Goal: Task Accomplishment & Management: Complete application form

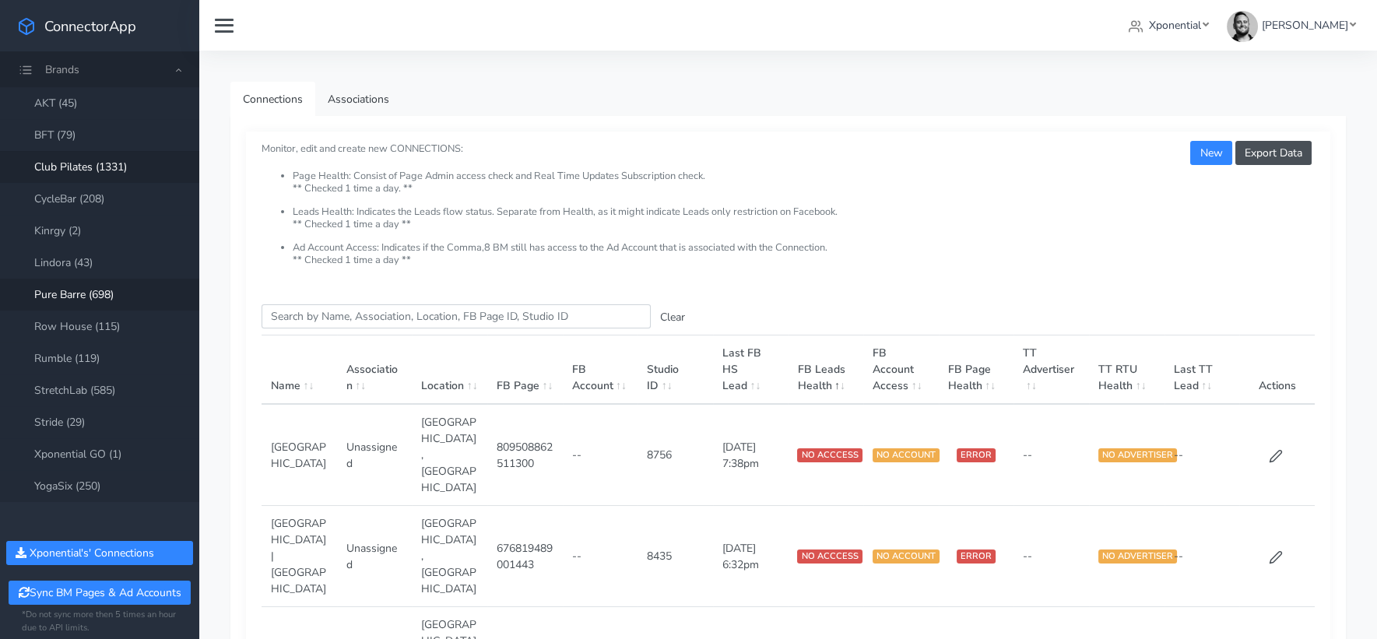
click at [116, 170] on link "Club Pilates (1331)" at bounding box center [99, 167] width 199 height 32
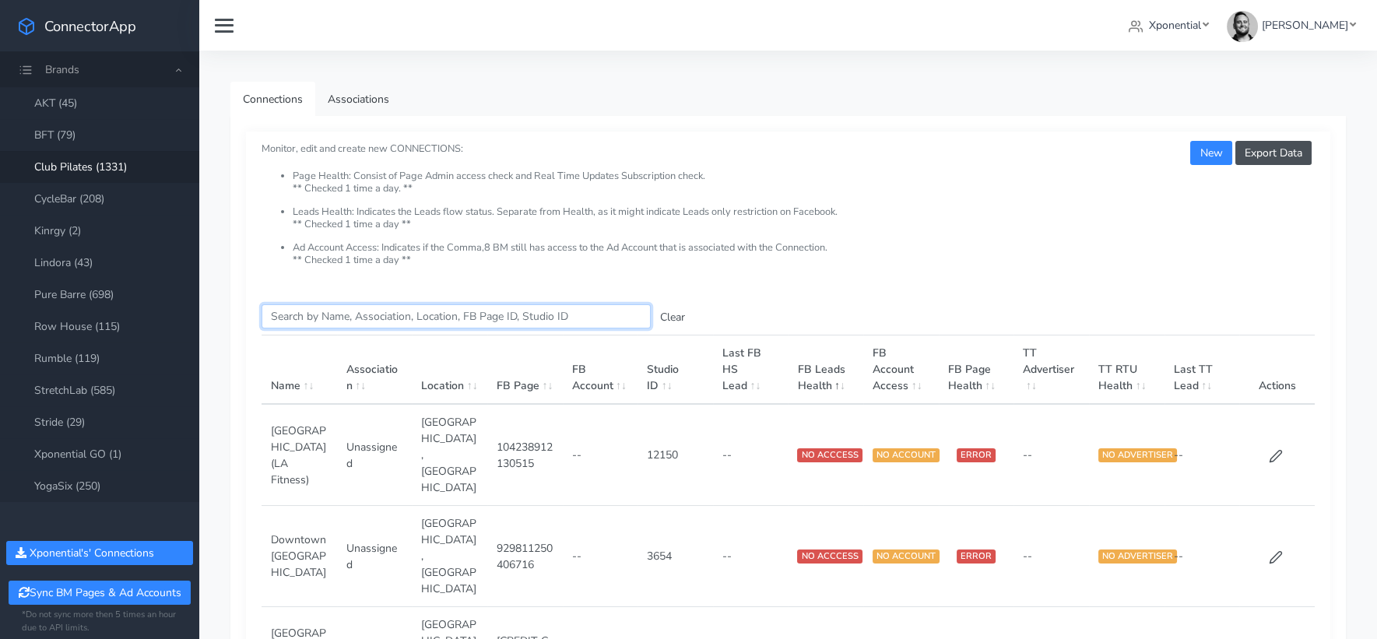
click at [311, 321] on input "Search this table" at bounding box center [456, 316] width 389 height 24
click at [1201, 18] on span "Xponential" at bounding box center [1175, 25] width 52 height 15
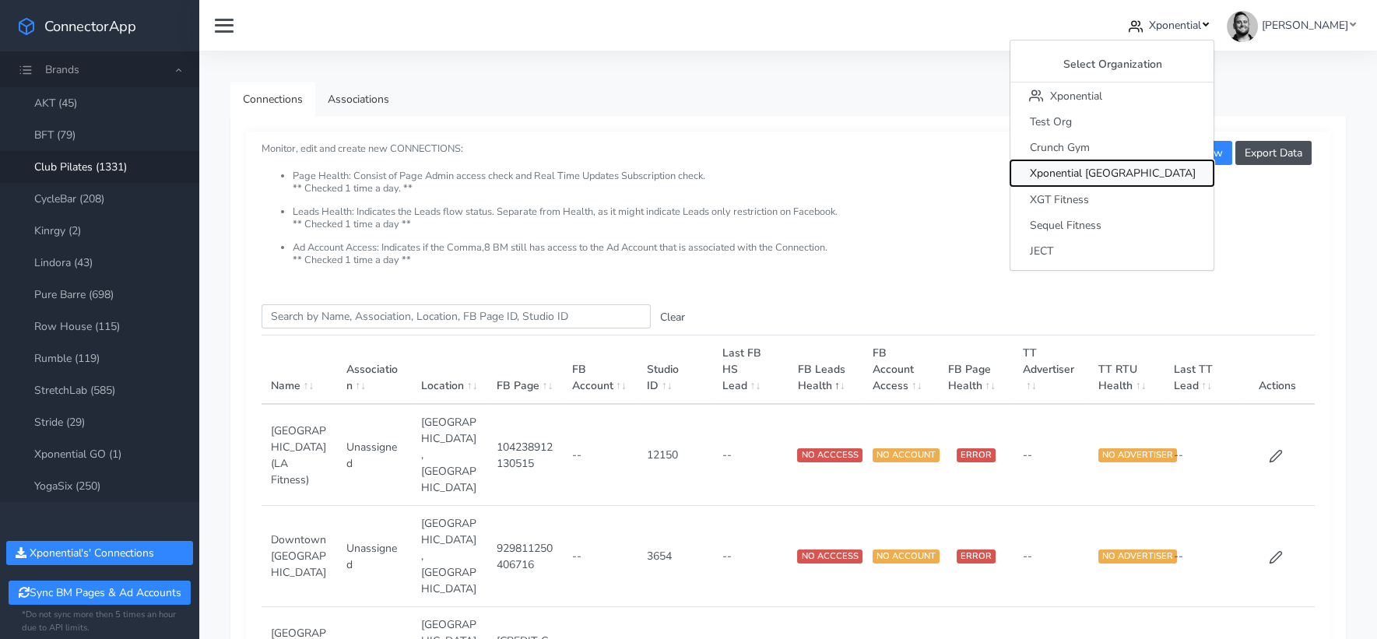
click at [1158, 171] on span "Xponential [GEOGRAPHIC_DATA]" at bounding box center [1112, 174] width 166 height 15
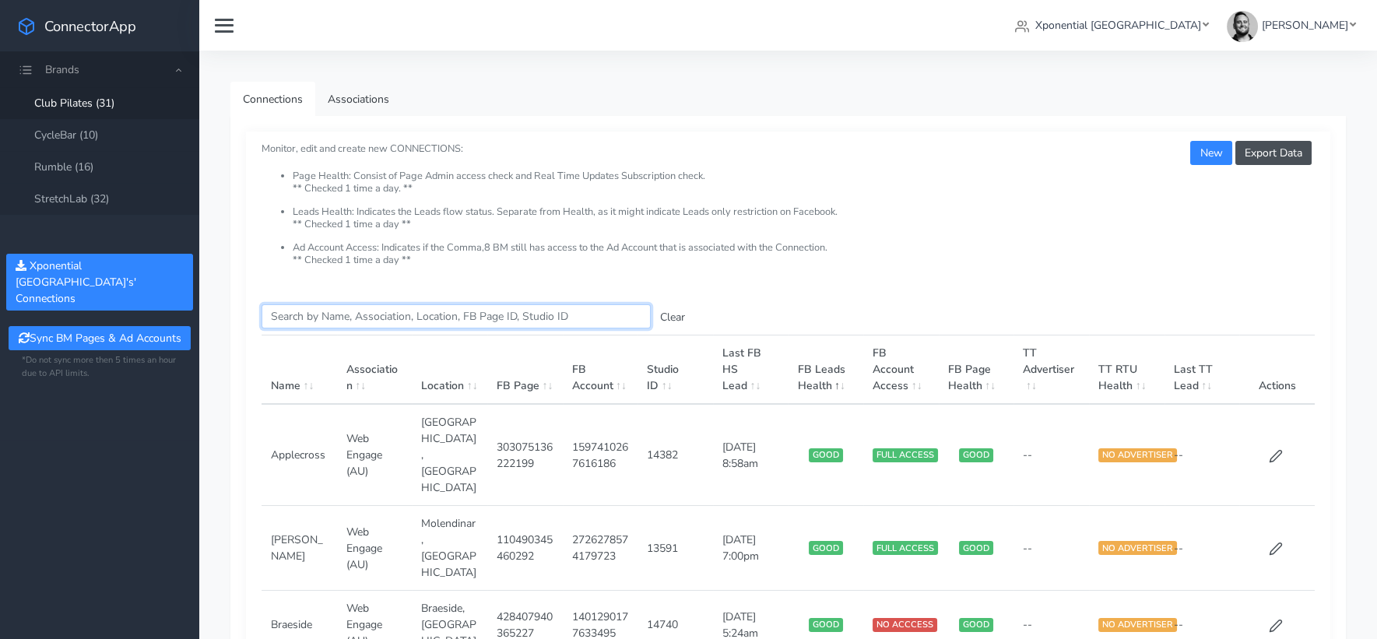
click at [329, 311] on input "Search this table" at bounding box center [456, 316] width 389 height 24
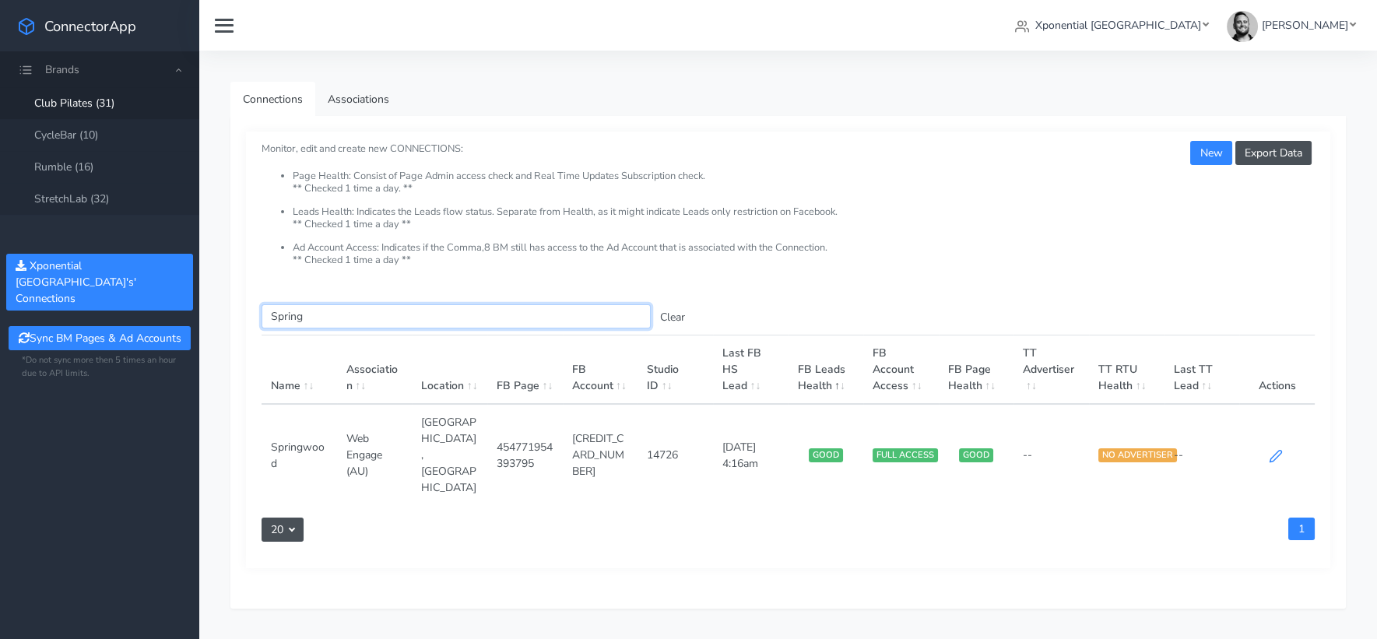
type input "Spring"
click at [1269, 449] on icon at bounding box center [1276, 456] width 14 height 14
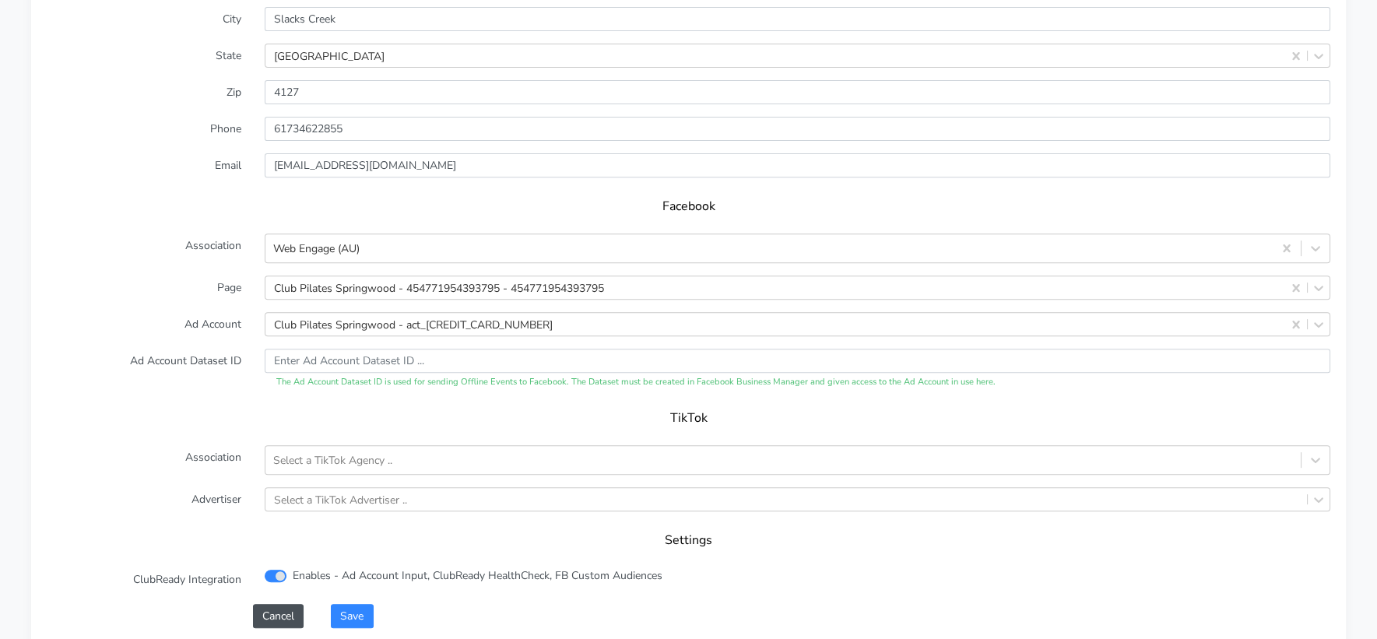
scroll to position [1380, 0]
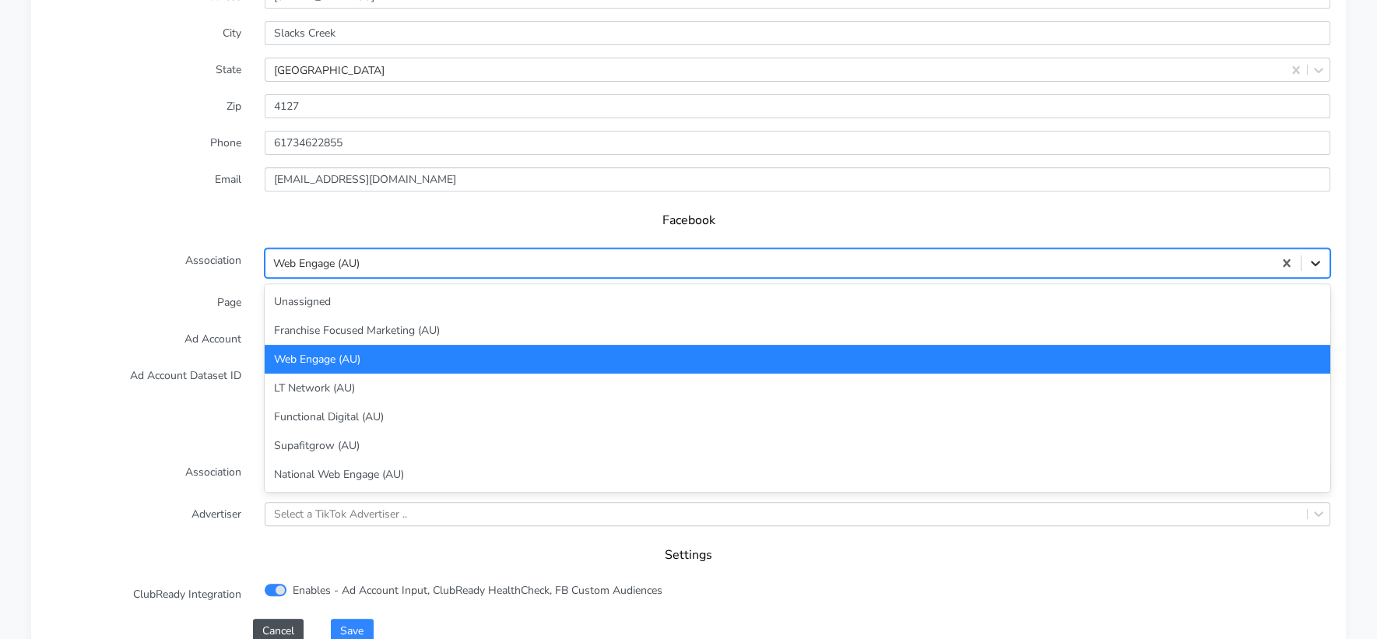
click at [1320, 255] on icon at bounding box center [1316, 263] width 16 height 16
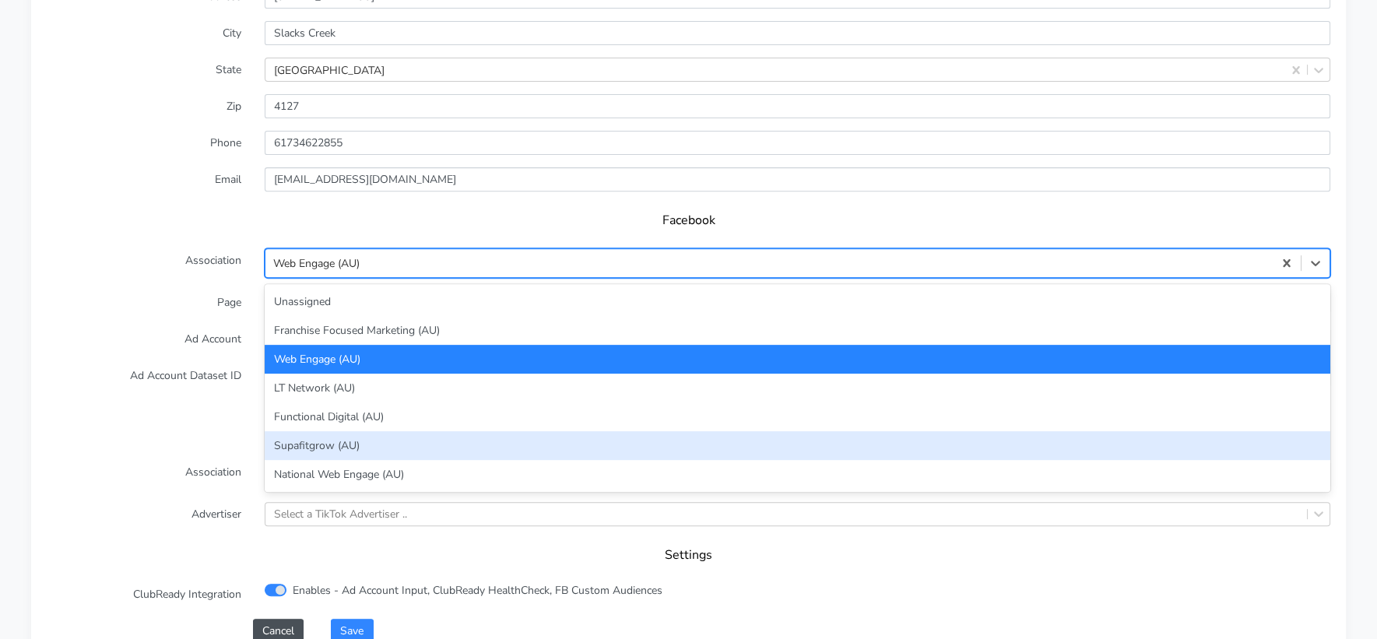
click at [128, 422] on div "TikTok" at bounding box center [689, 438] width 1284 height 44
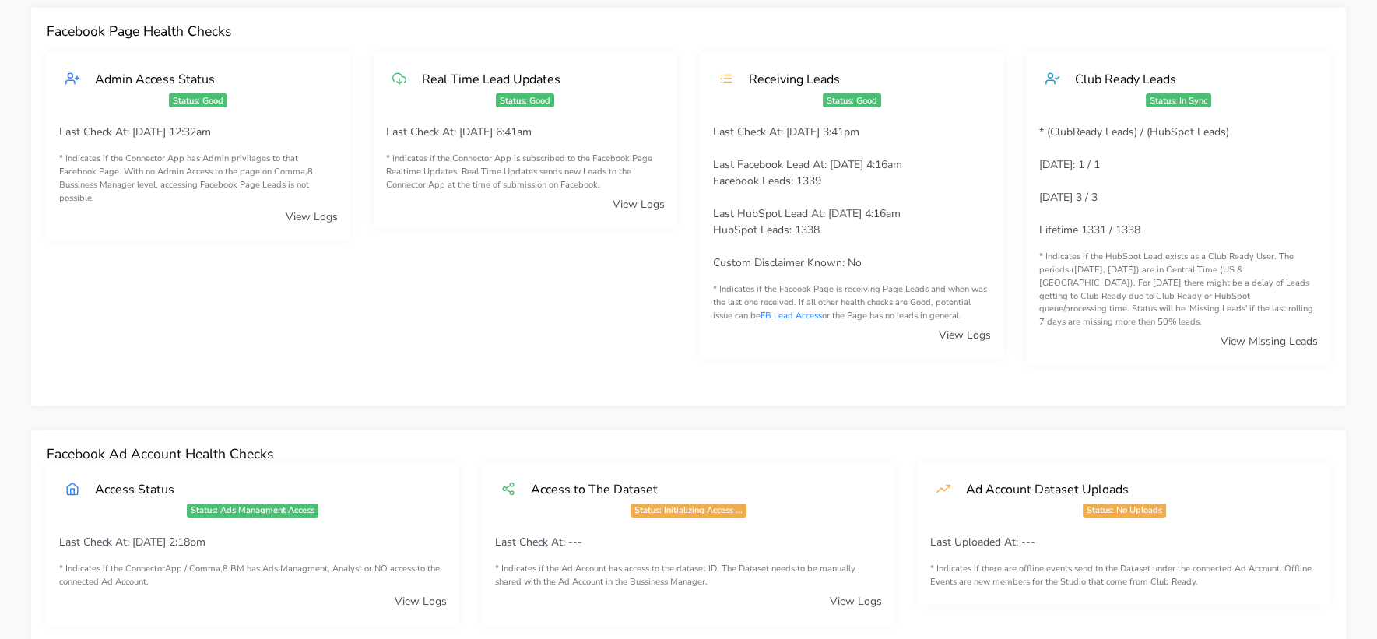
scroll to position [26, 0]
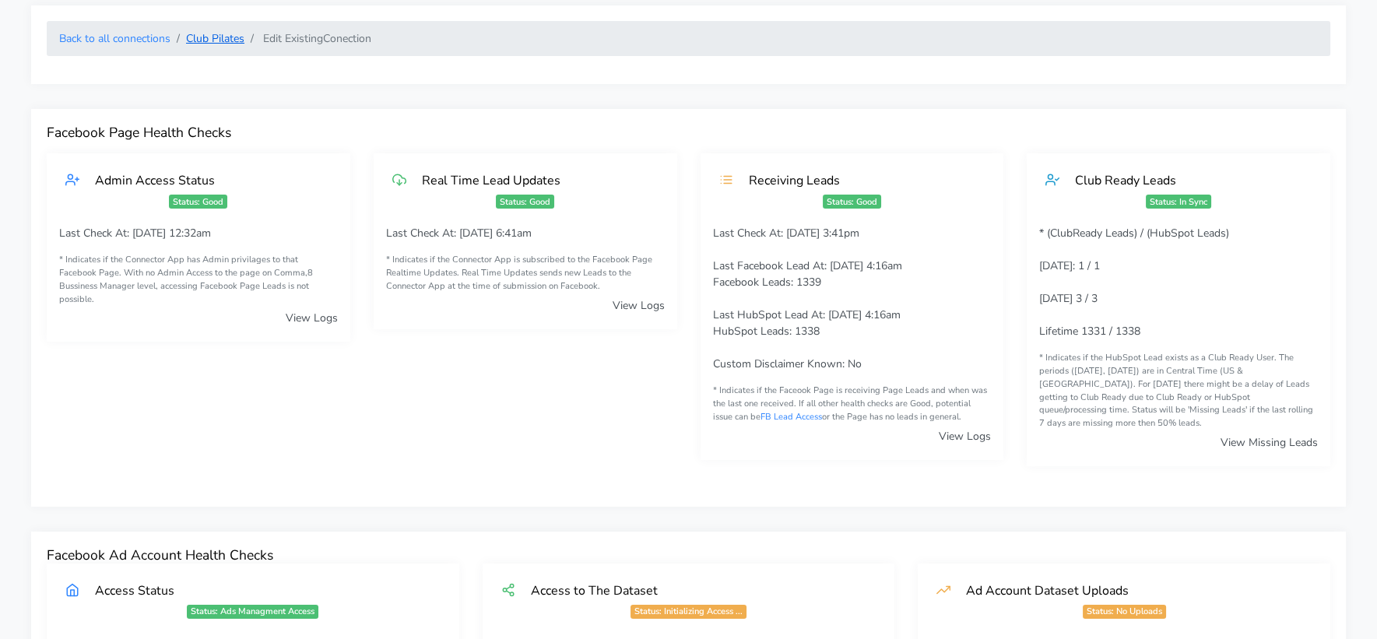
click at [217, 40] on link "Club Pilates" at bounding box center [215, 38] width 58 height 15
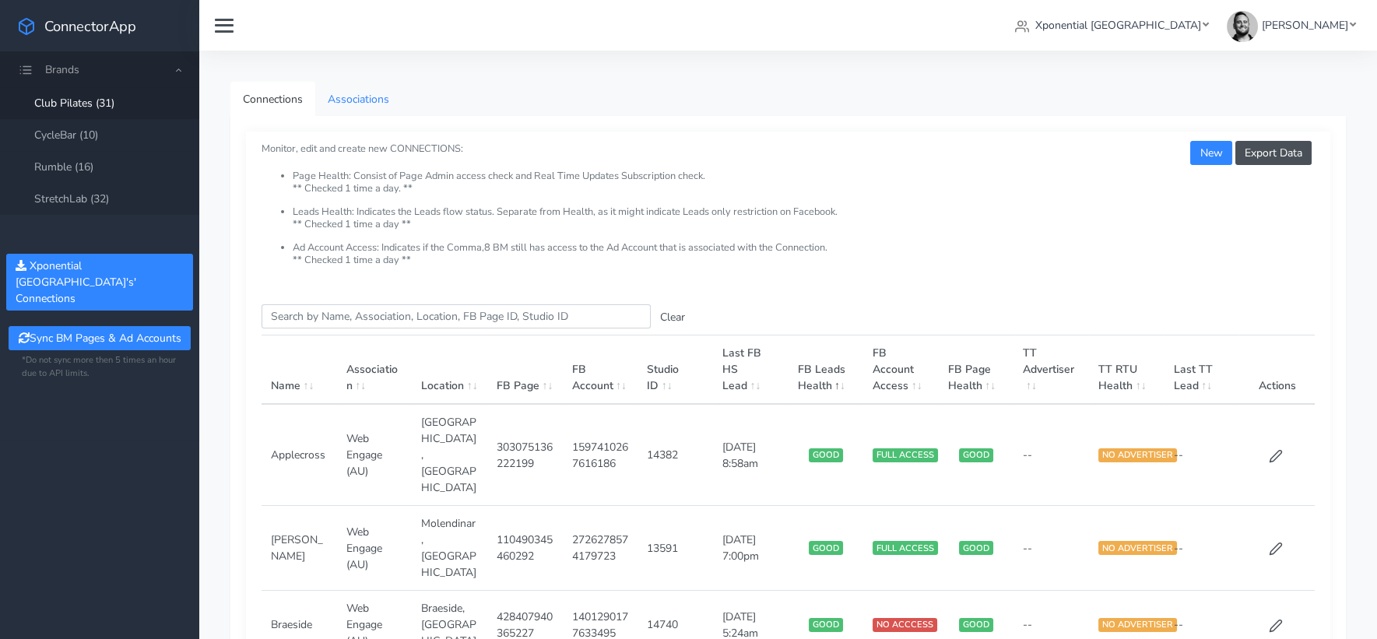
click at [374, 107] on link "Associations" at bounding box center [358, 99] width 86 height 35
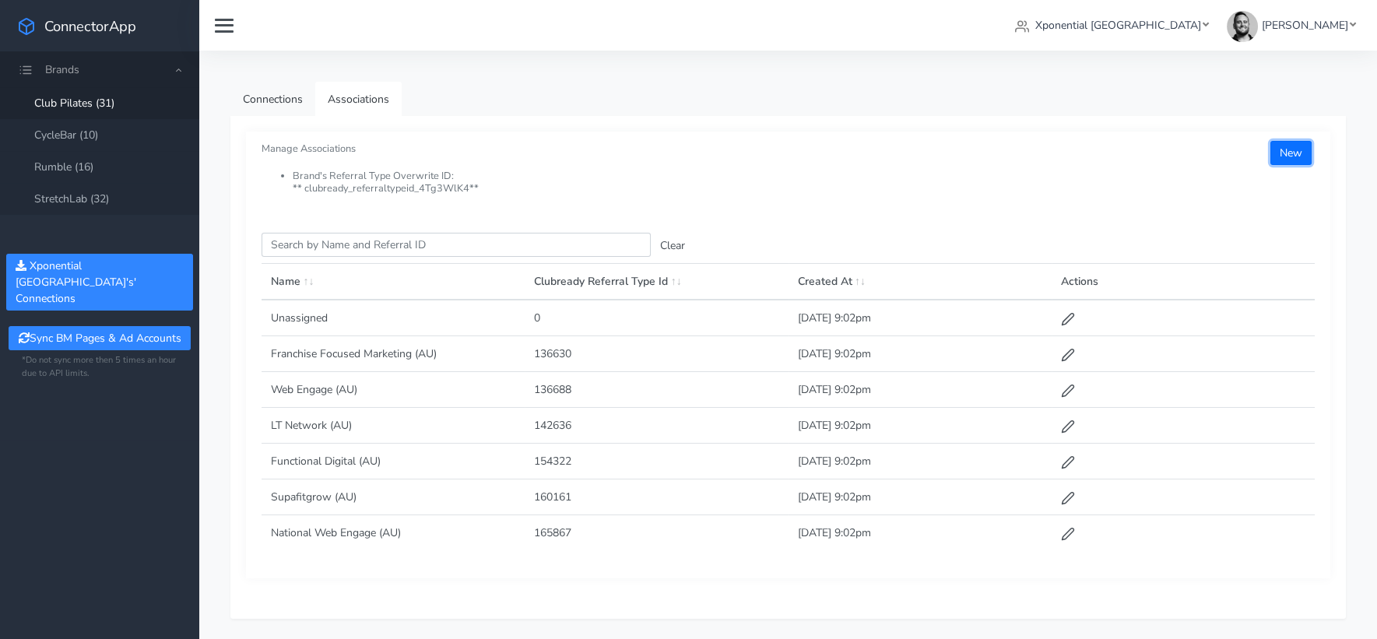
click at [1291, 156] on button "New" at bounding box center [1291, 153] width 41 height 24
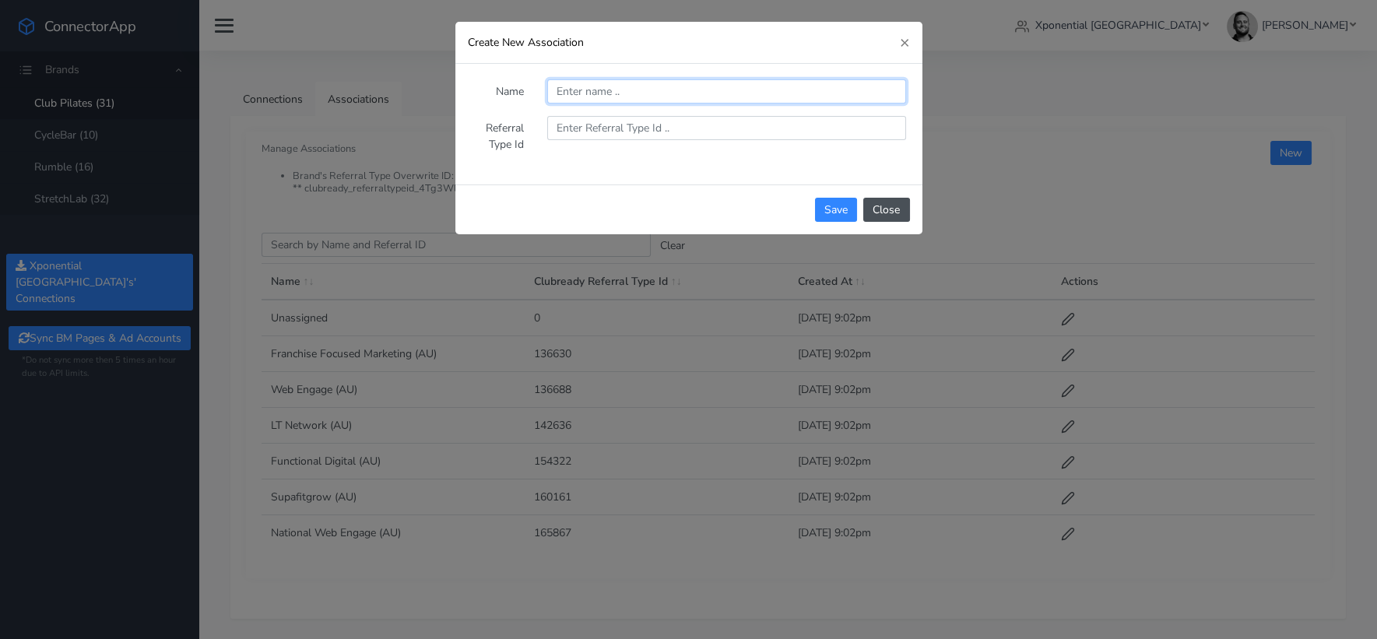
click at [583, 89] on input "text" at bounding box center [727, 91] width 360 height 24
type input "Individual"
click at [582, 171] on div "Name Individual Referral Type Id" at bounding box center [689, 124] width 461 height 114
click at [587, 130] on input "text" at bounding box center [727, 128] width 360 height 24
paste input "168413"
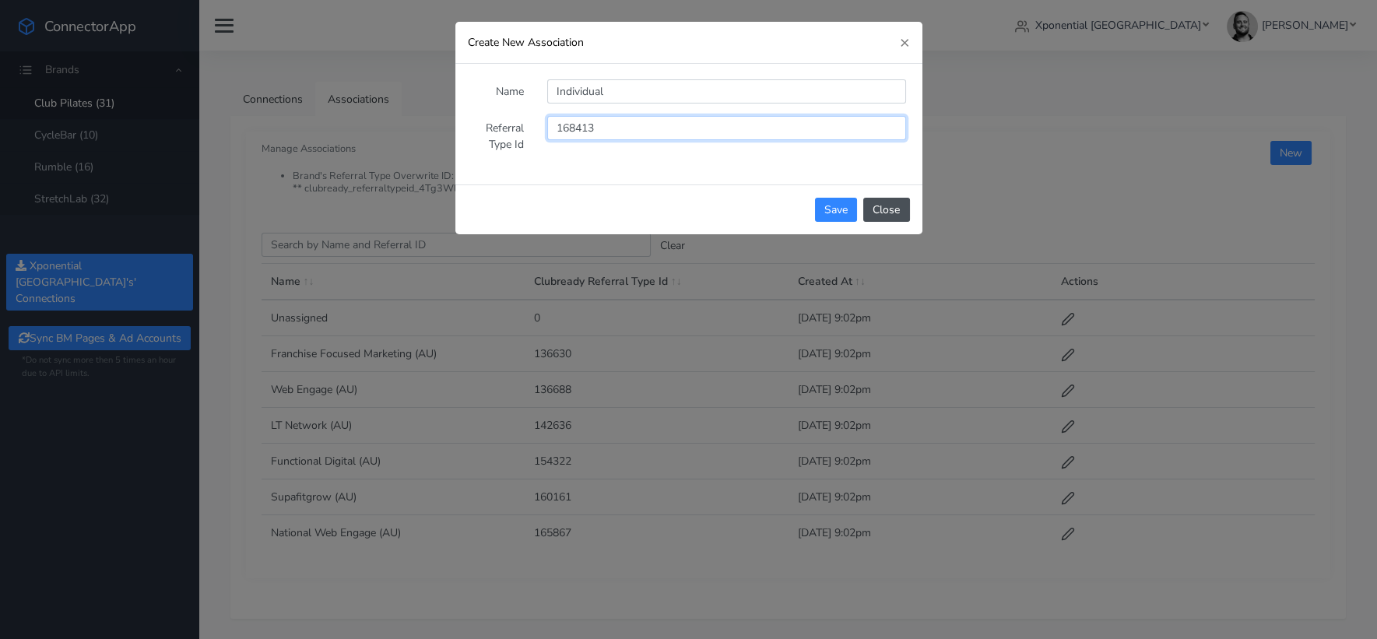
type input "168413"
click at [617, 167] on div "Name Individual Referral Type Id 168413" at bounding box center [689, 124] width 461 height 114
click at [849, 210] on button "Save" at bounding box center [836, 210] width 42 height 24
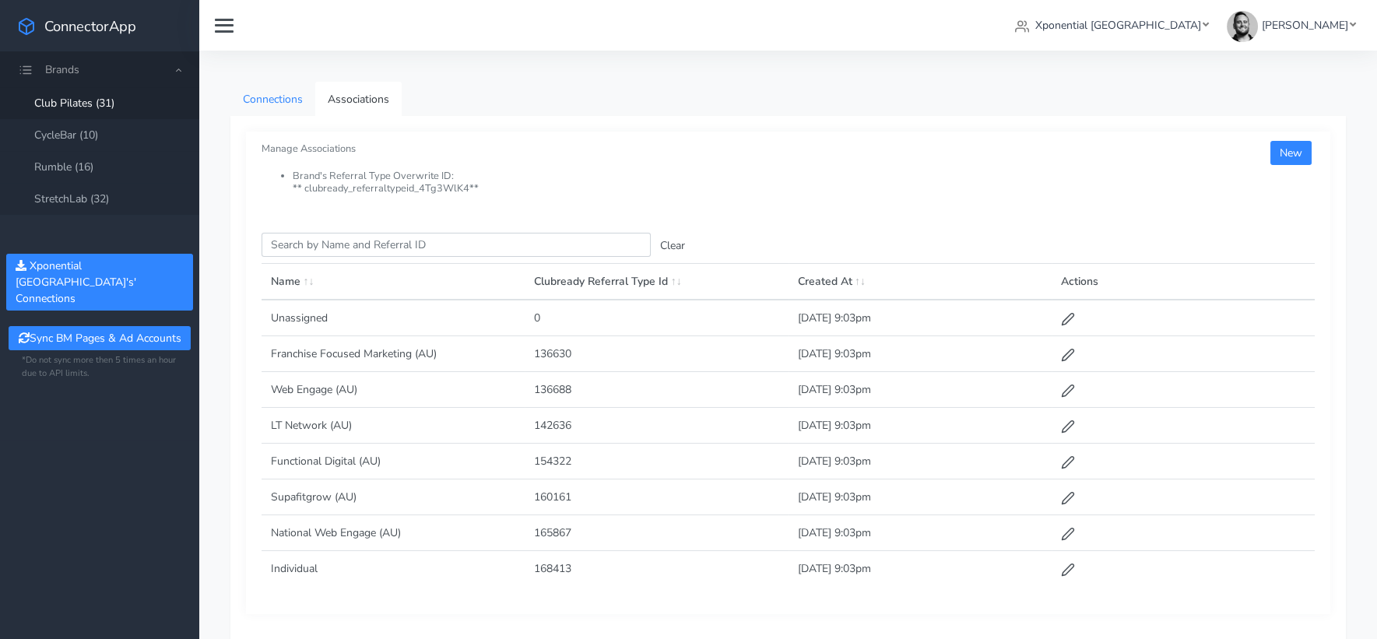
click at [274, 104] on link "Connections" at bounding box center [272, 99] width 85 height 35
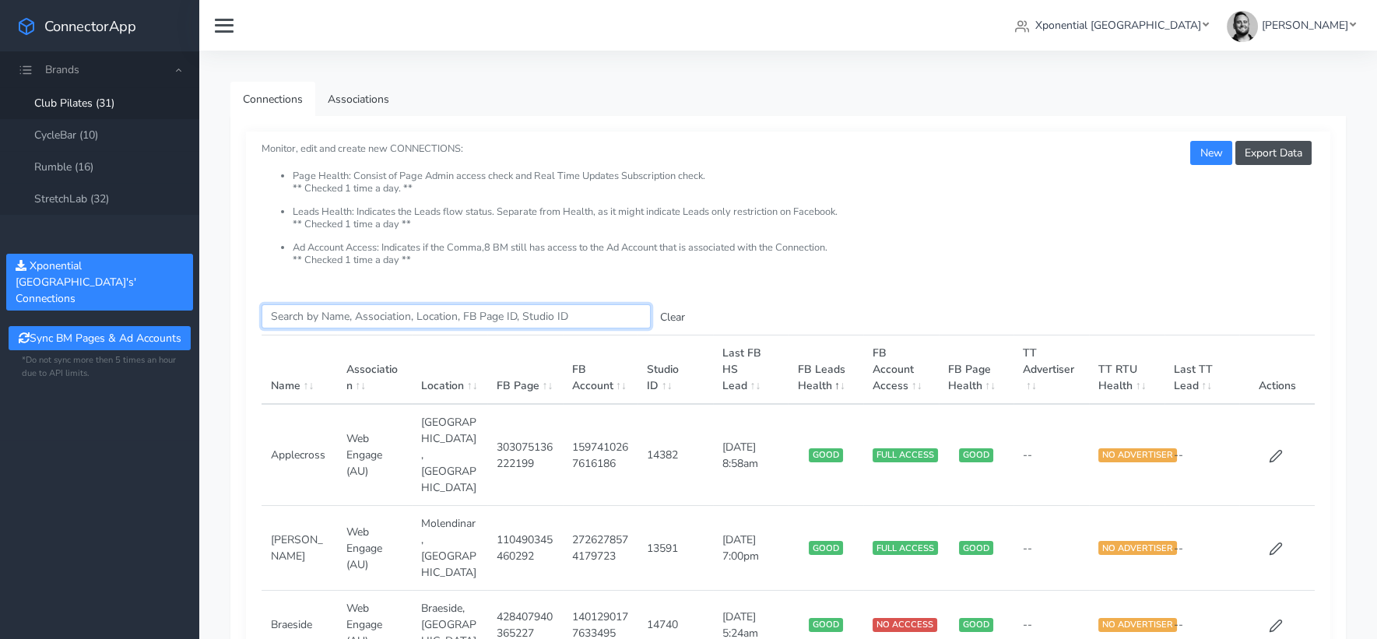
click at [322, 321] on input "Search this table" at bounding box center [456, 316] width 389 height 24
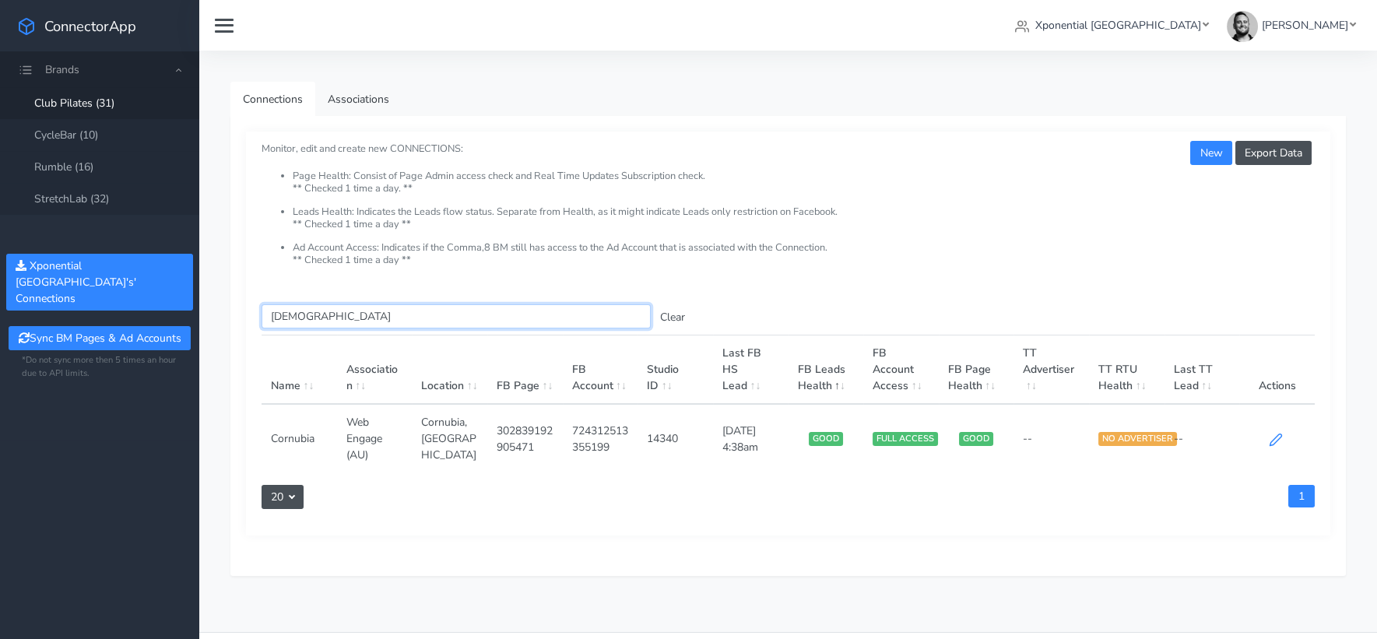
type input "[DEMOGRAPHIC_DATA]"
click at [1277, 434] on icon at bounding box center [1276, 440] width 12 height 12
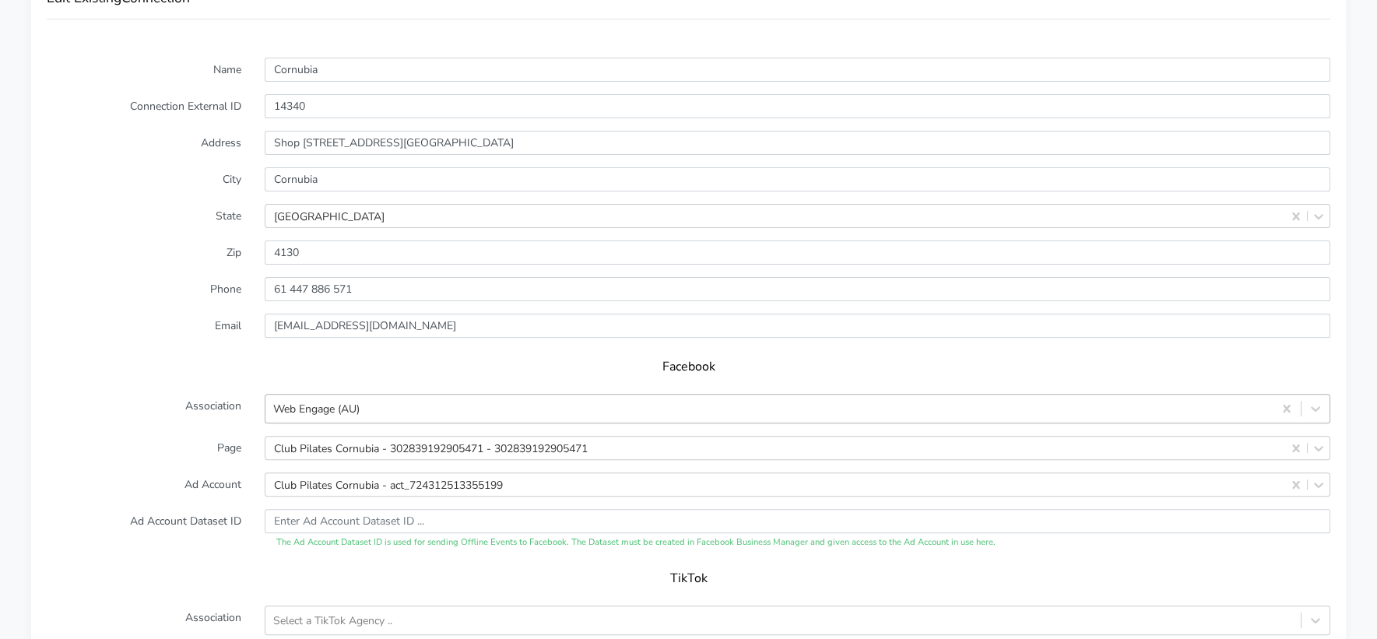
scroll to position [1243, 0]
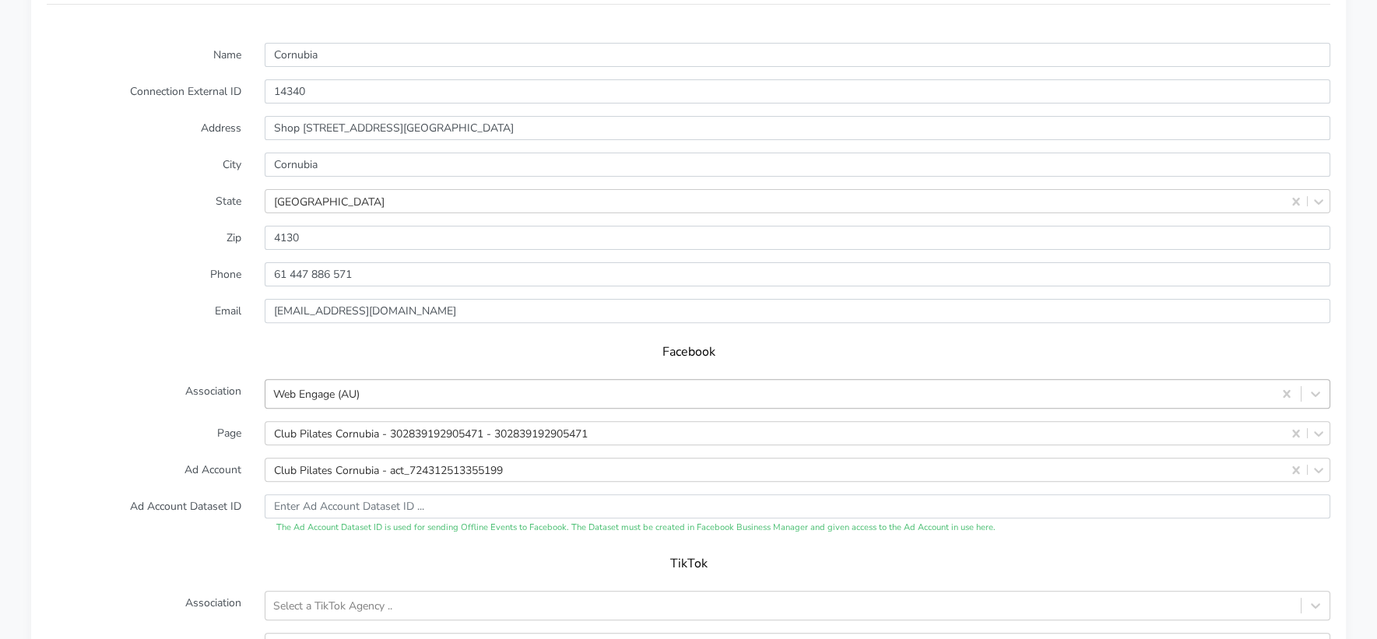
click at [666, 382] on div "Web Engage (AU)" at bounding box center [768, 394] width 1007 height 26
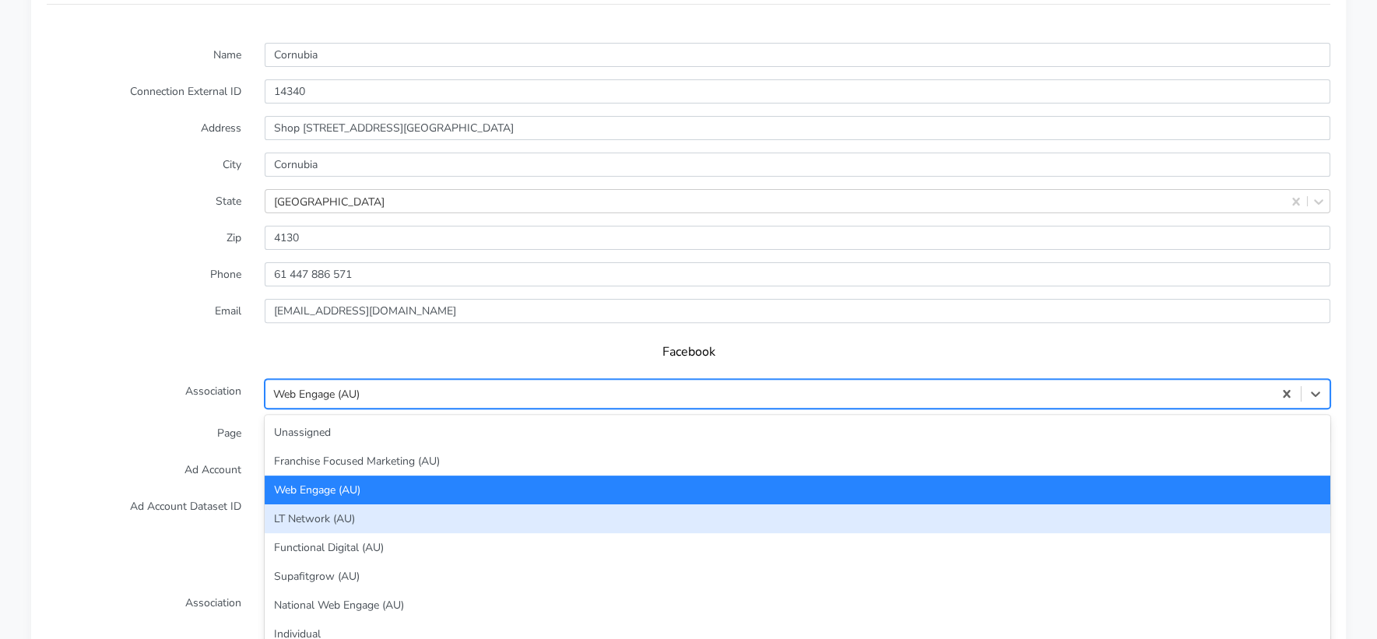
scroll to position [2, 0]
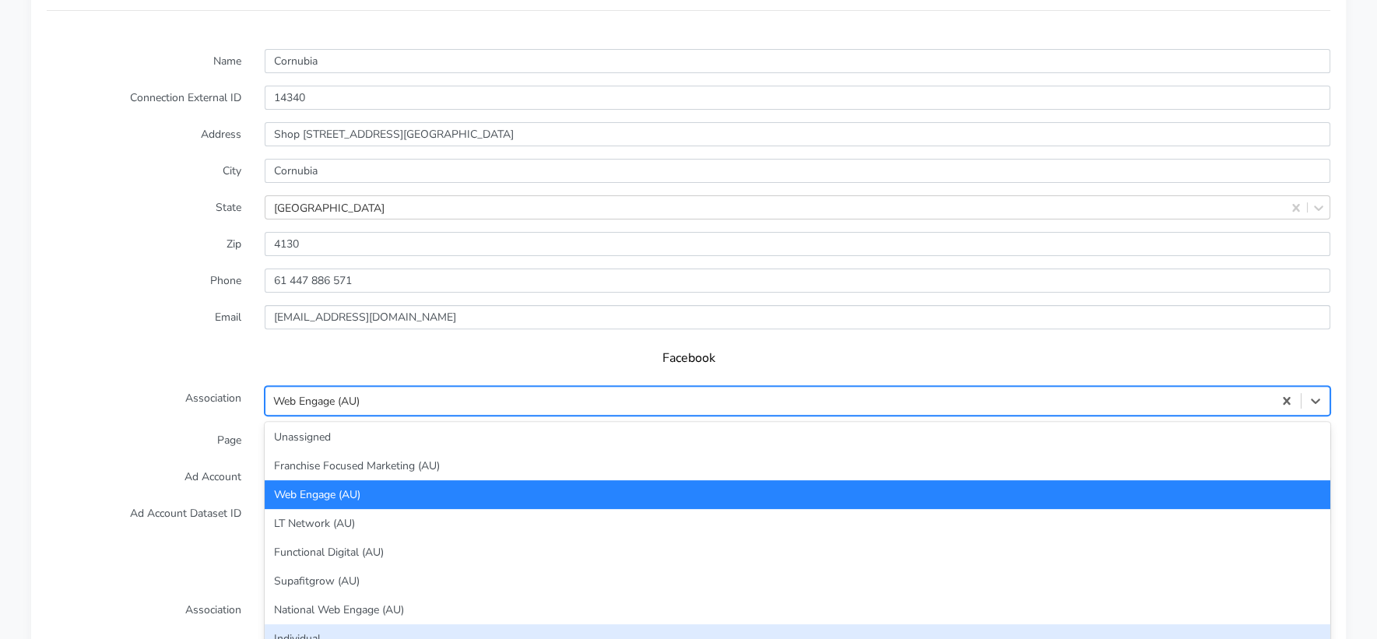
click at [453, 624] on div "Individual" at bounding box center [798, 638] width 1066 height 29
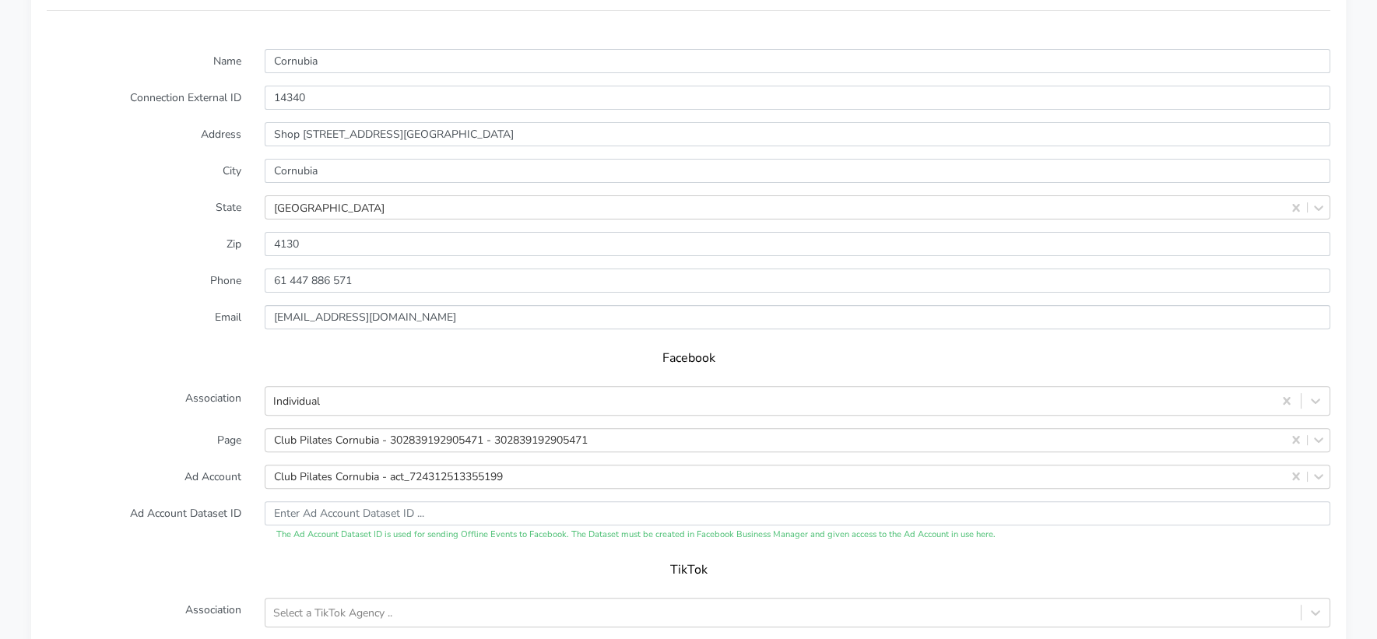
click at [170, 465] on label "Ad Account" at bounding box center [144, 477] width 218 height 24
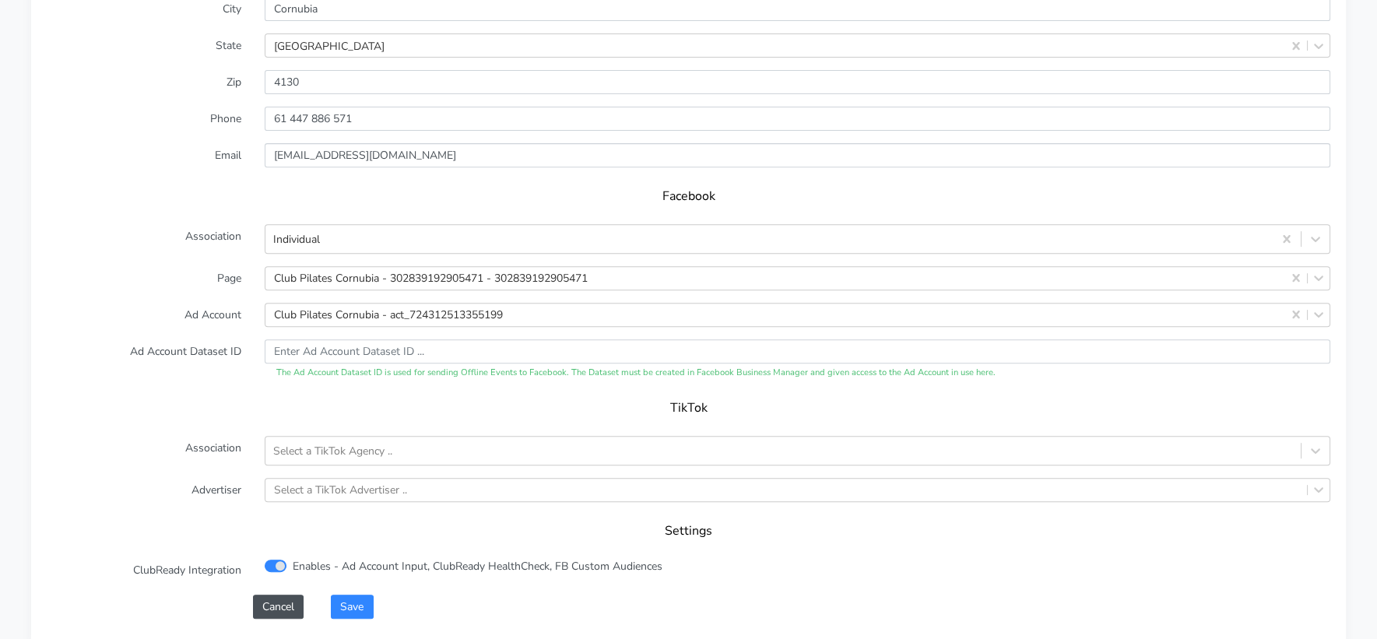
scroll to position [1410, 0]
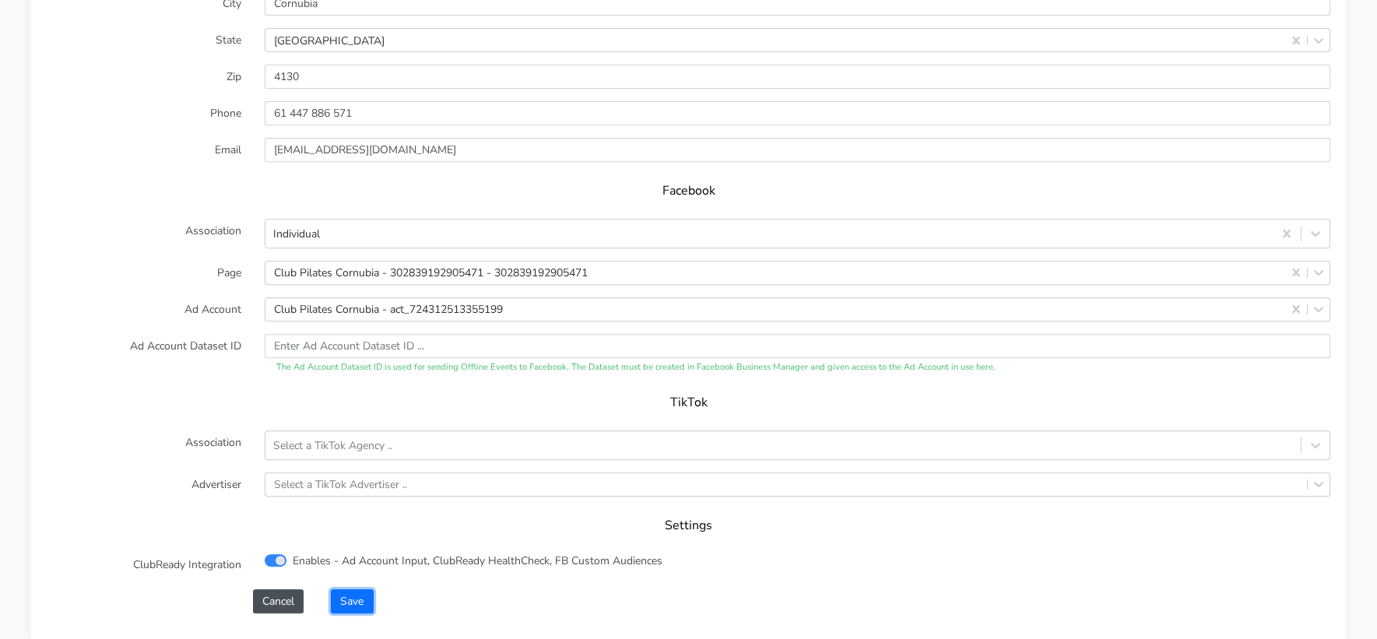
click at [345, 589] on button "Save" at bounding box center [352, 601] width 42 height 24
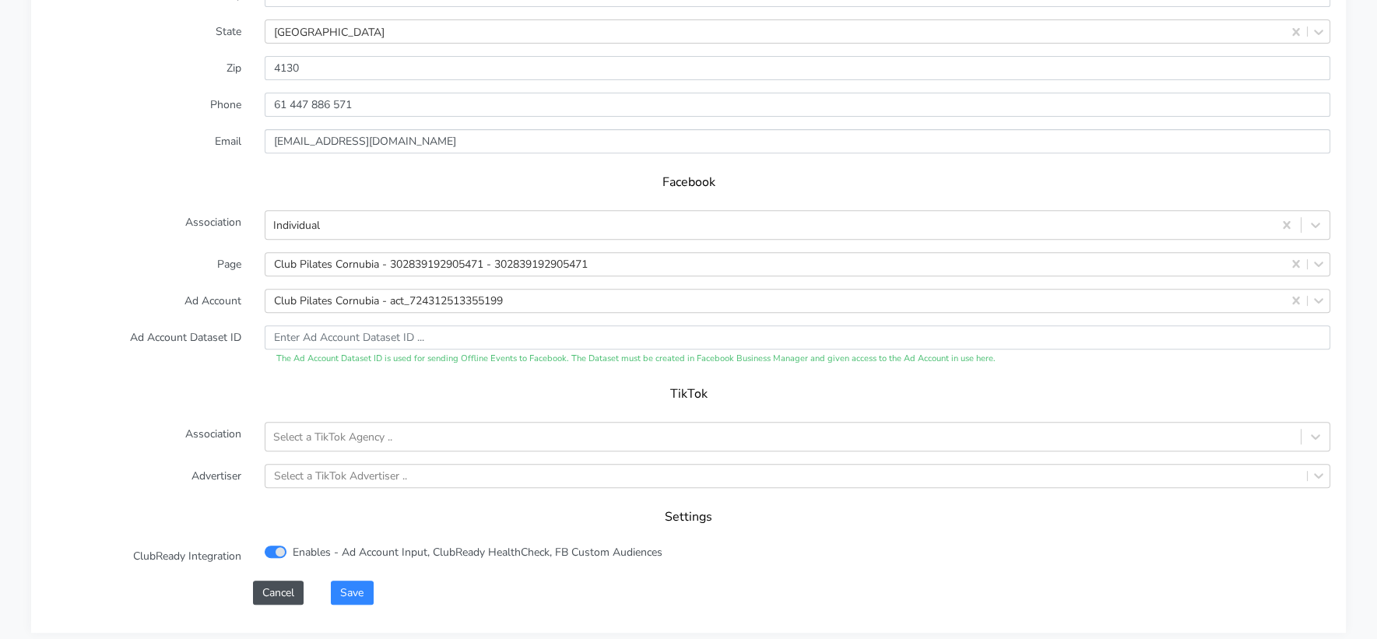
scroll to position [1520, 0]
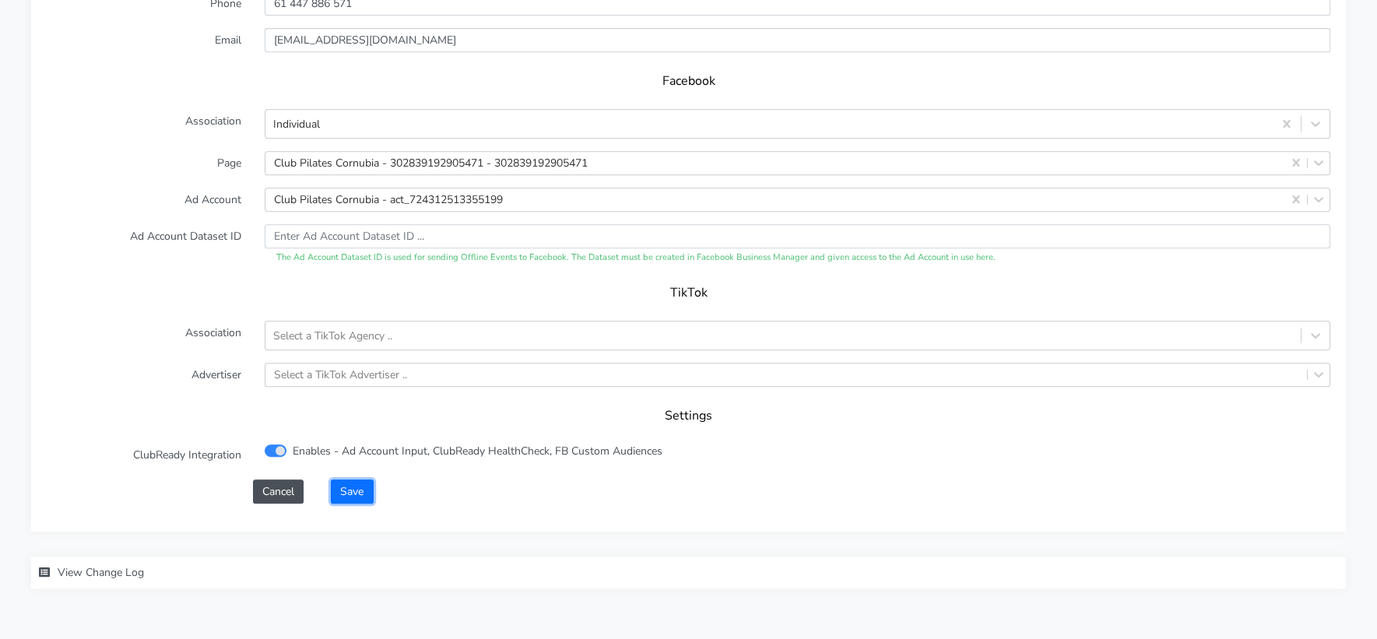
click at [351, 480] on button "Save" at bounding box center [352, 492] width 42 height 24
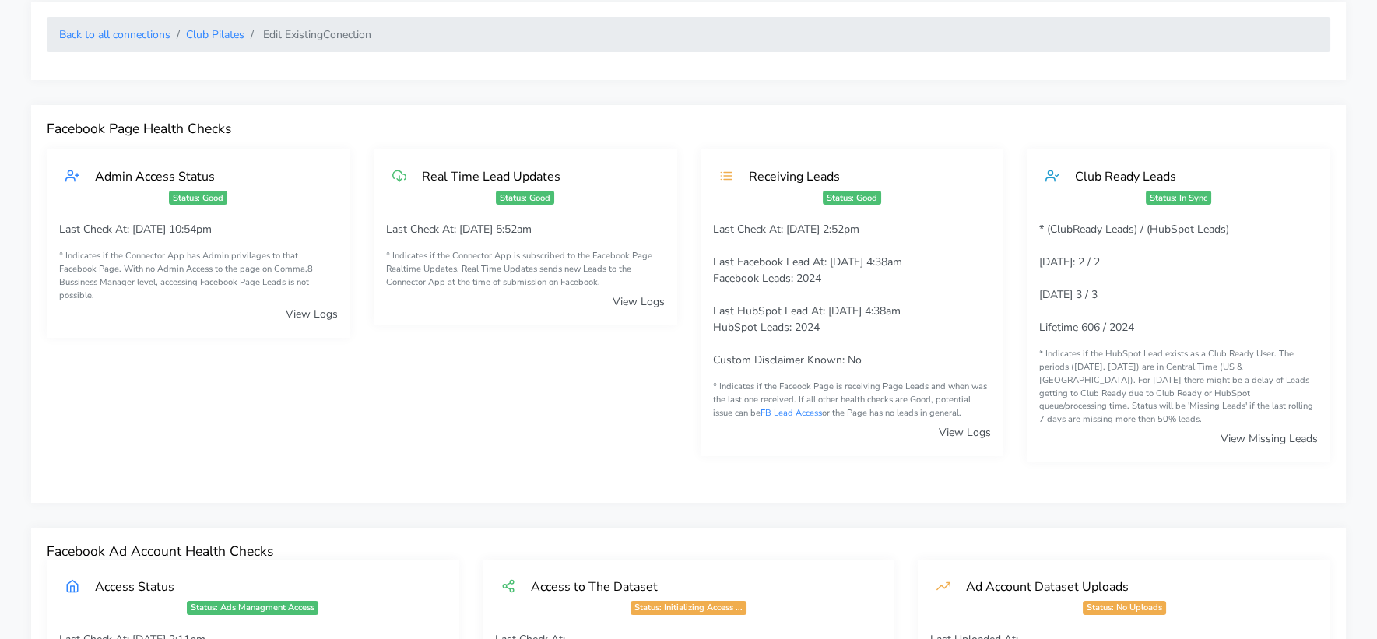
scroll to position [0, 0]
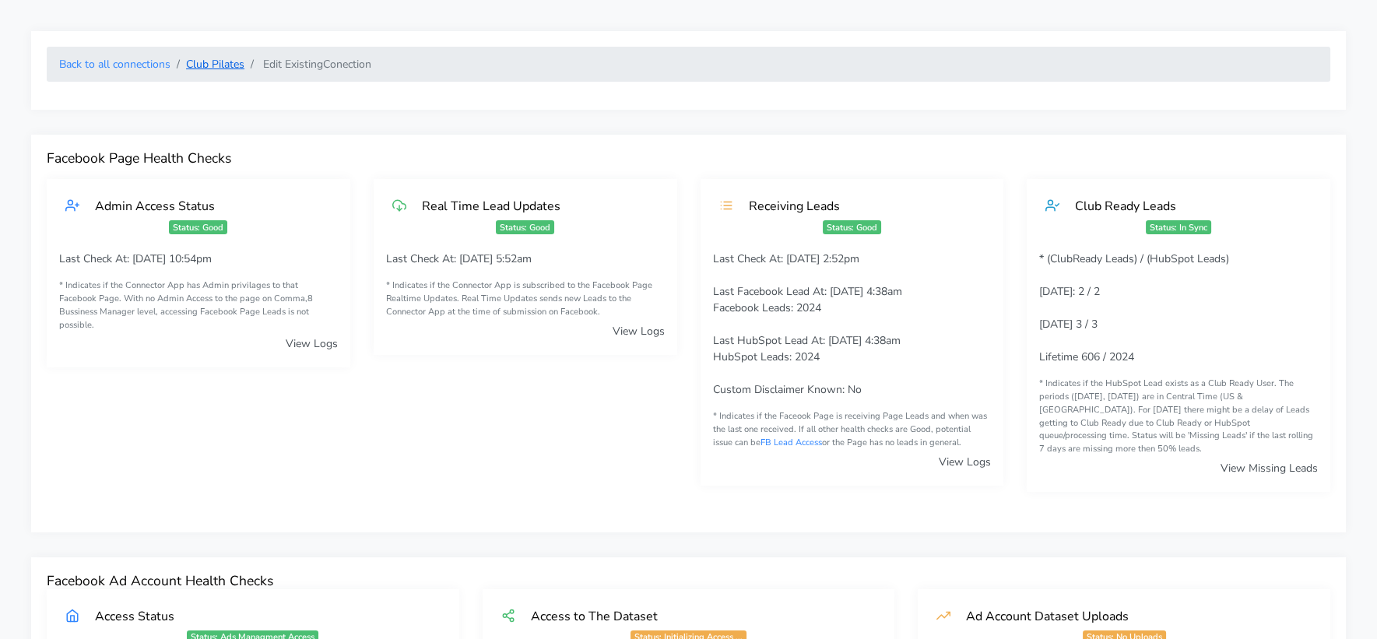
click at [205, 65] on link "Club Pilates" at bounding box center [215, 64] width 58 height 15
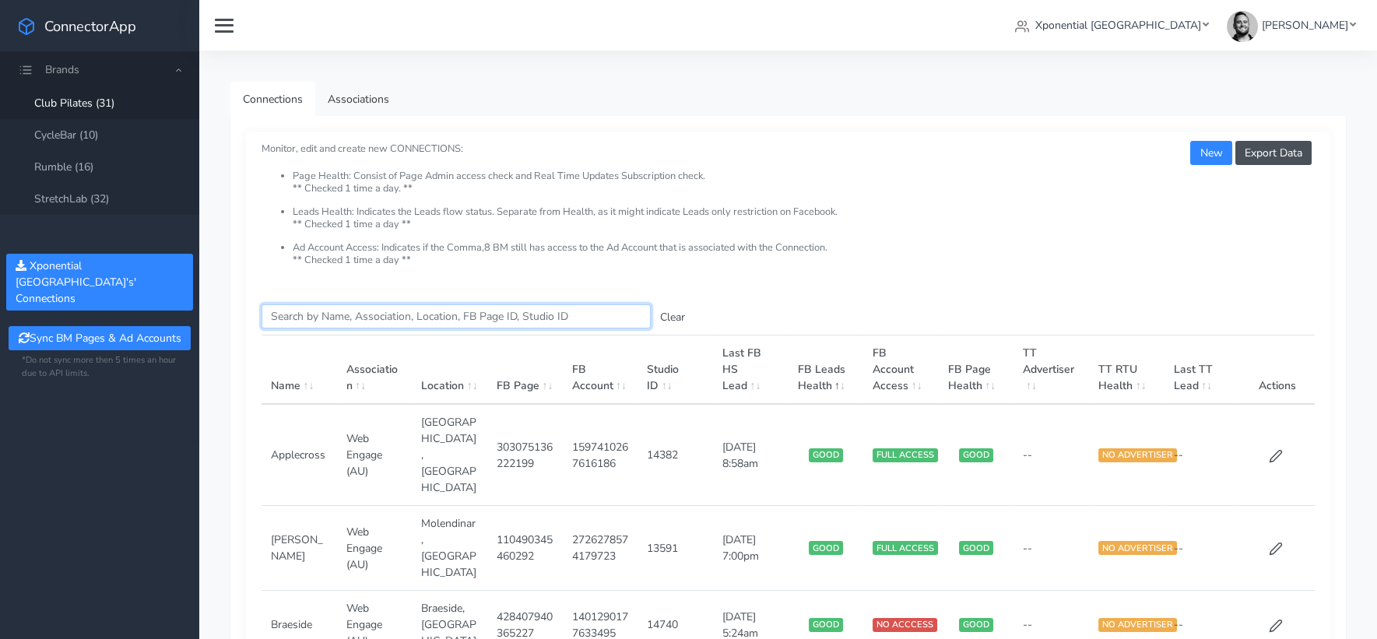
click at [365, 319] on input "Search this table" at bounding box center [456, 316] width 389 height 24
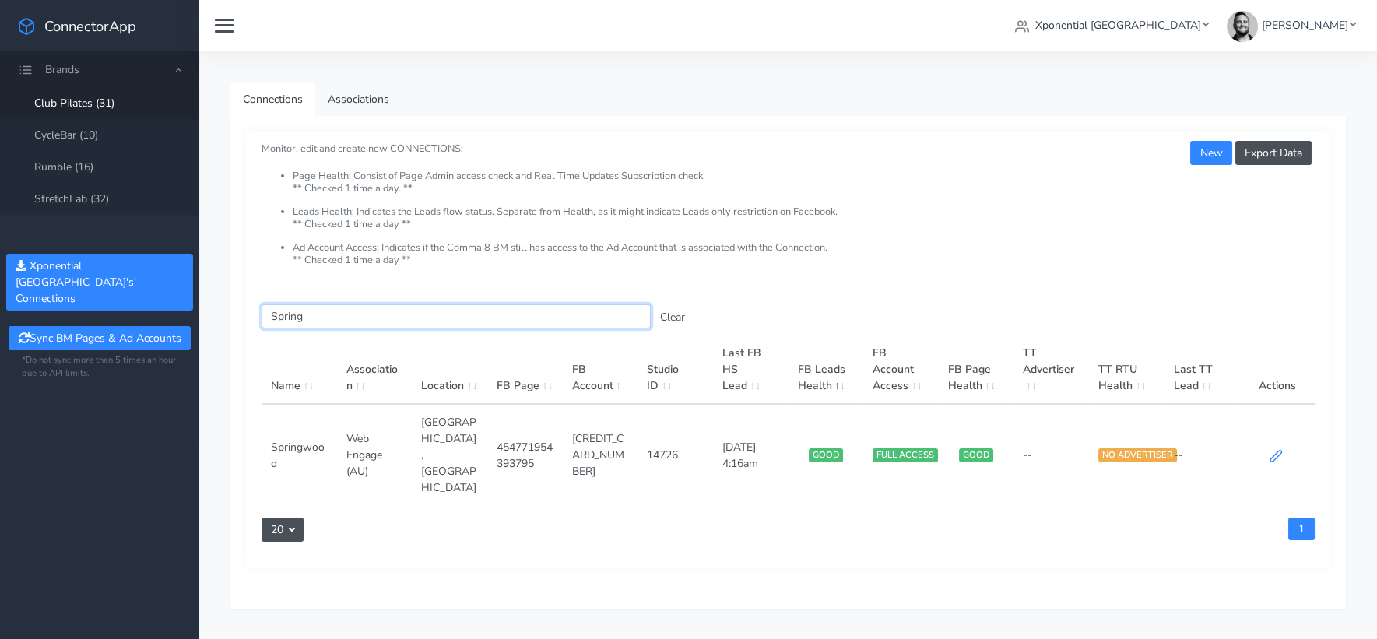
type input "Spring"
click at [1271, 450] on icon at bounding box center [1276, 456] width 12 height 12
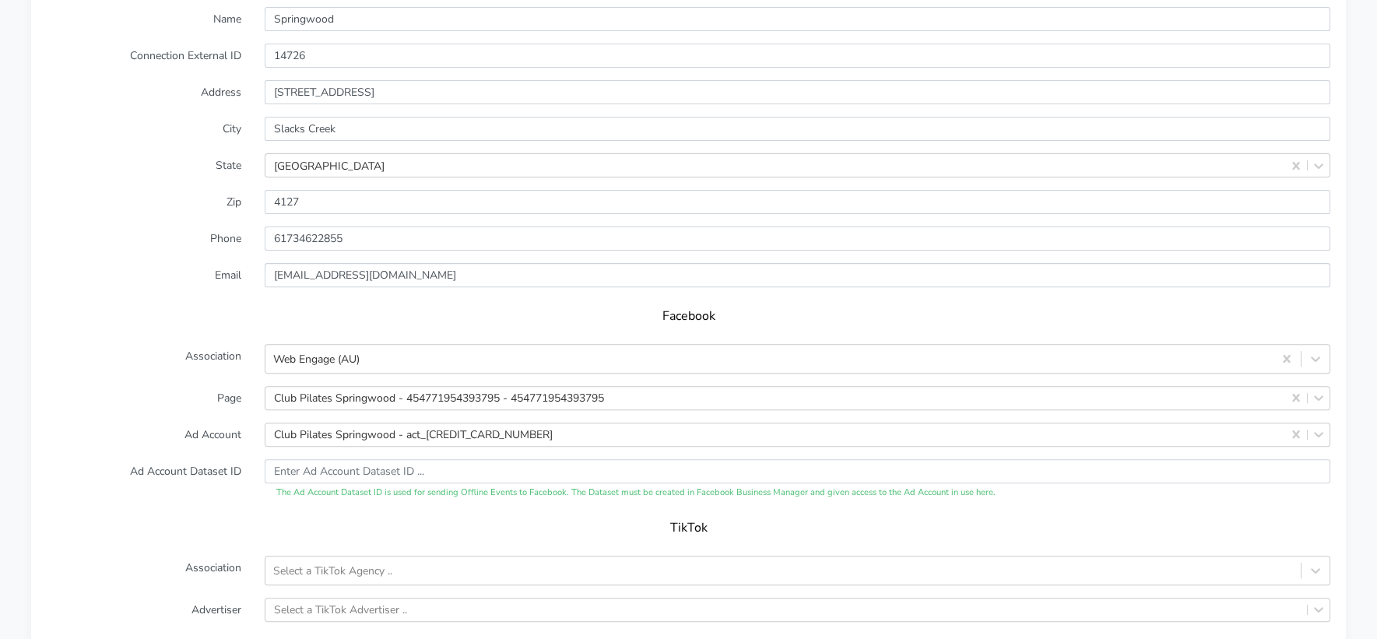
scroll to position [1274, 0]
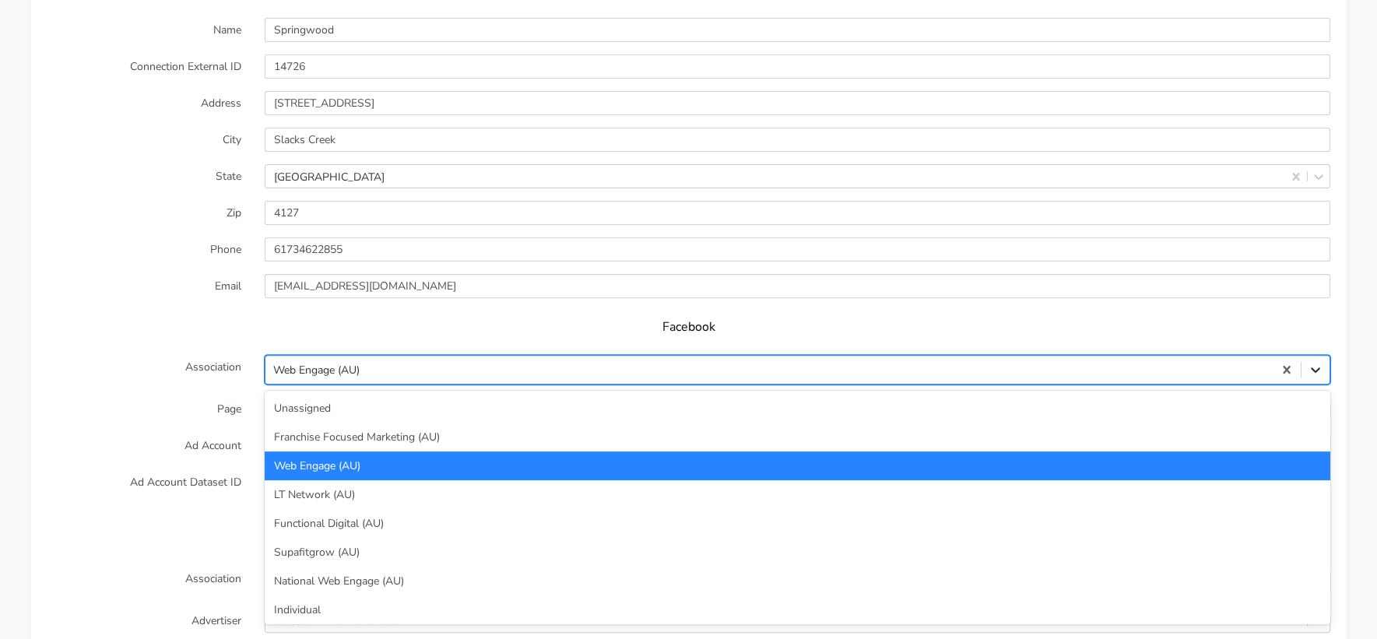
click at [1317, 367] on icon at bounding box center [1315, 369] width 9 height 5
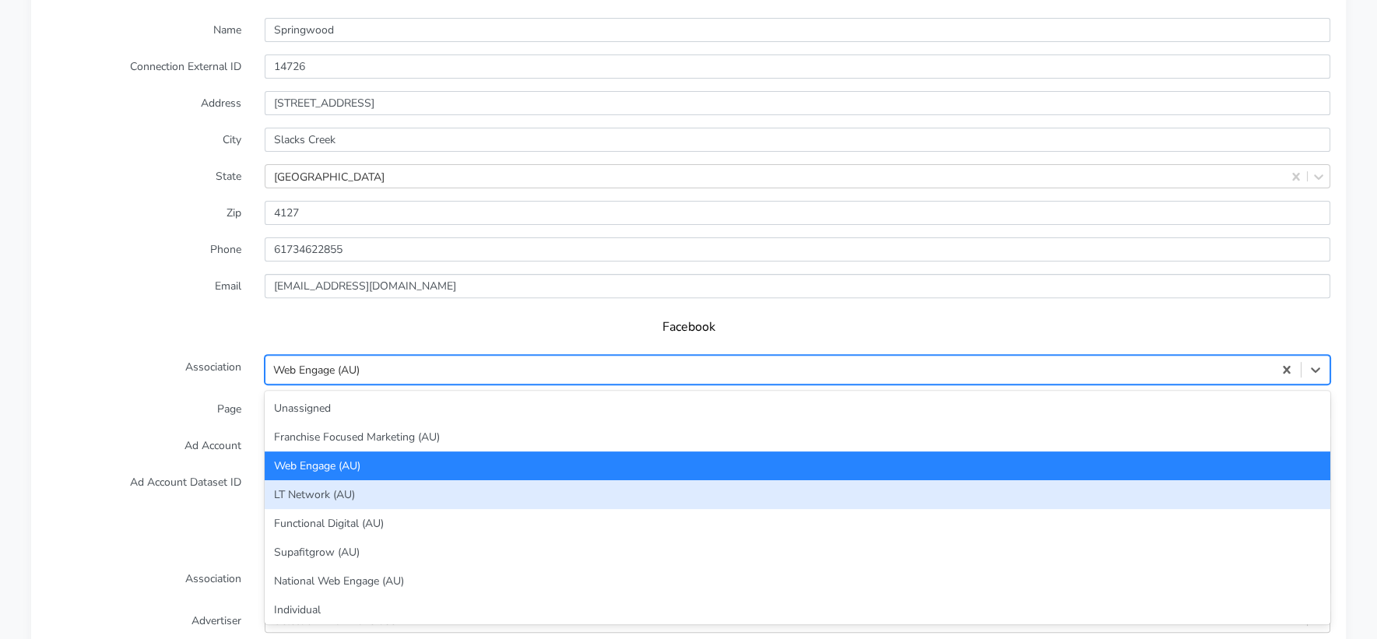
scroll to position [2, 0]
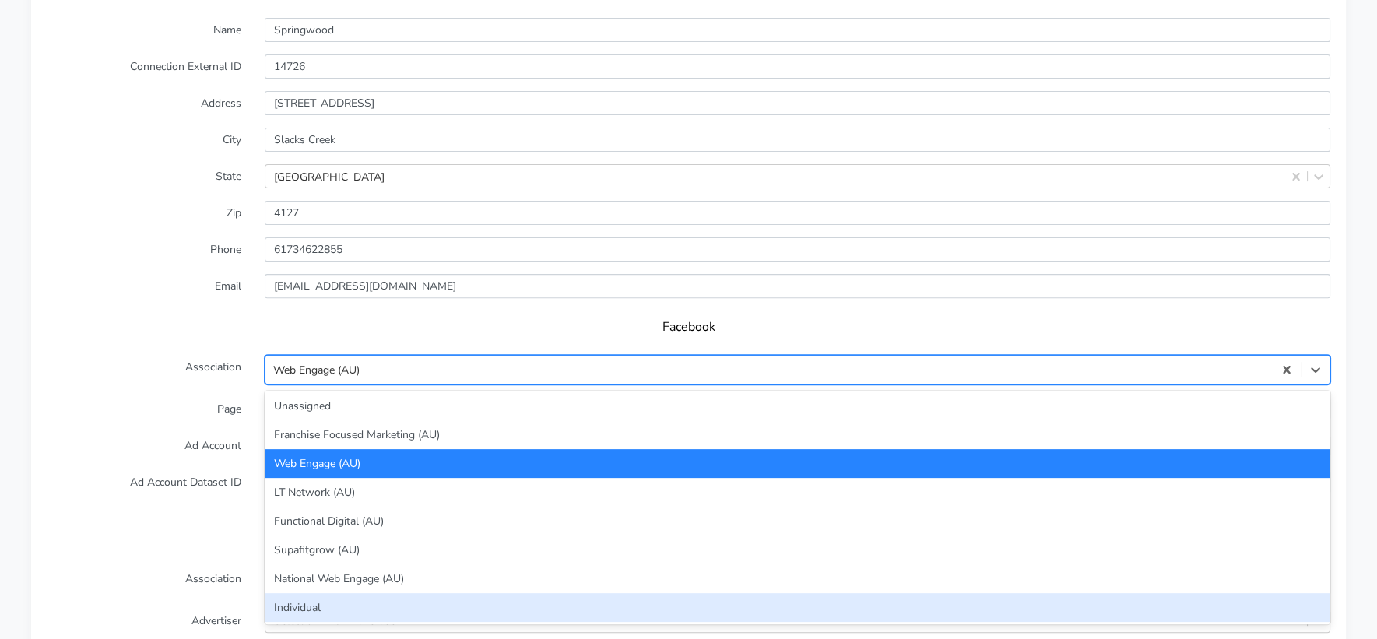
click at [504, 593] on div "Individual" at bounding box center [798, 607] width 1066 height 29
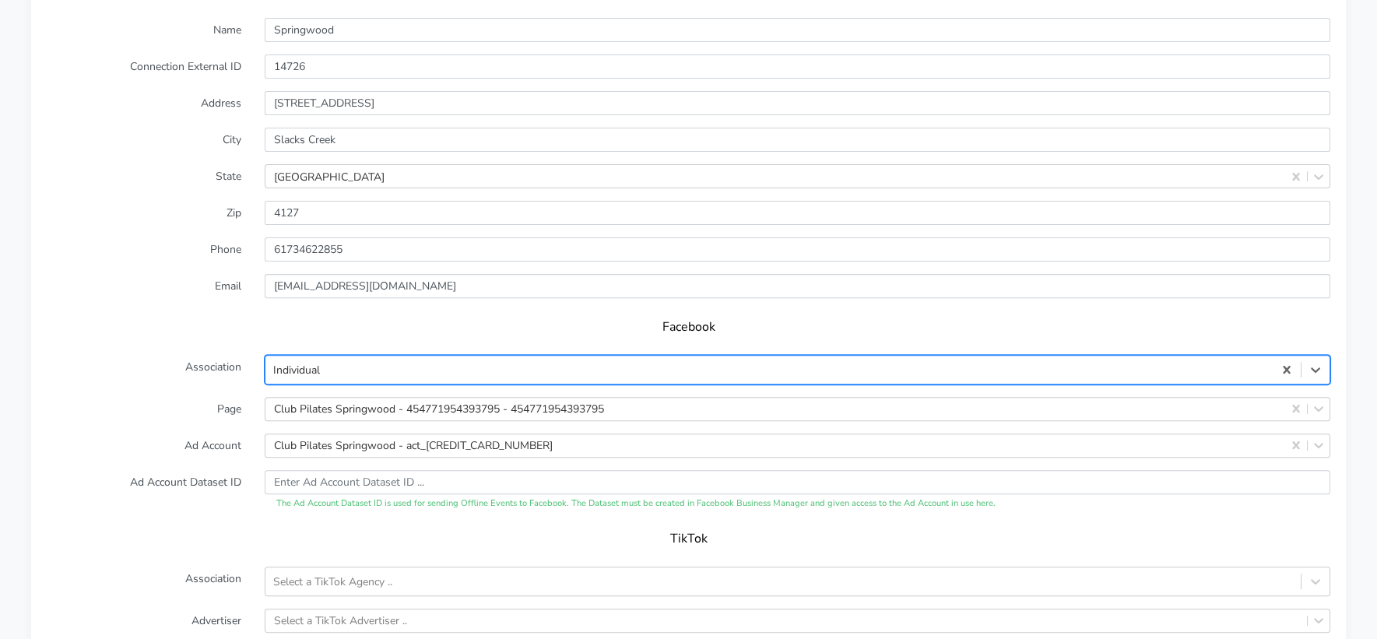
click at [166, 444] on form "Name Springwood Connection External ID 14726 Address [STREET_ADDRESS] Zip Phone…" at bounding box center [689, 383] width 1284 height 731
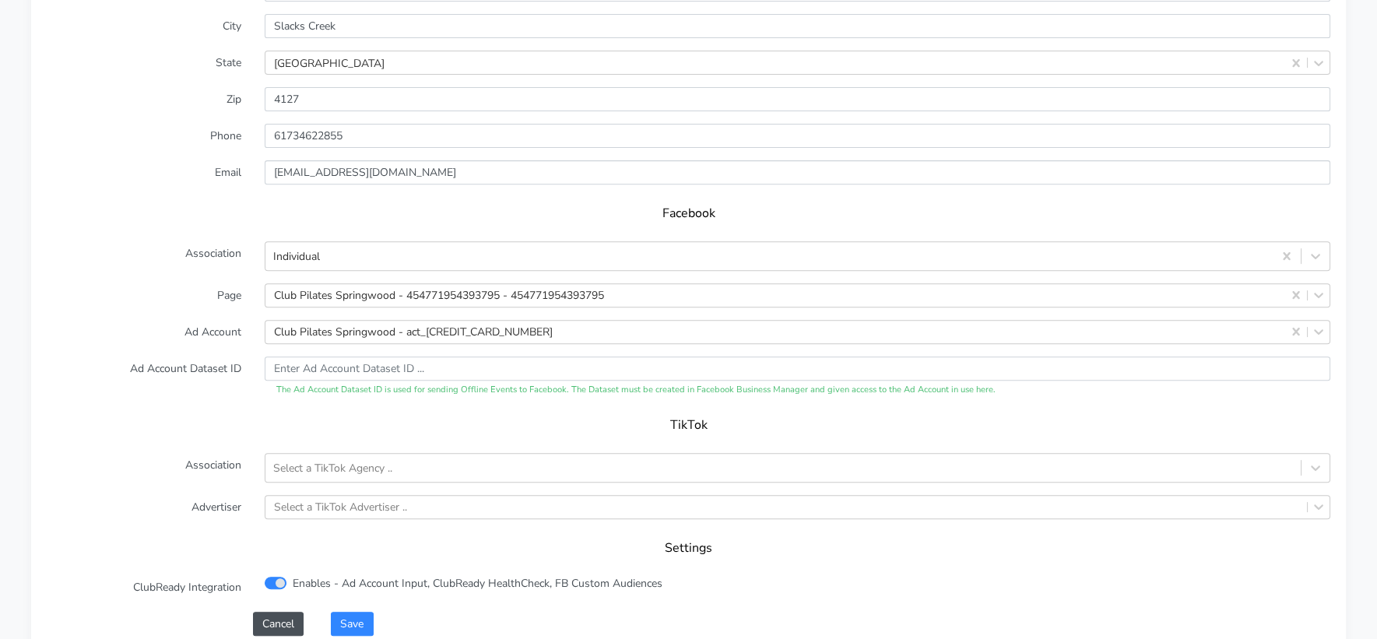
scroll to position [1537, 0]
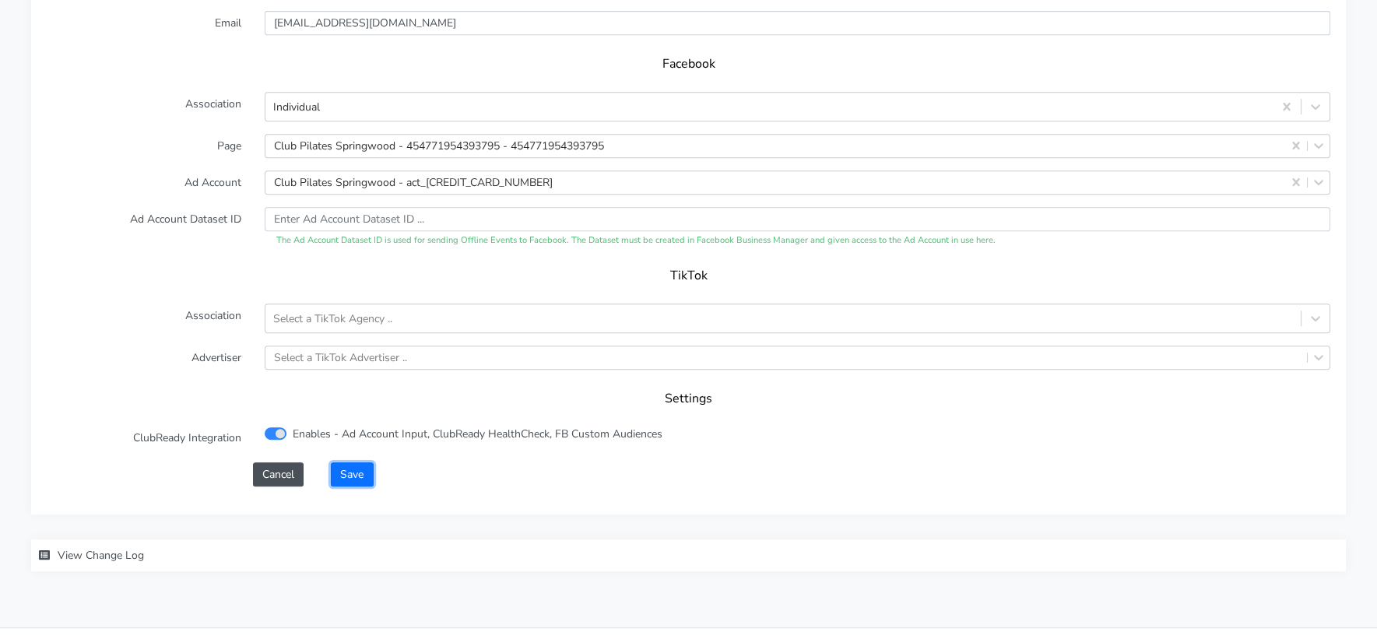
click at [353, 462] on button "Save" at bounding box center [352, 474] width 42 height 24
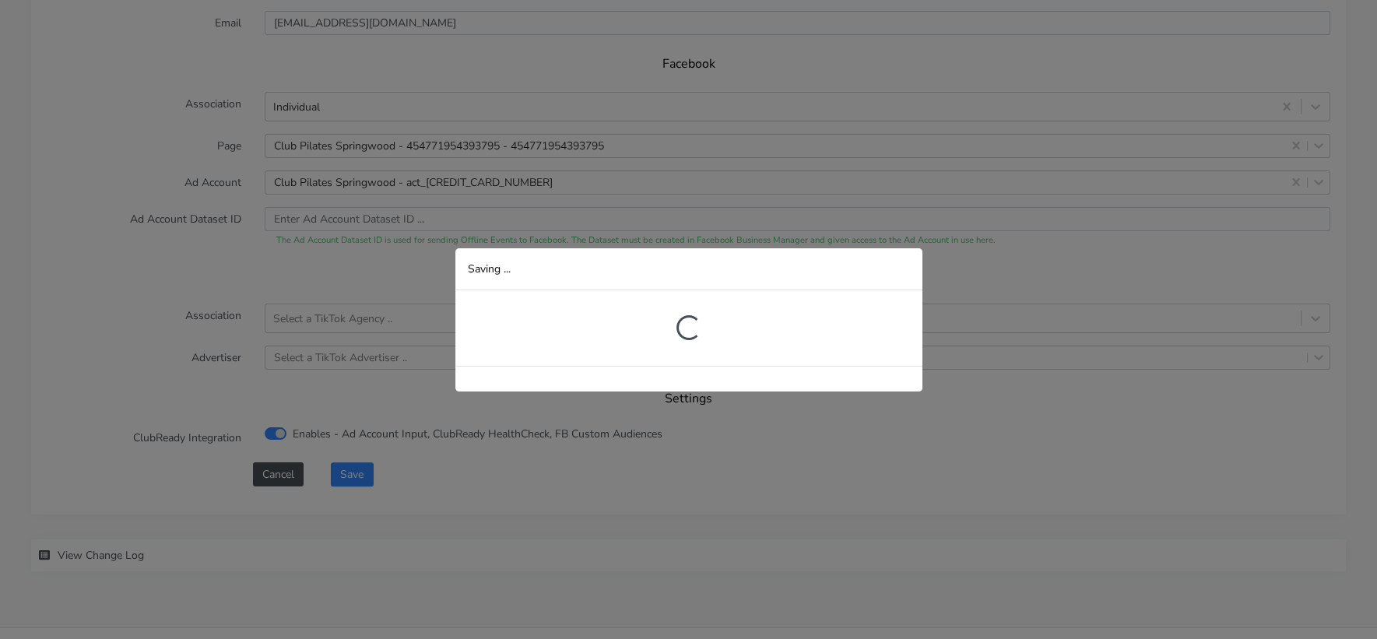
scroll to position [310, 0]
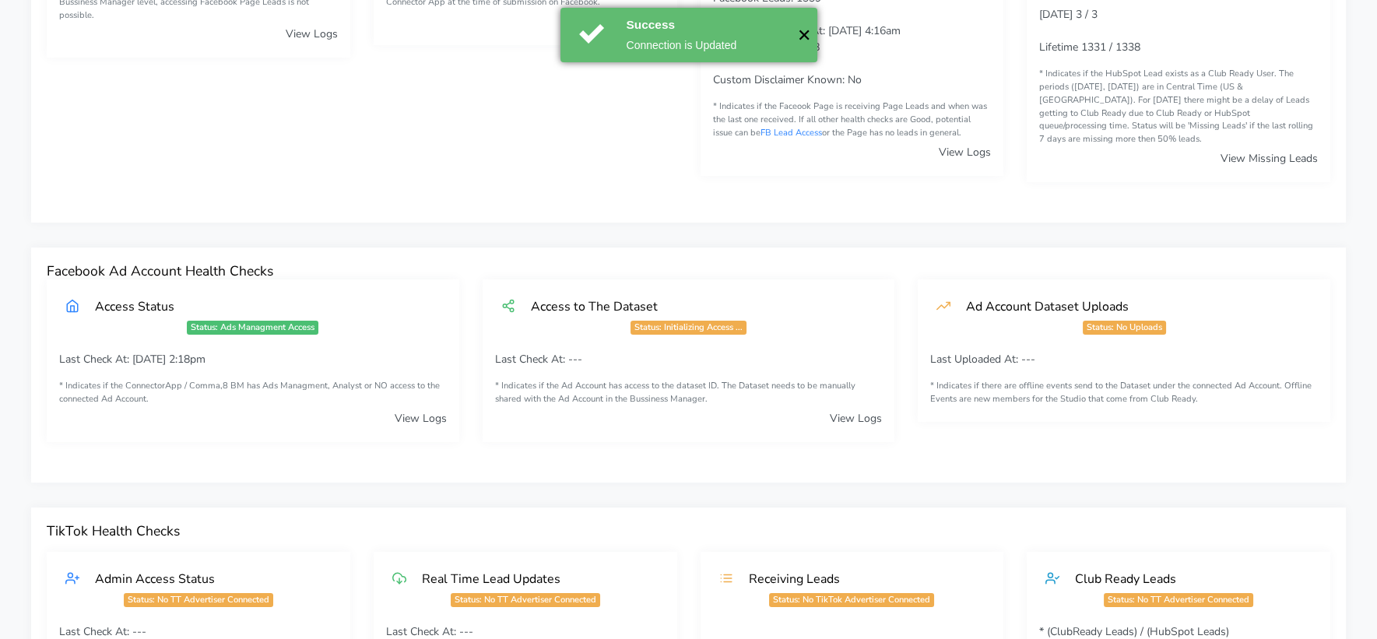
click at [810, 36] on button "✕" at bounding box center [805, 35] width 26 height 54
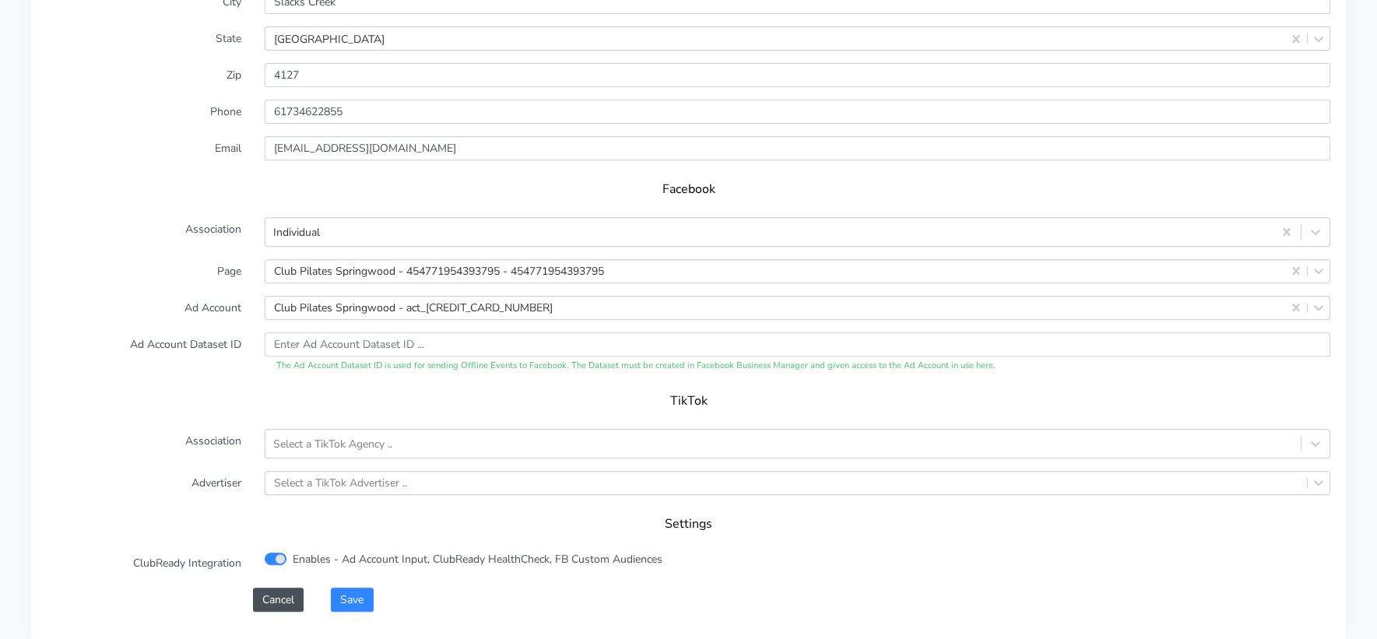
scroll to position [1543, 0]
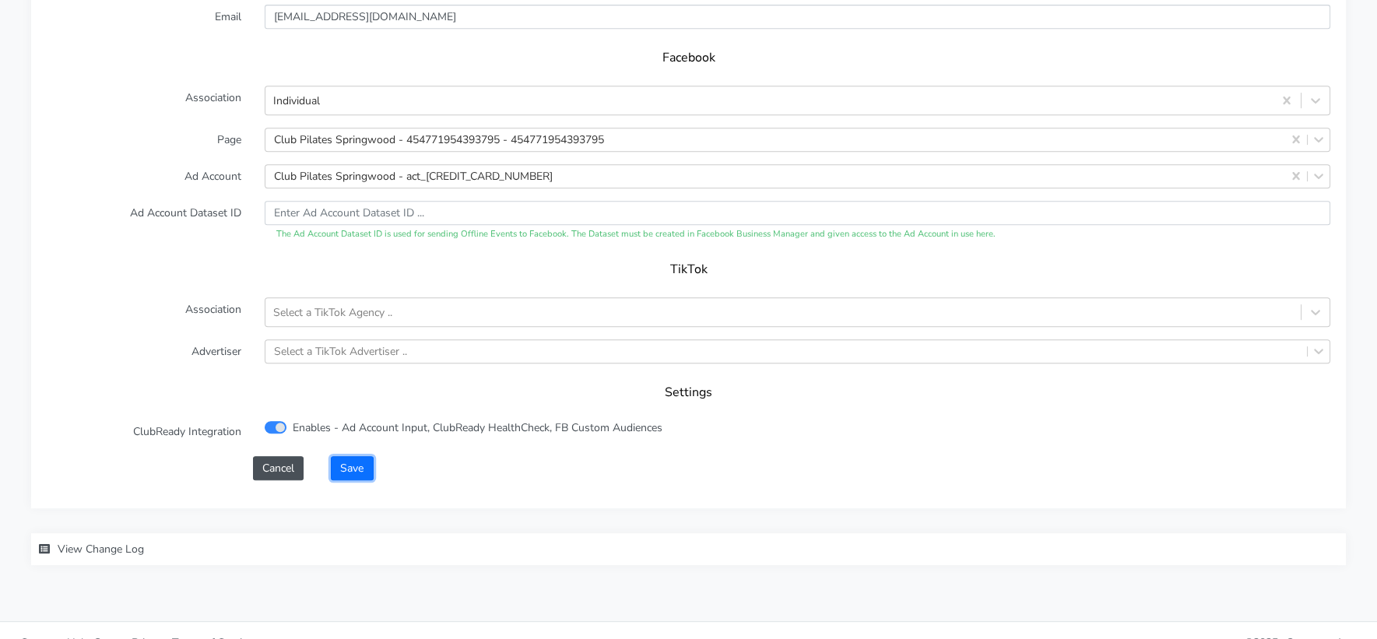
click at [359, 456] on button "Save" at bounding box center [352, 468] width 42 height 24
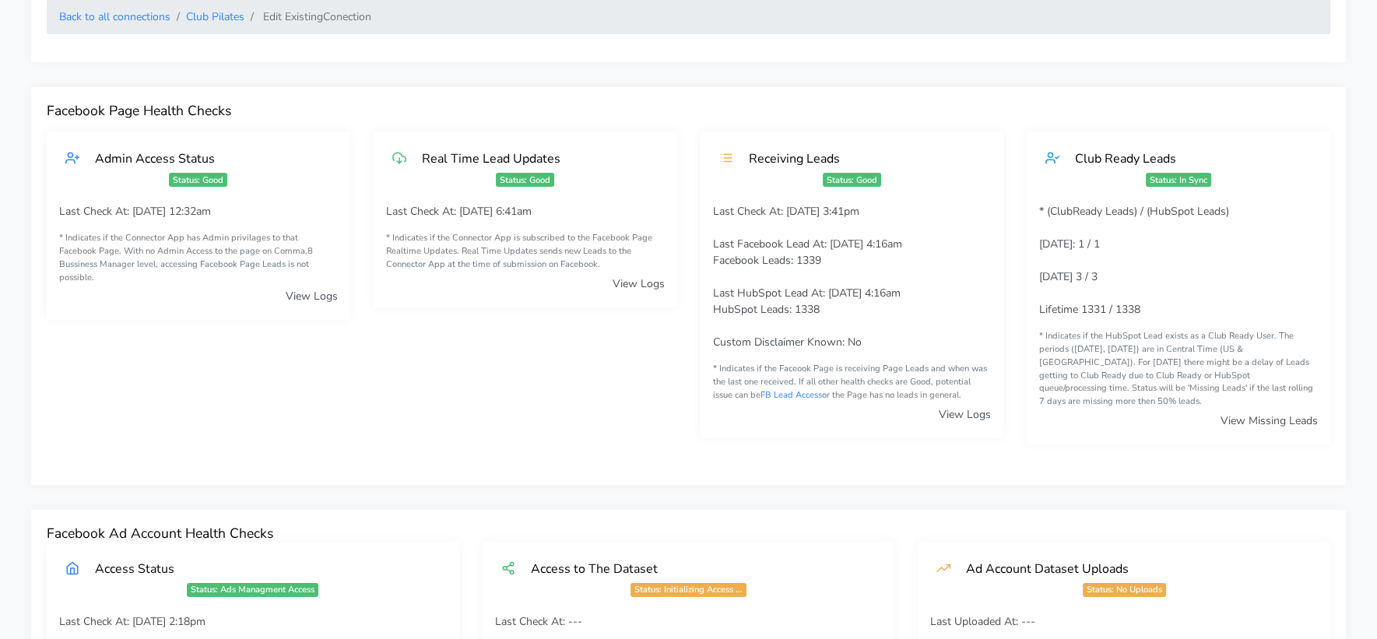
scroll to position [0, 0]
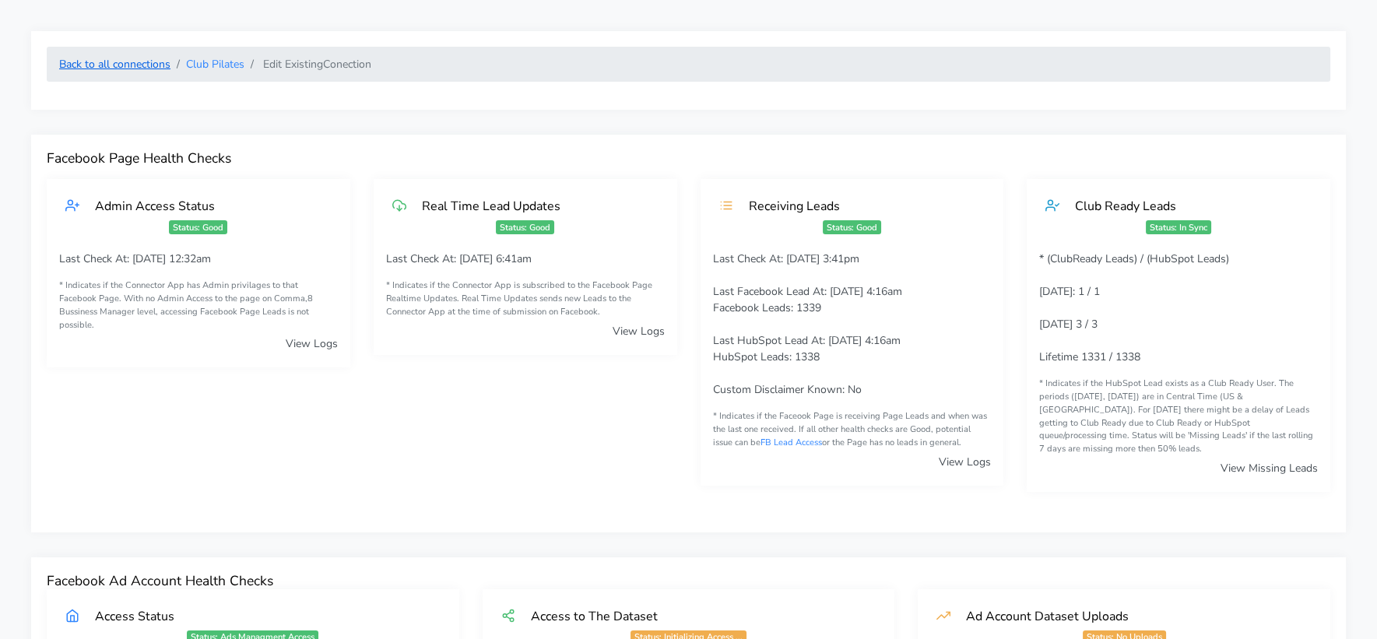
click at [128, 65] on link "Back to all connections" at bounding box center [114, 64] width 111 height 15
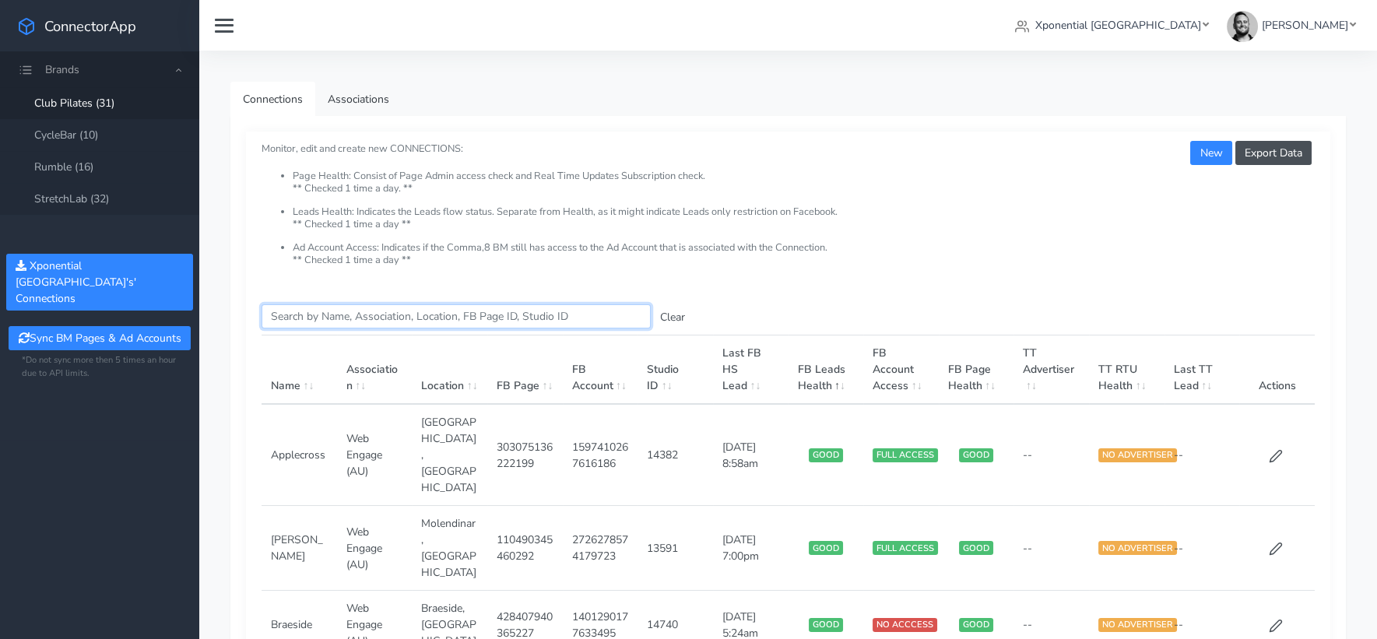
click at [350, 322] on input "Search this table" at bounding box center [456, 316] width 389 height 24
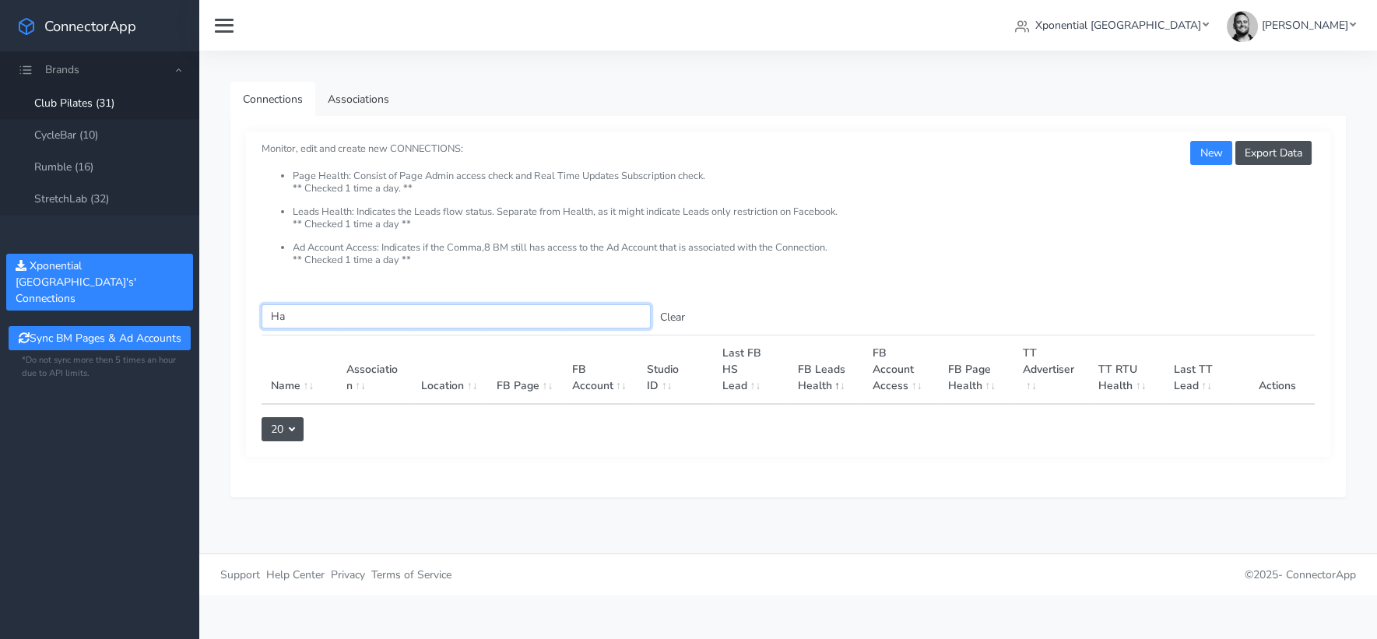
type input "H"
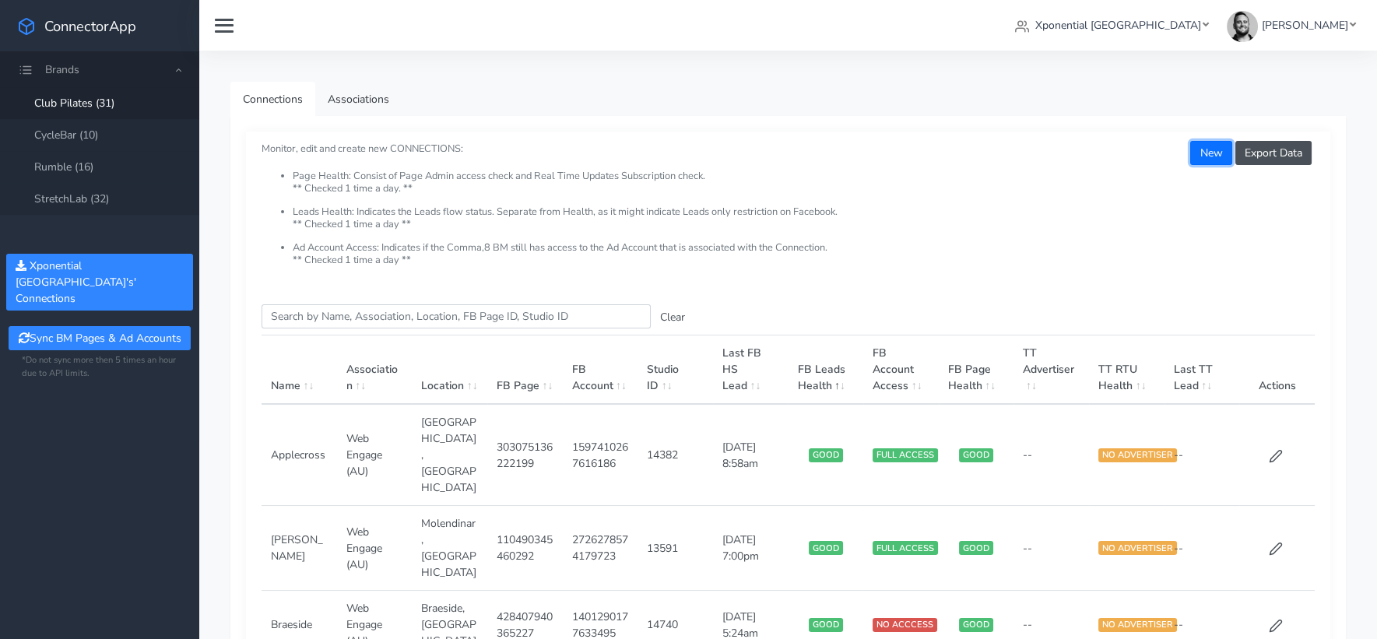
click at [1218, 148] on button "New" at bounding box center [1210, 153] width 41 height 24
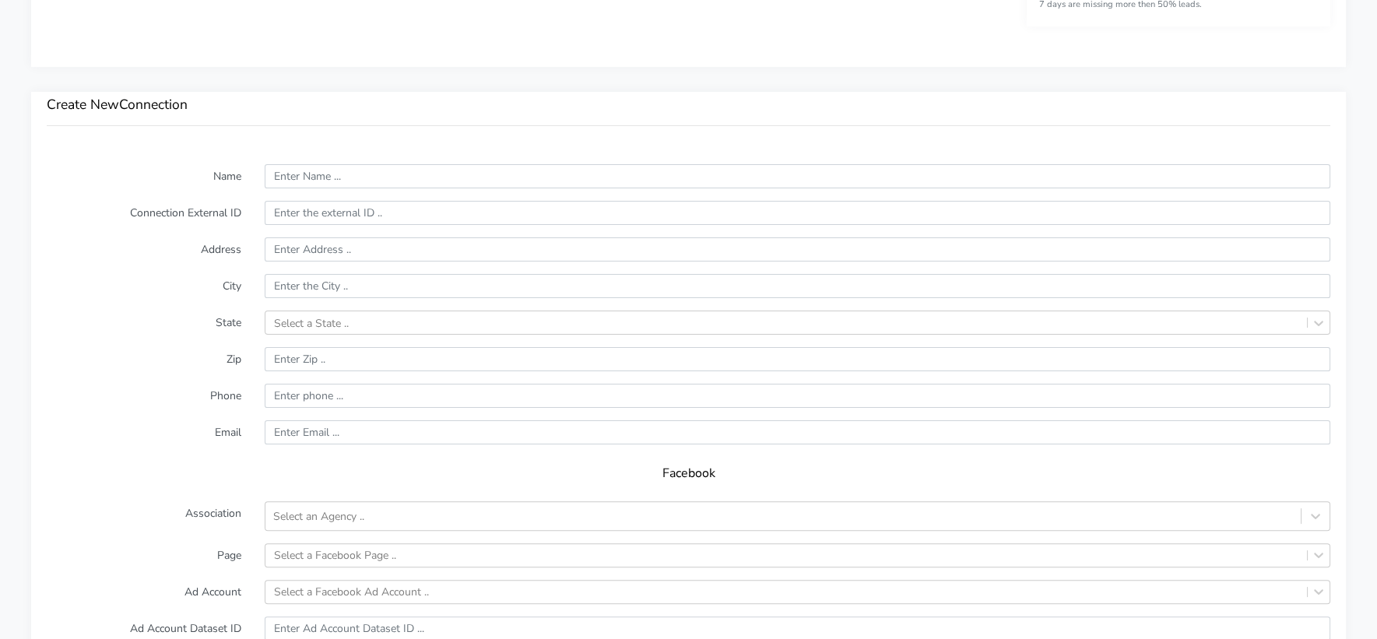
scroll to position [1101, 0]
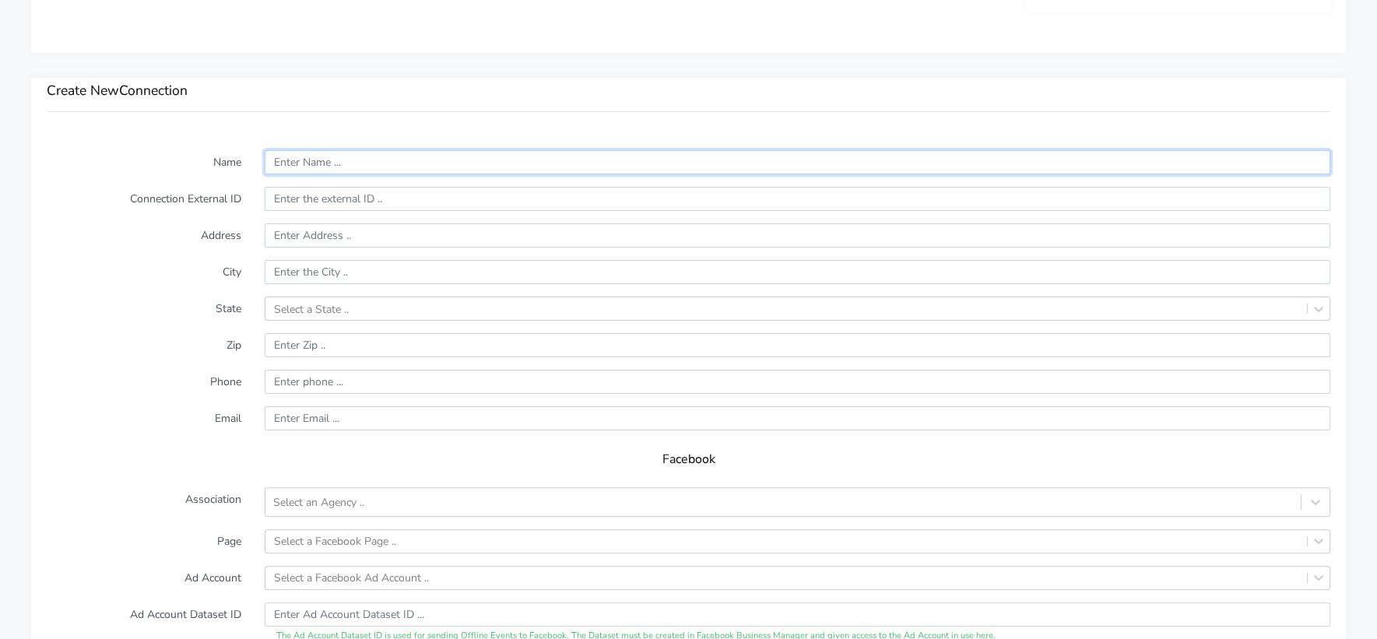
click at [306, 150] on input "text" at bounding box center [798, 162] width 1066 height 24
paste input "[PERSON_NAME] North"
type input "[PERSON_NAME] North"
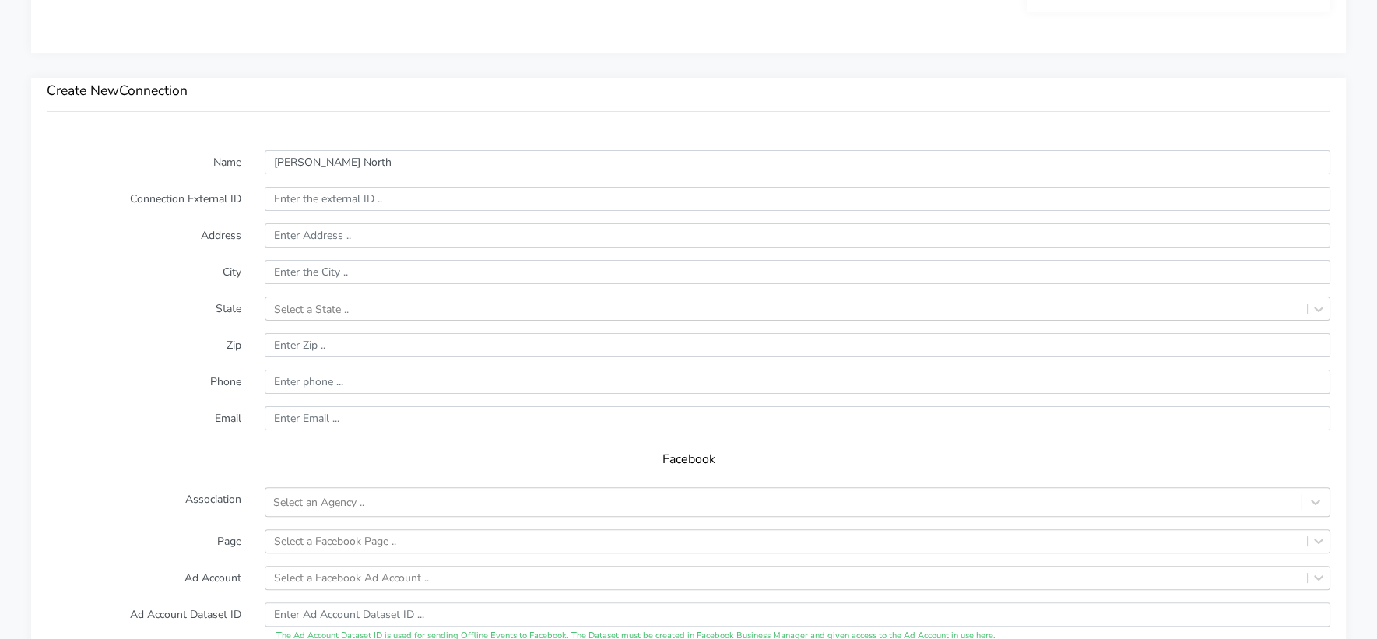
click at [192, 195] on form "Name [PERSON_NAME] North Connection External ID Address City State Select a Sta…" at bounding box center [689, 515] width 1284 height 731
click at [310, 187] on input "text" at bounding box center [798, 199] width 1066 height 24
paste input "15063"
type input "15063"
click at [192, 269] on form "Name [PERSON_NAME] North Connection External ID 15063 Address City State Select…" at bounding box center [689, 515] width 1284 height 731
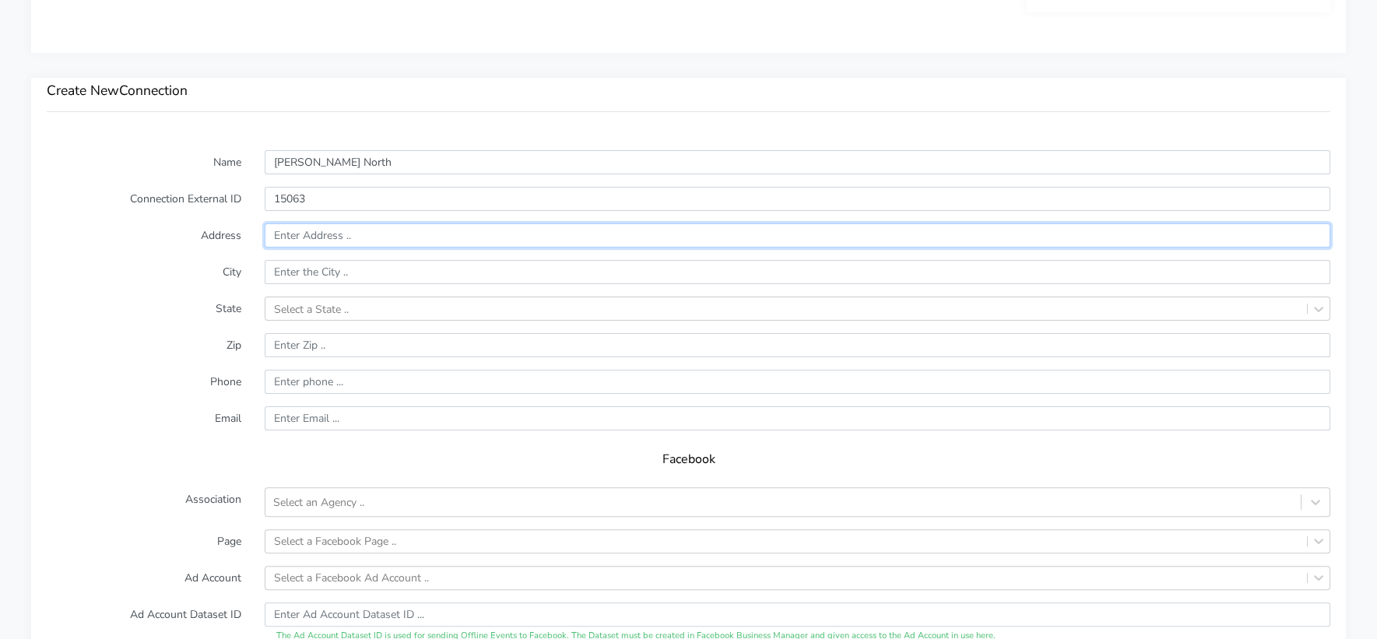
click at [307, 223] on input "text" at bounding box center [798, 235] width 1066 height 24
paste input "Suite [STREET_ADDRESS][PERSON_NAME]"
type input "Suite [STREET_ADDRESS][PERSON_NAME]"
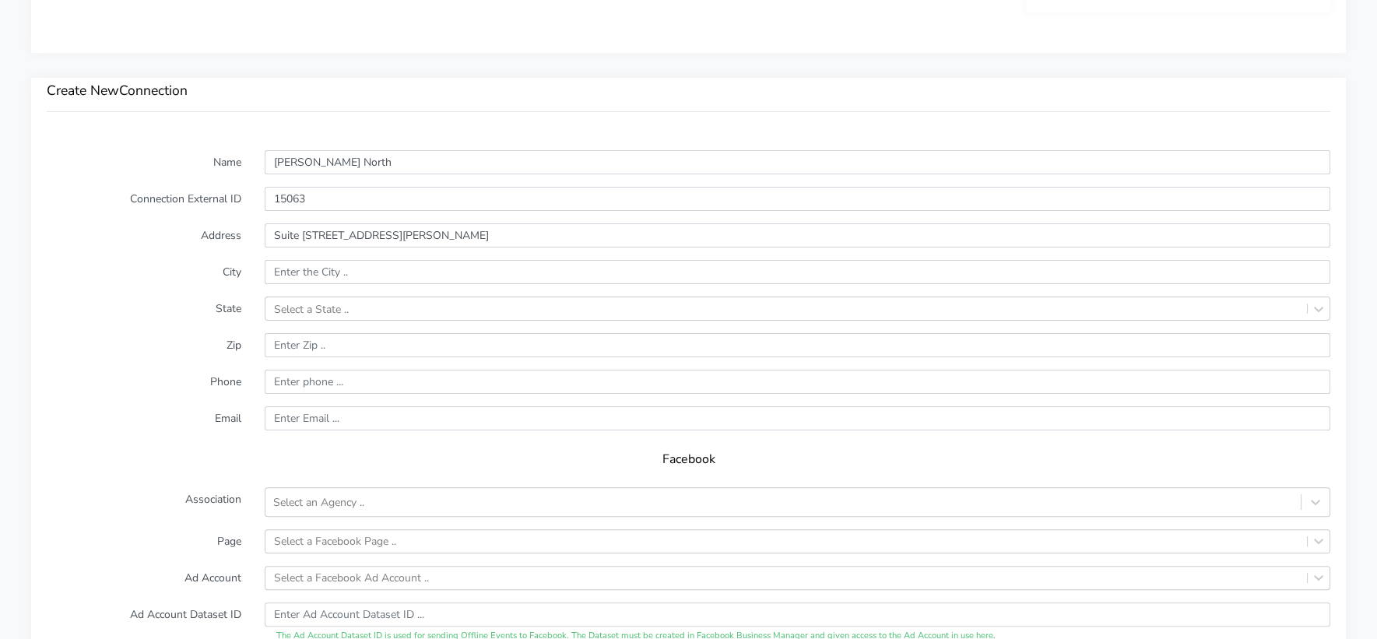
click at [212, 265] on form "Name [PERSON_NAME] North Connection External ID 15063 Address Suite [STREET_ADD…" at bounding box center [689, 515] width 1284 height 731
click at [319, 260] on input "text" at bounding box center [798, 272] width 1066 height 24
paste input "[PERSON_NAME] North"
type input "[PERSON_NAME] North"
click at [170, 333] on label "Zip" at bounding box center [144, 345] width 218 height 24
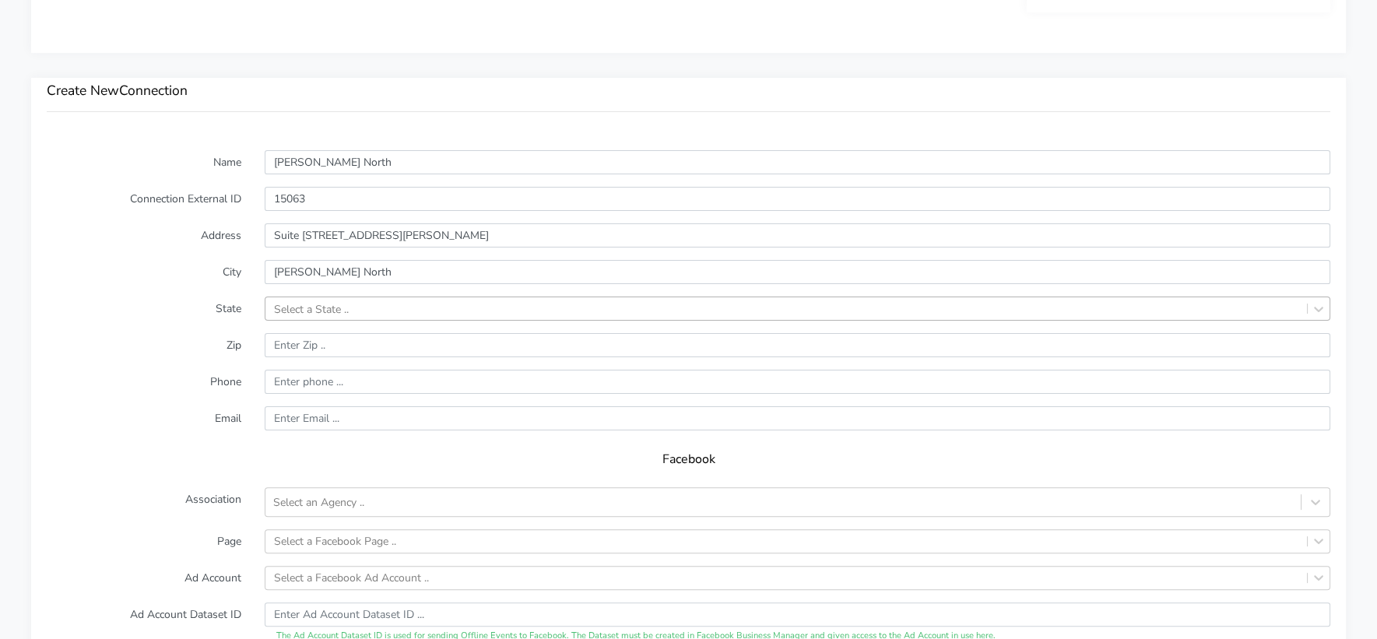
click at [316, 301] on div "Select a State .." at bounding box center [311, 309] width 75 height 16
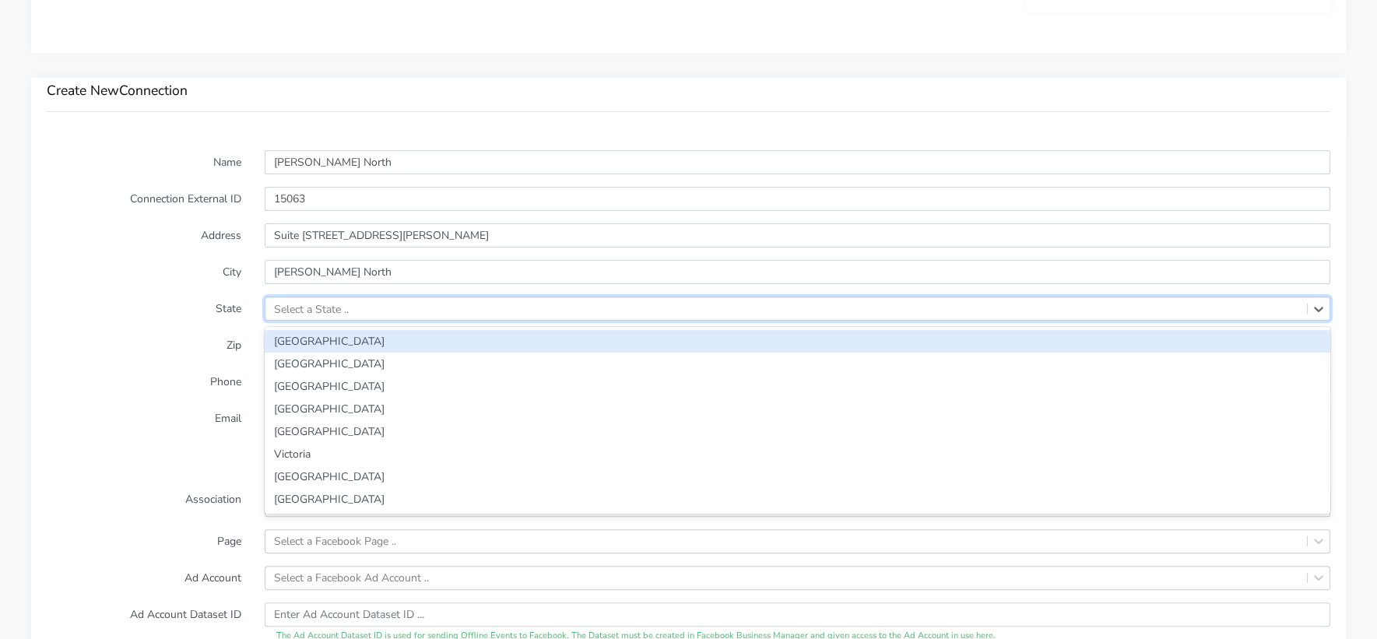
click at [156, 349] on form "Name [PERSON_NAME] North Connection External ID 15063 Address [STREET_ADDRESS][…" at bounding box center [689, 515] width 1284 height 731
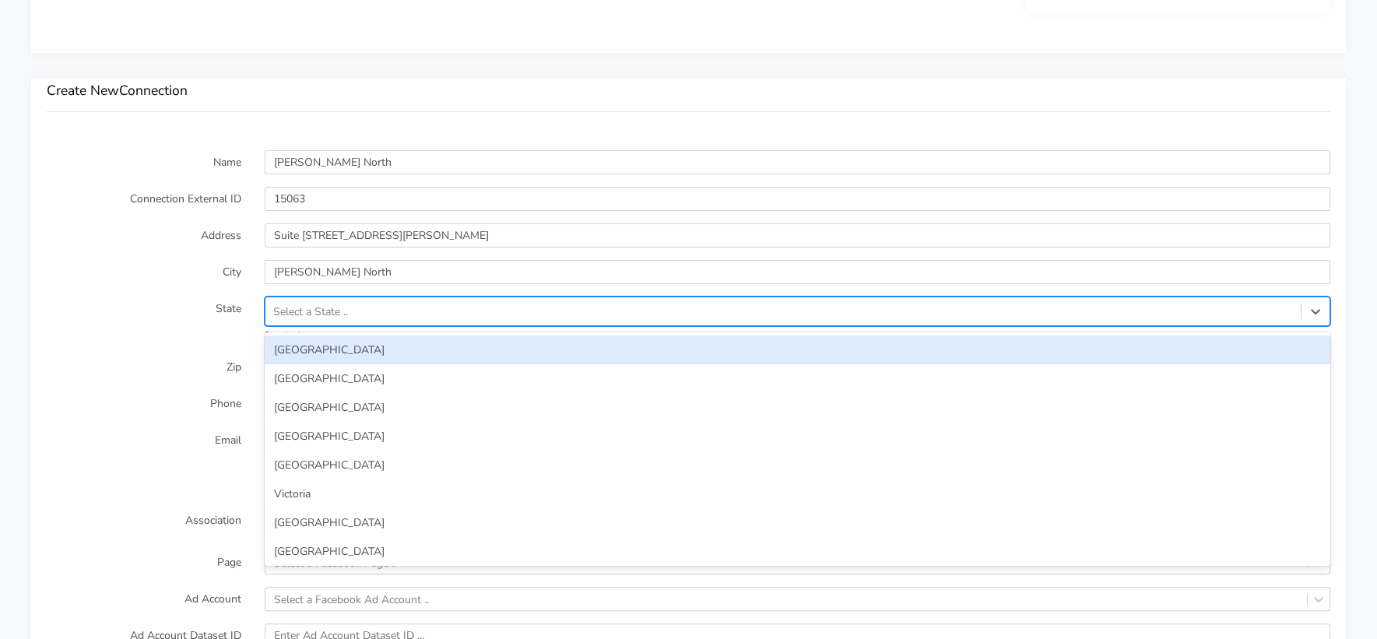
click at [301, 304] on div "Select a State .." at bounding box center [310, 312] width 75 height 16
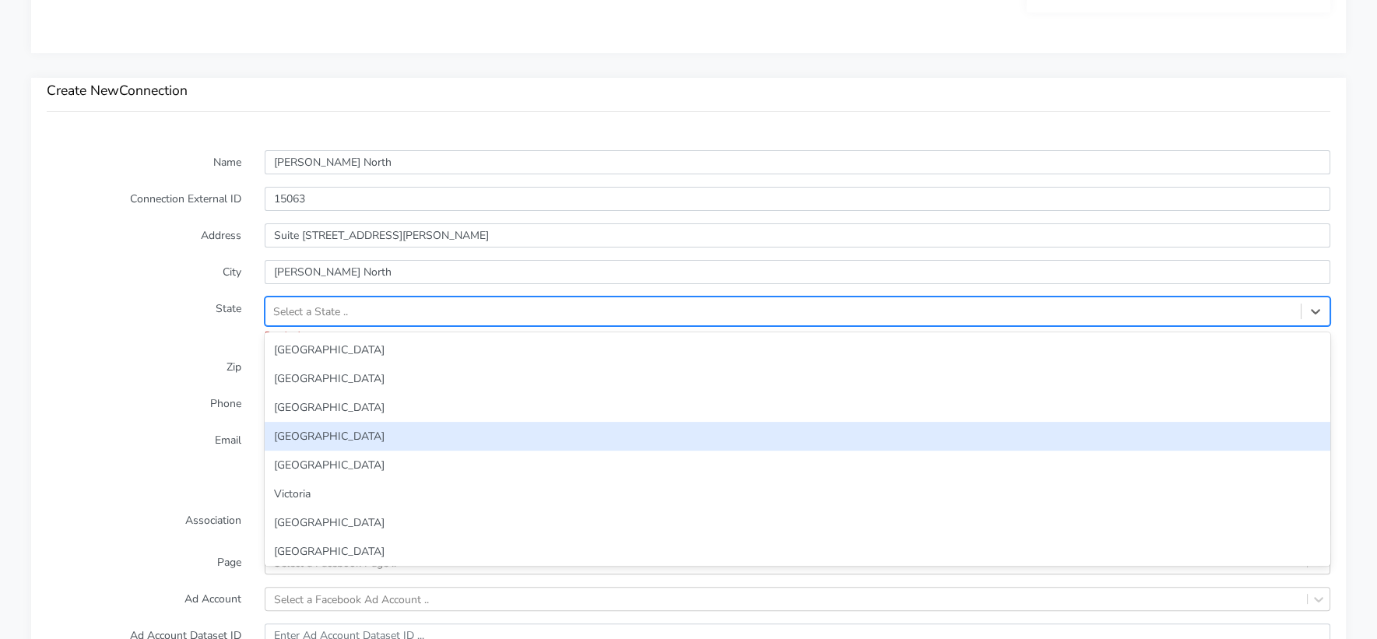
click at [317, 422] on div "[GEOGRAPHIC_DATA]" at bounding box center [798, 436] width 1066 height 29
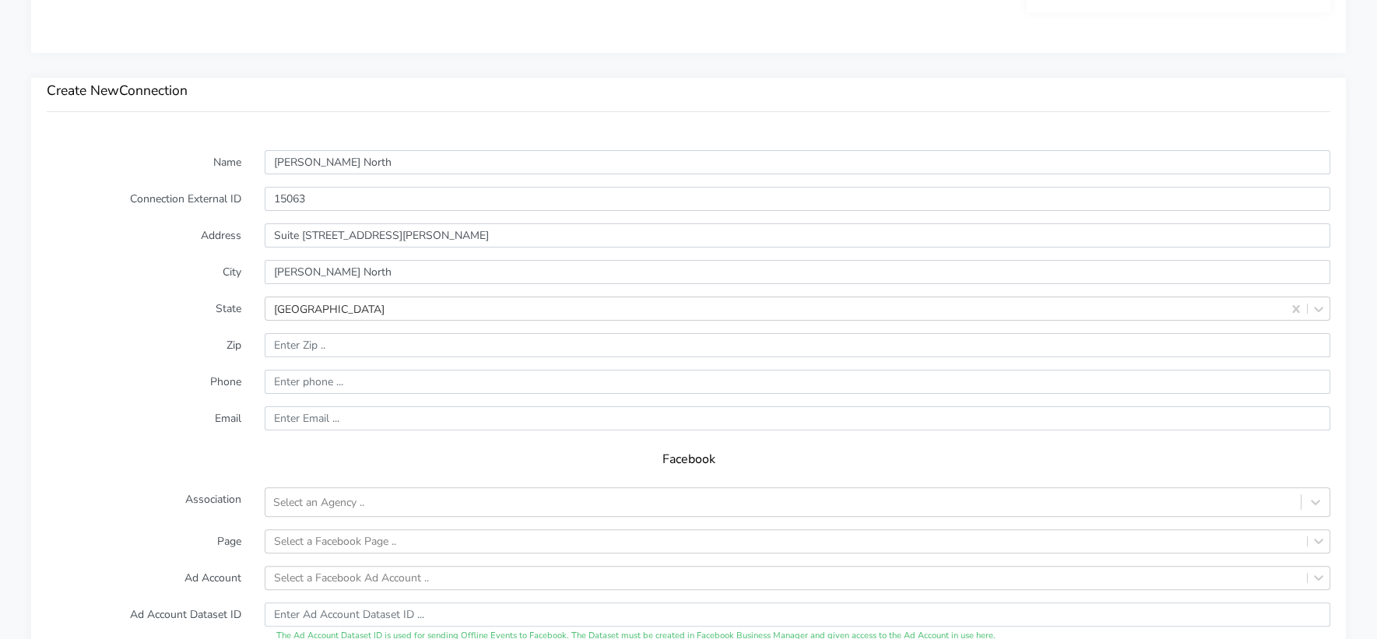
click at [181, 338] on form "Name [PERSON_NAME] North Connection External ID 15063 Address [STREET_ADDRESS][…" at bounding box center [689, 515] width 1284 height 731
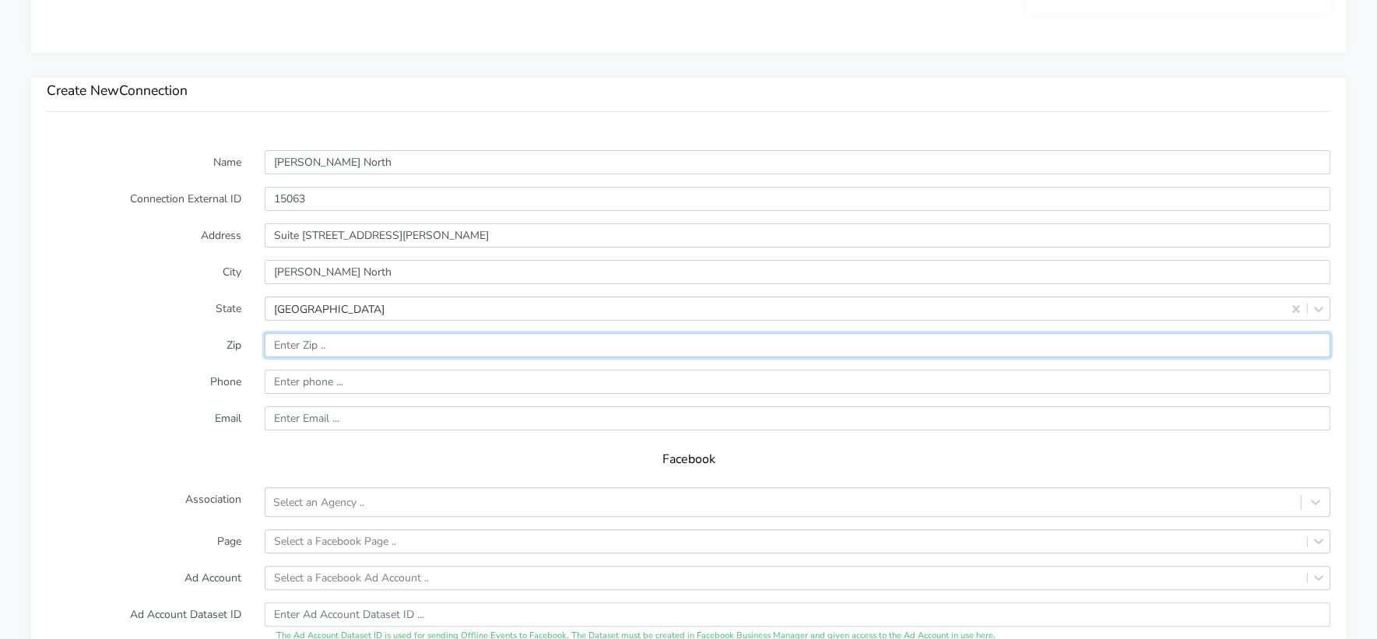
click at [307, 333] on input "input" at bounding box center [798, 345] width 1066 height 24
paste input "2292"
type input "2292"
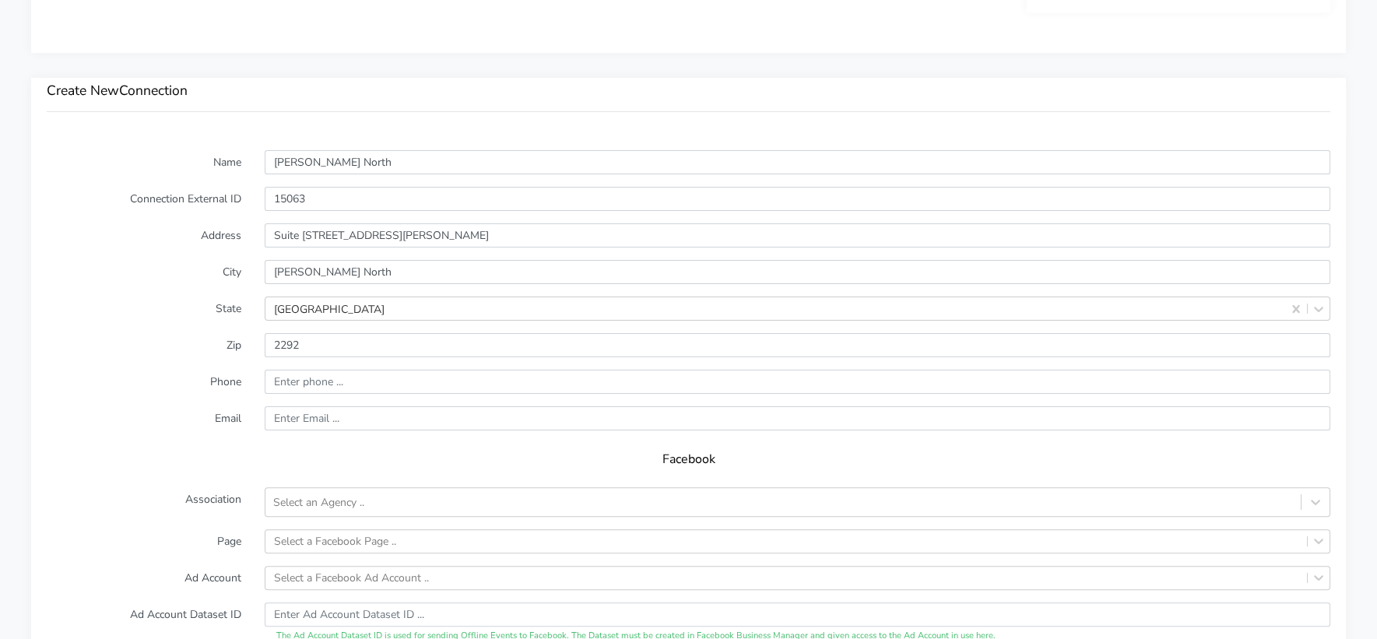
click at [153, 343] on form "Name [PERSON_NAME] North Connection External ID 15063 Address [STREET_ADDRESS][…" at bounding box center [689, 515] width 1284 height 731
click at [295, 370] on input "input" at bounding box center [798, 382] width 1066 height 24
type input "0"
click at [200, 406] on label "Email" at bounding box center [144, 418] width 218 height 24
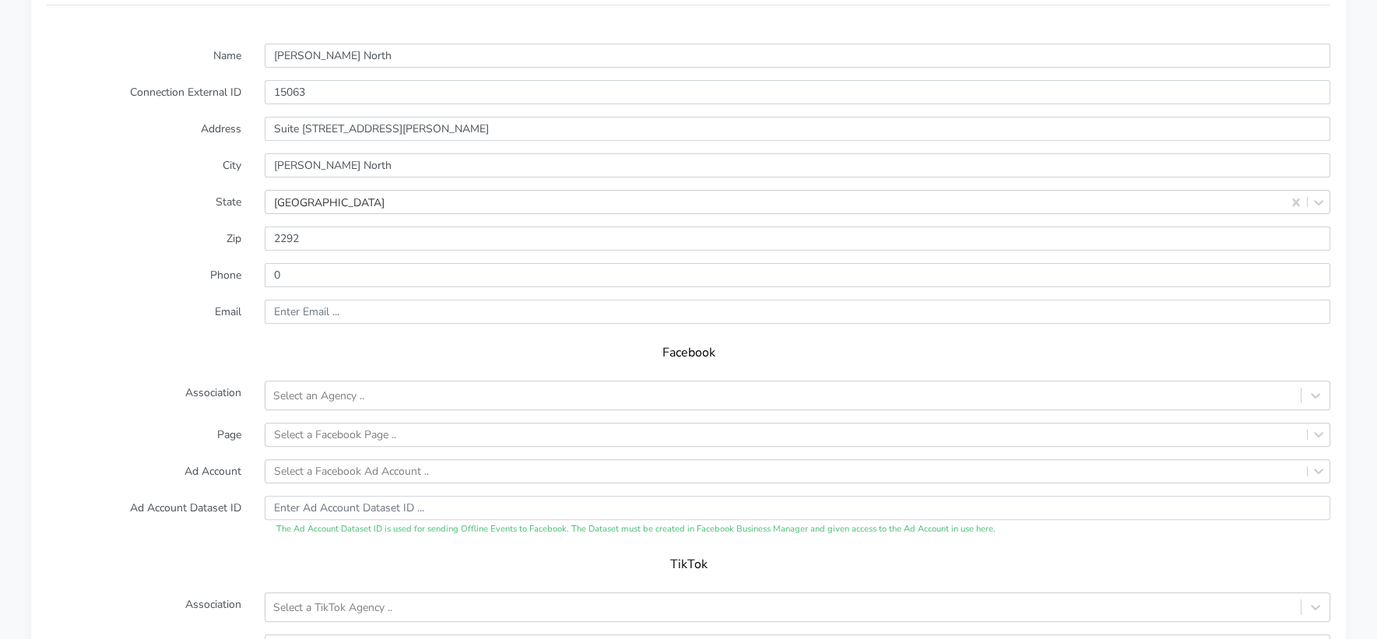
scroll to position [1238, 0]
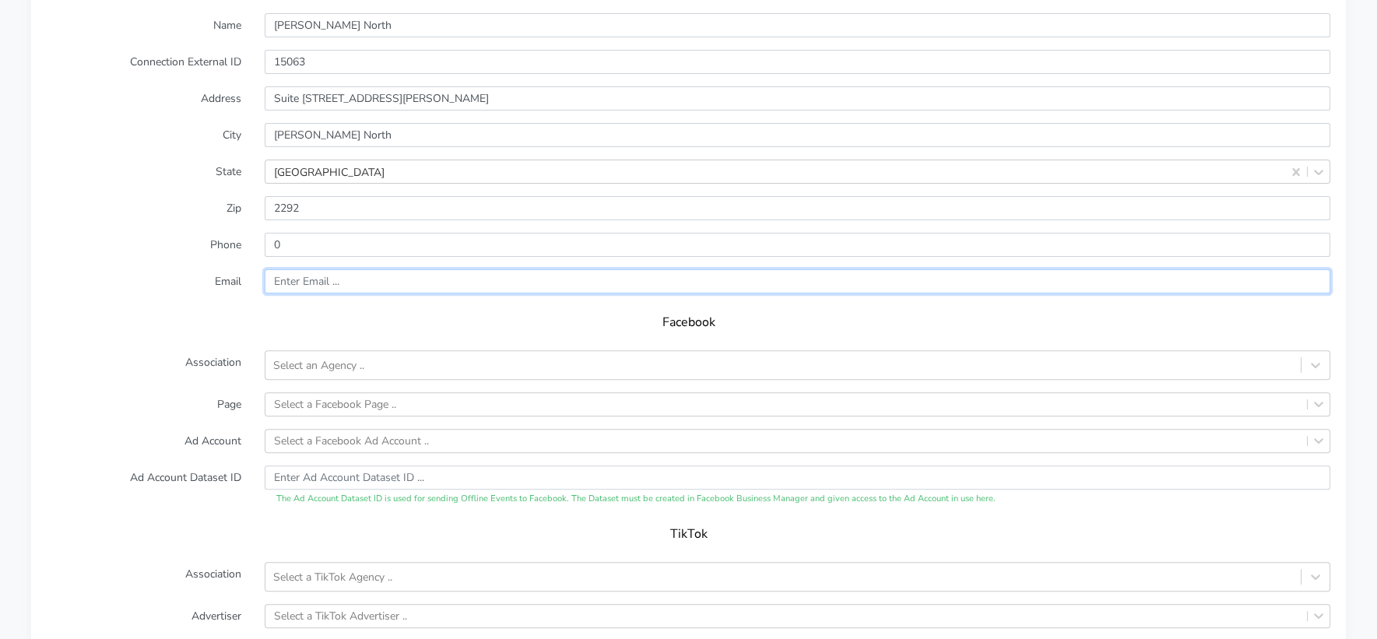
click at [301, 269] on input "text" at bounding box center [798, 281] width 1066 height 24
paste input "[EMAIL_ADDRESS][DOMAIN_NAME]"
type input "[EMAIL_ADDRESS][DOMAIN_NAME]"
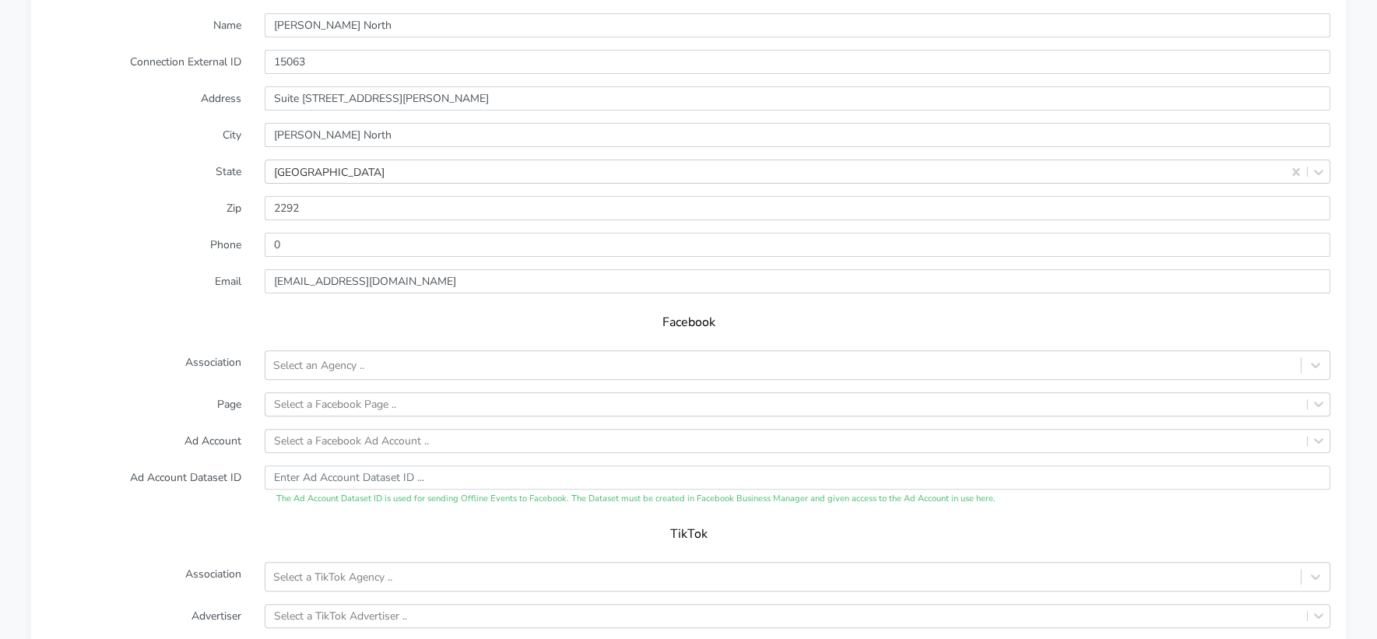
click at [179, 315] on h5 "Facebook" at bounding box center [688, 322] width 1253 height 15
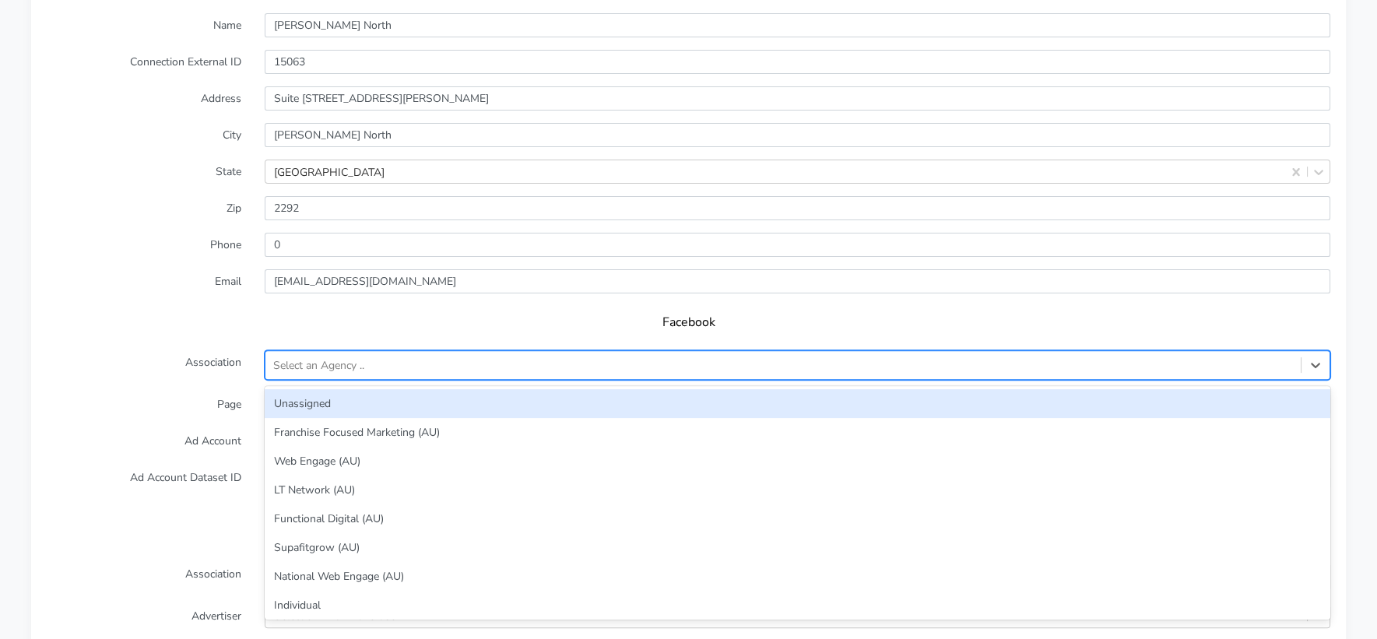
click at [419, 352] on div "Select an Agency .." at bounding box center [782, 365] width 1035 height 26
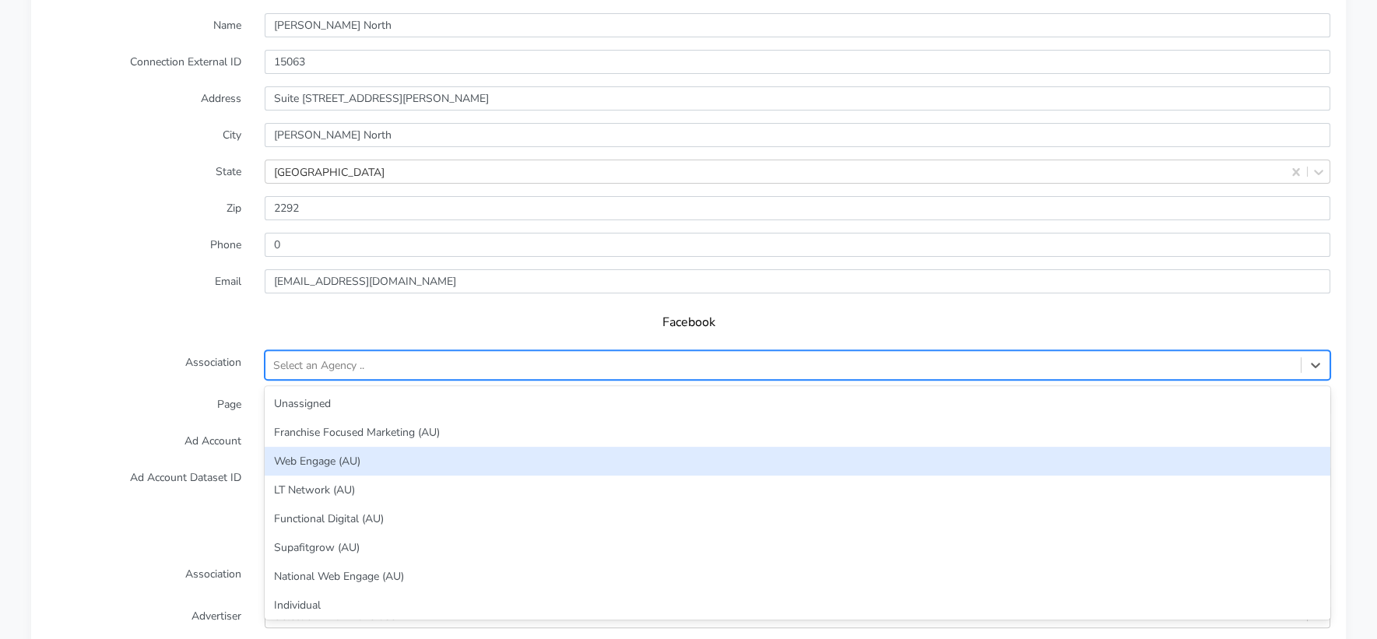
click at [404, 447] on div "Web Engage (AU)" at bounding box center [798, 461] width 1066 height 29
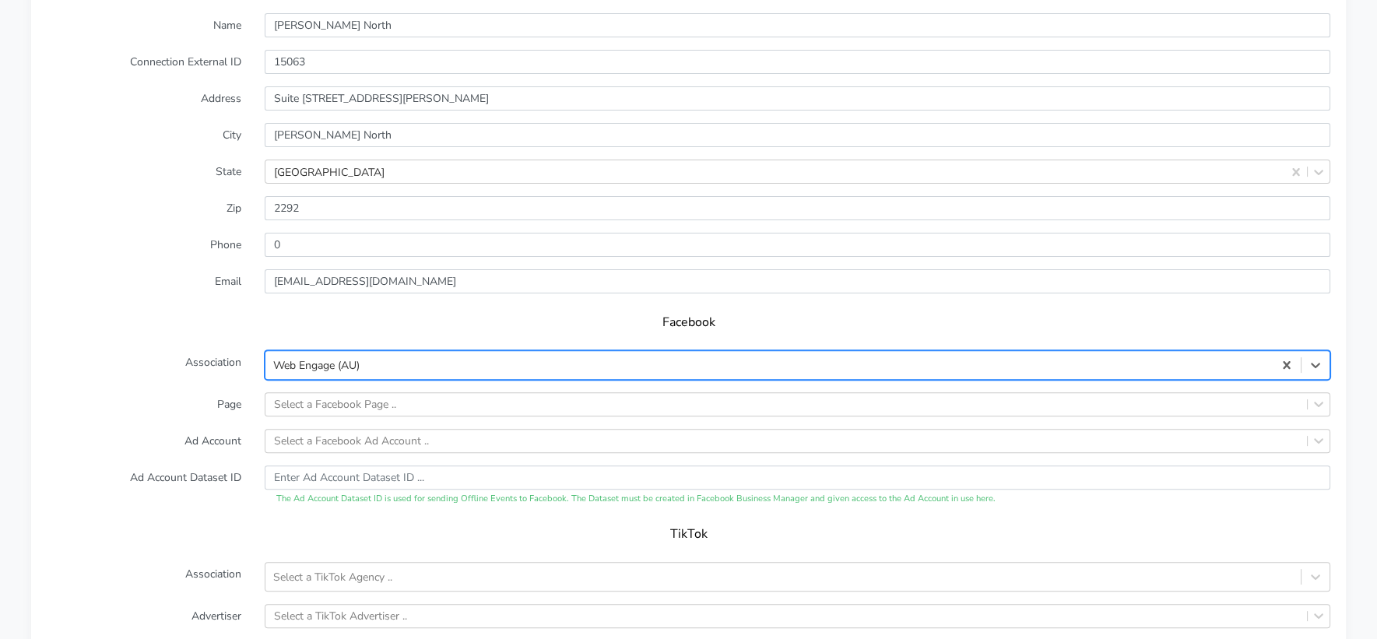
click at [197, 429] on label "Ad Account" at bounding box center [144, 441] width 218 height 24
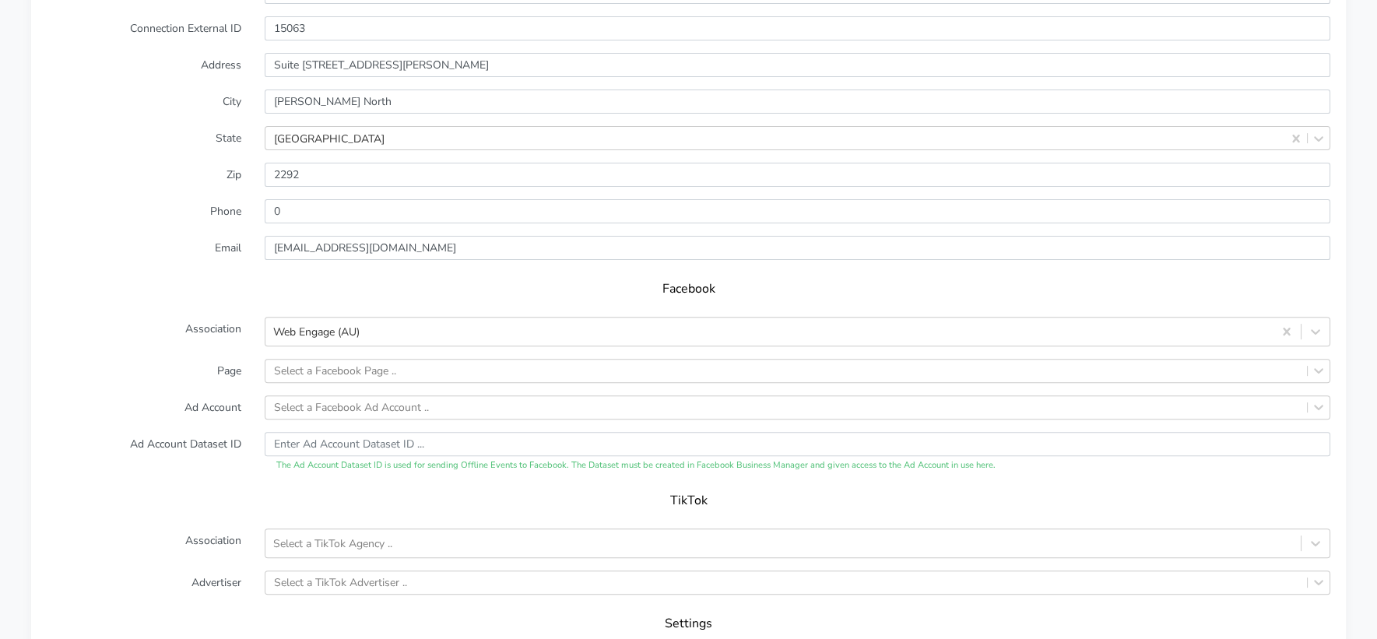
scroll to position [1272, 0]
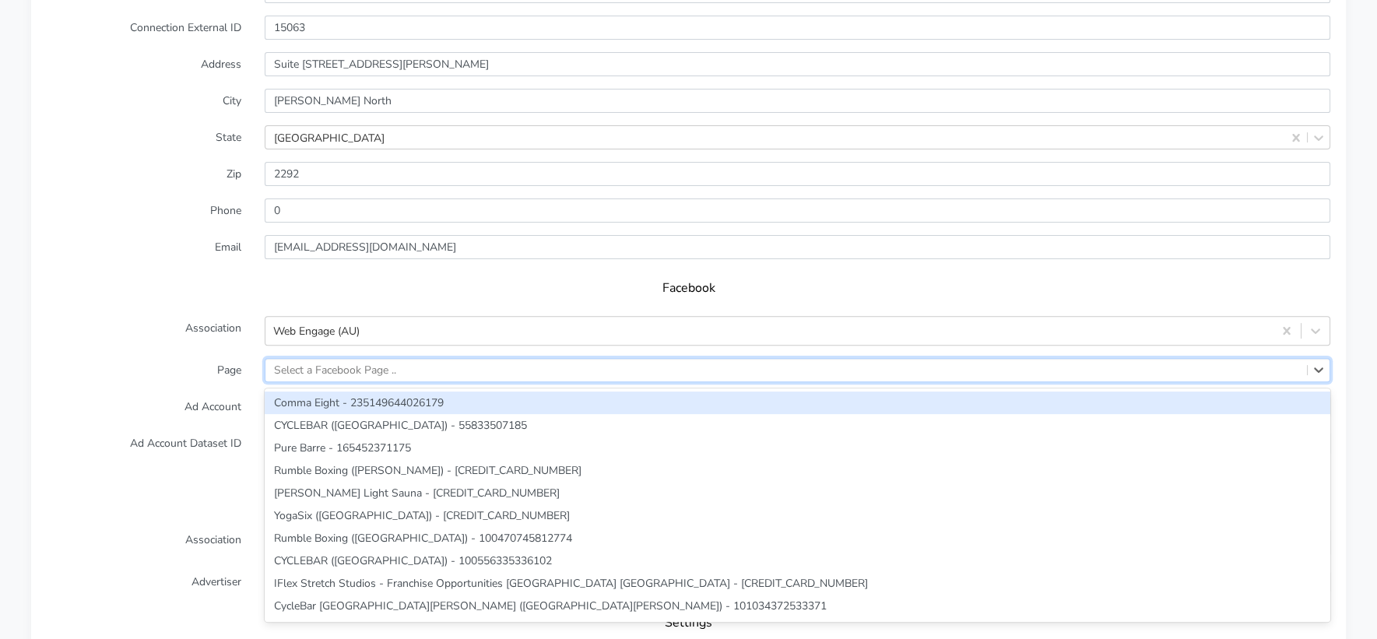
click at [308, 362] on div "Select a Facebook Page .." at bounding box center [335, 370] width 122 height 16
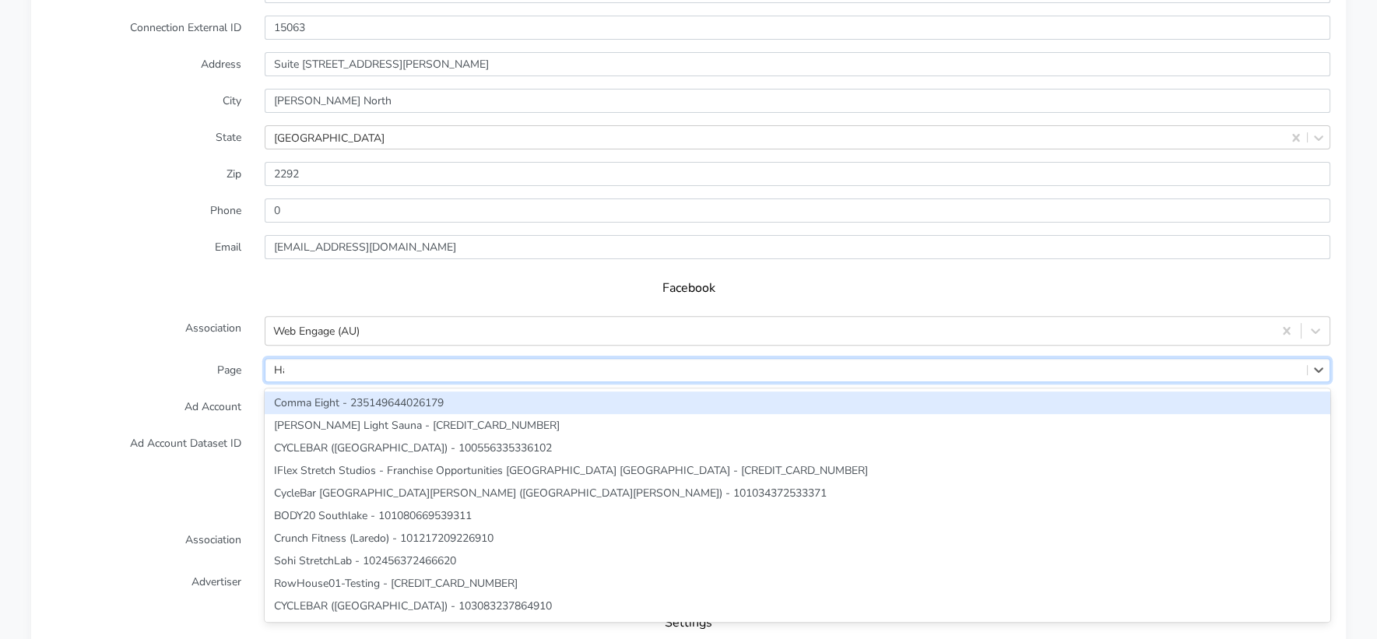
type input "Ham"
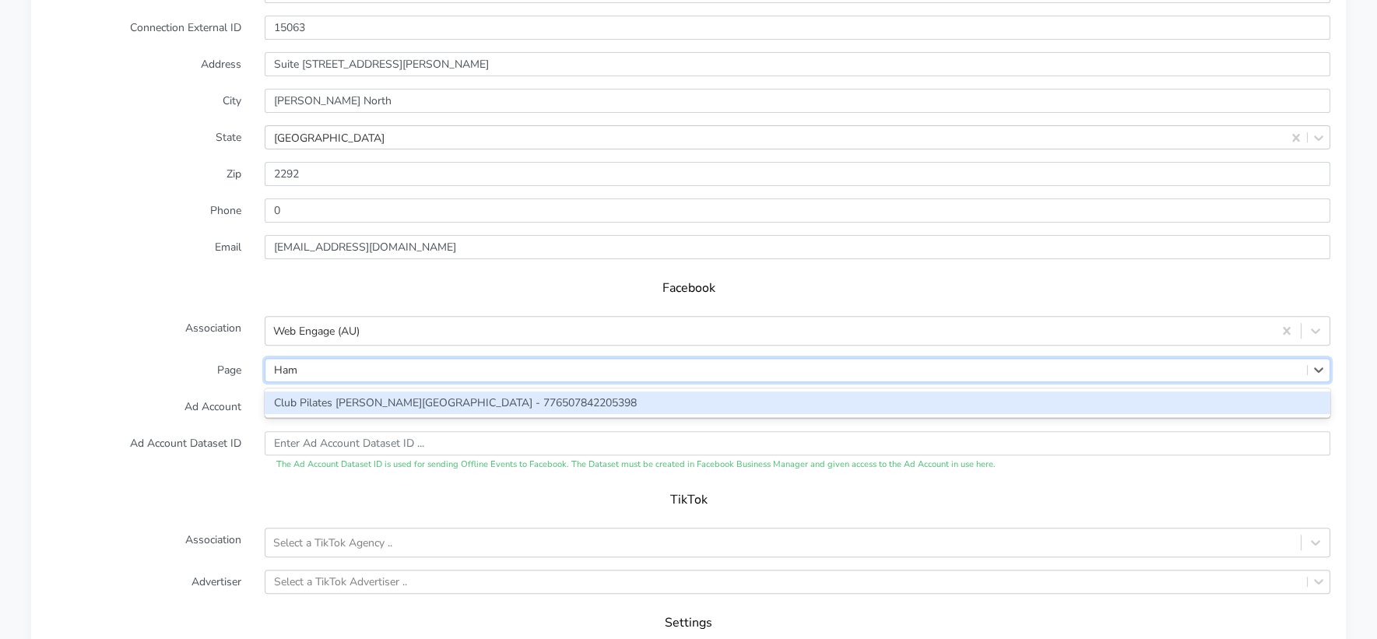
click at [315, 392] on div "Club Pilates [PERSON_NAME][GEOGRAPHIC_DATA] - 776507842205398" at bounding box center [798, 403] width 1066 height 23
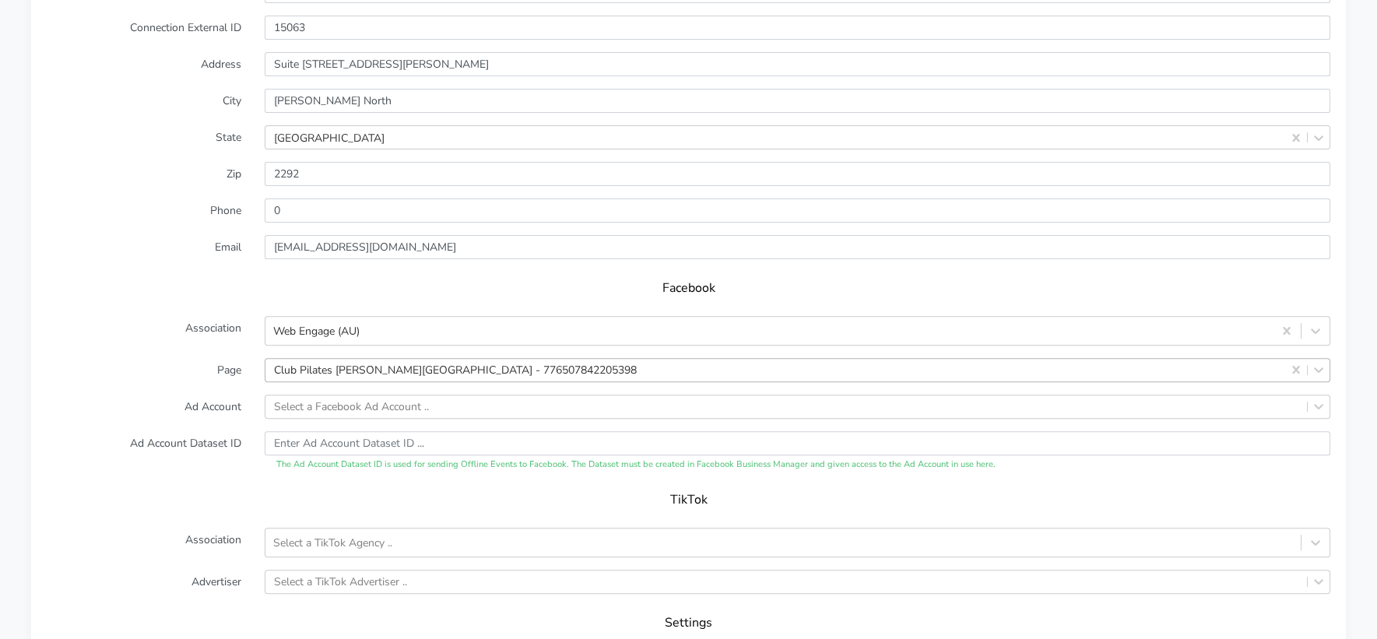
click at [217, 358] on label "Page" at bounding box center [144, 370] width 218 height 24
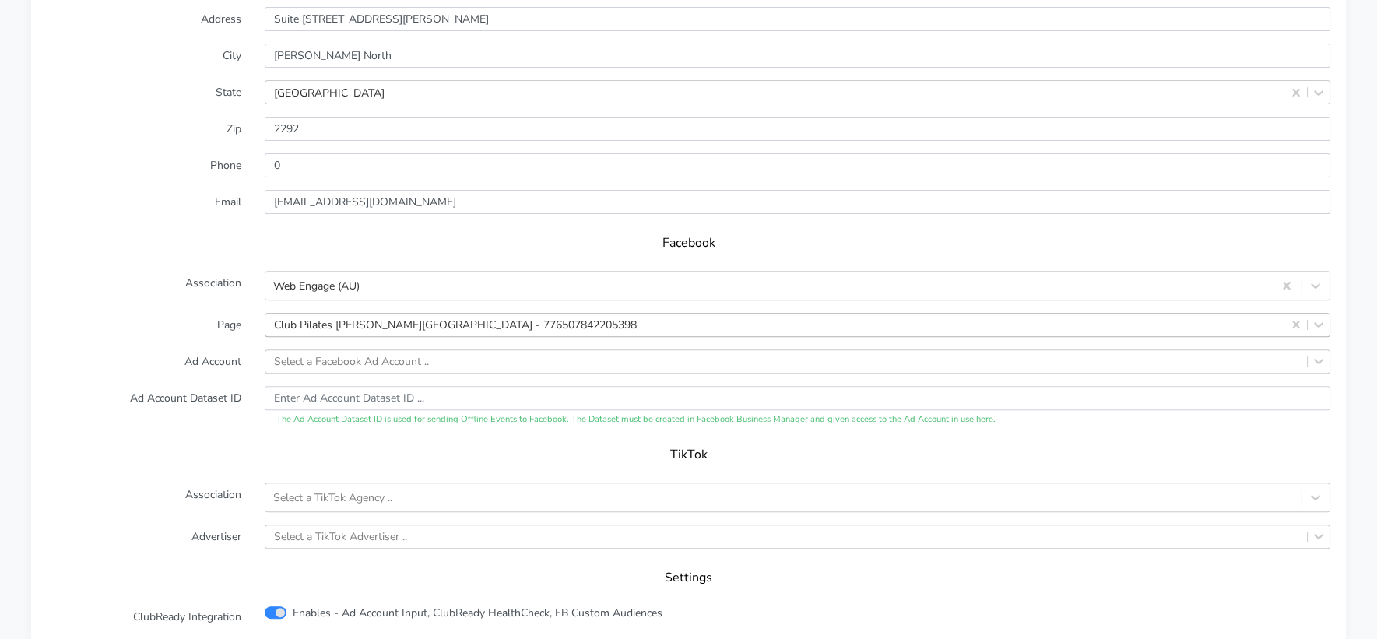
scroll to position [1332, 0]
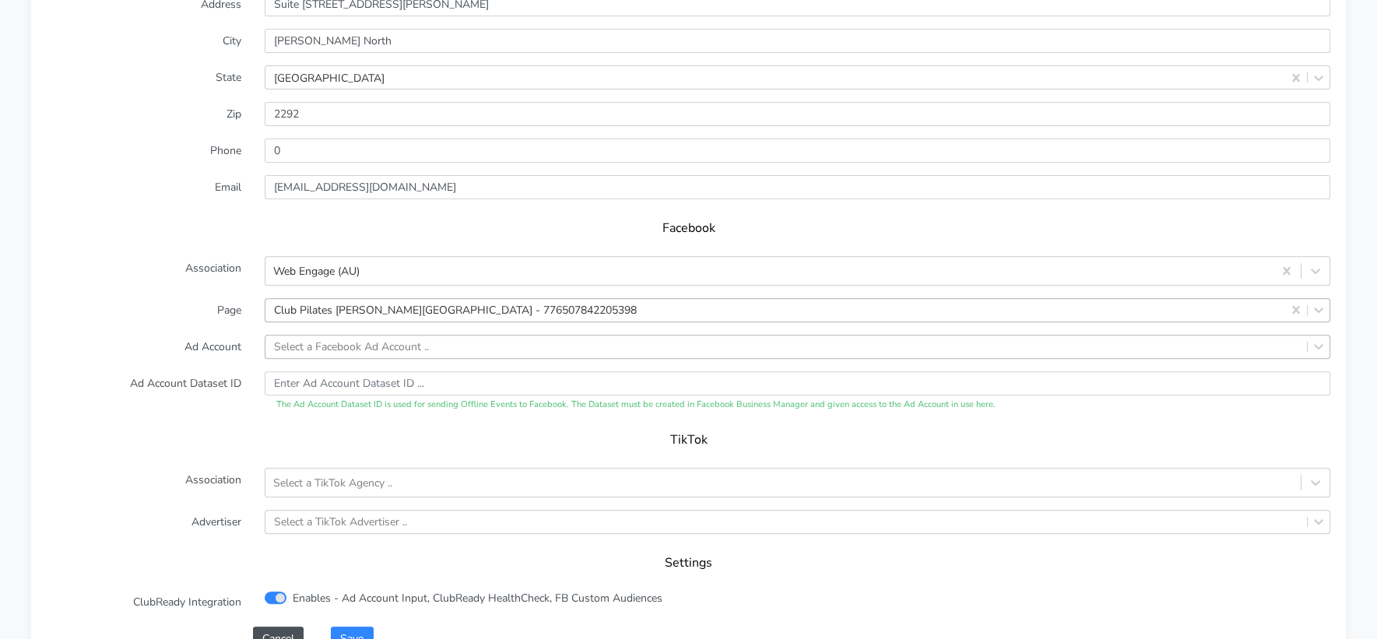
click at [329, 339] on div "Select a Facebook Ad Account .." at bounding box center [351, 347] width 155 height 16
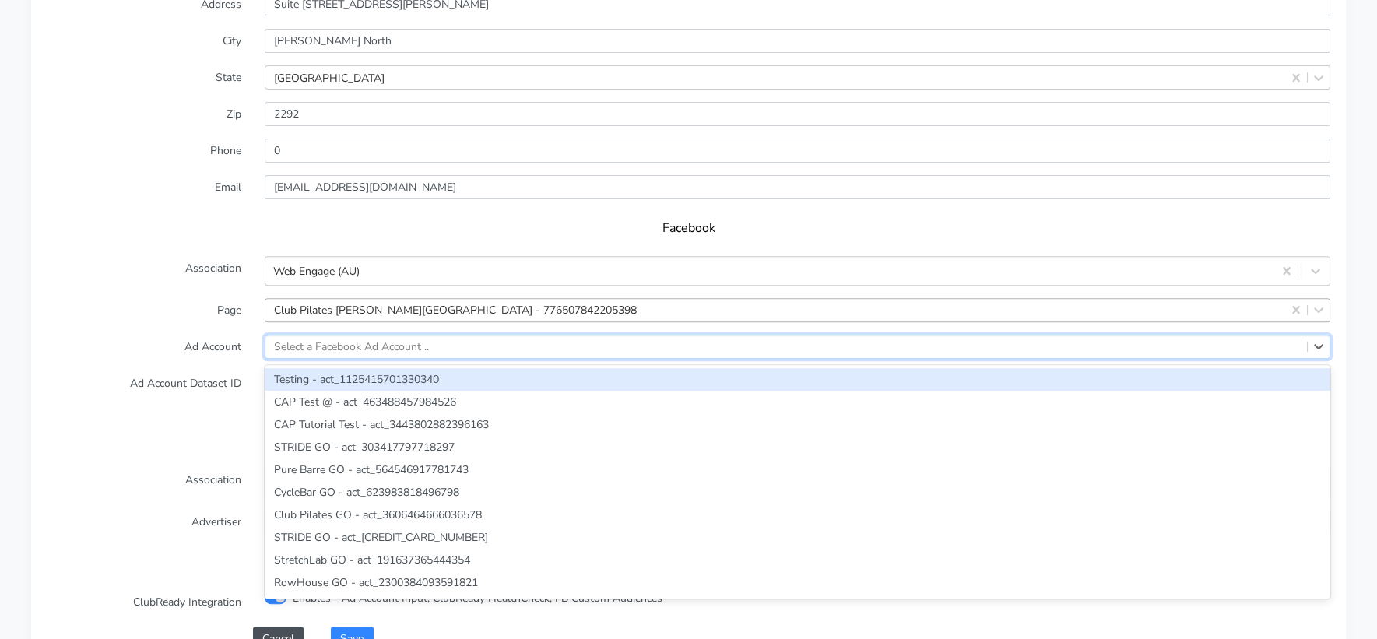
paste input "294500722185768"
type input "294500722185768"
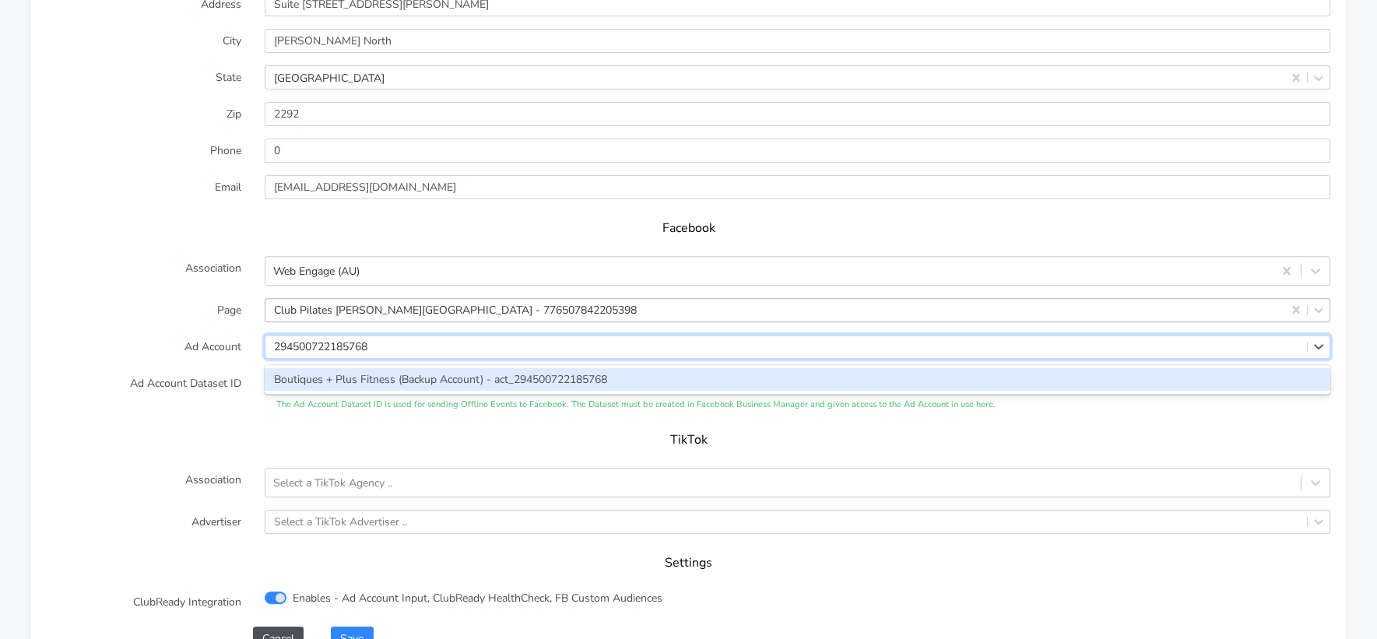
click at [327, 368] on div "Boutiques + Plus Fitness (Backup Account) - act_294500722185768" at bounding box center [798, 379] width 1066 height 23
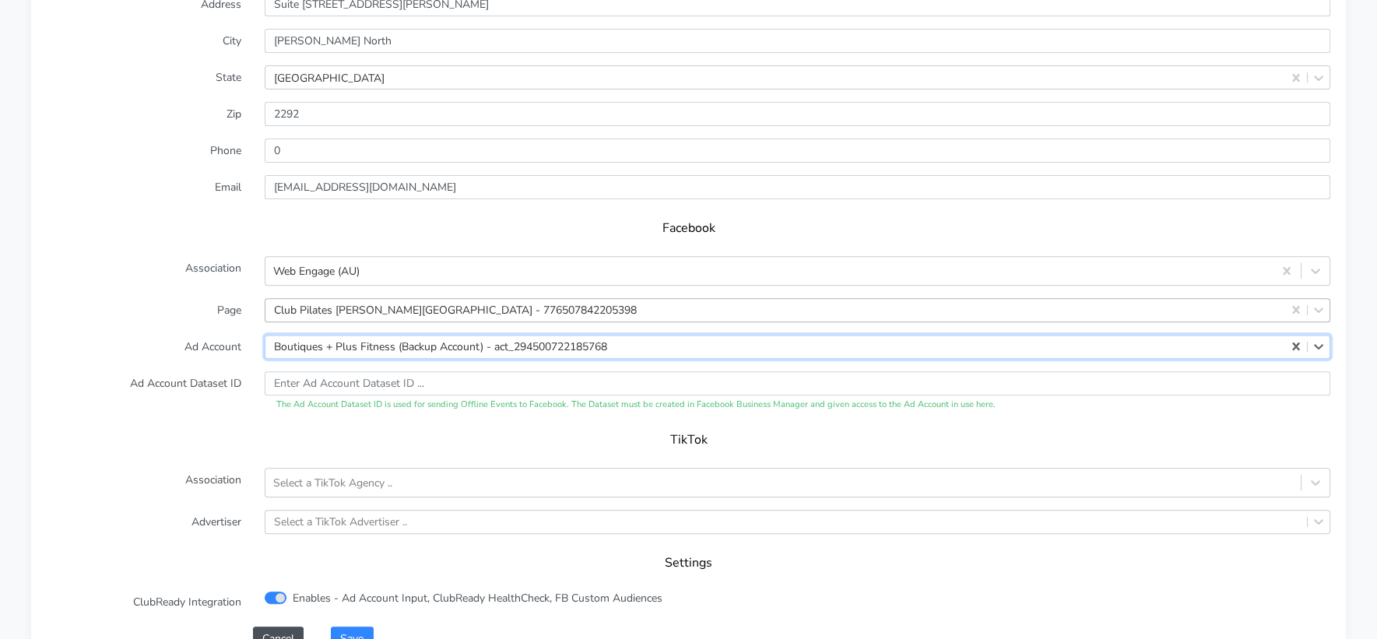
click at [181, 335] on label "Ad Account" at bounding box center [144, 347] width 218 height 24
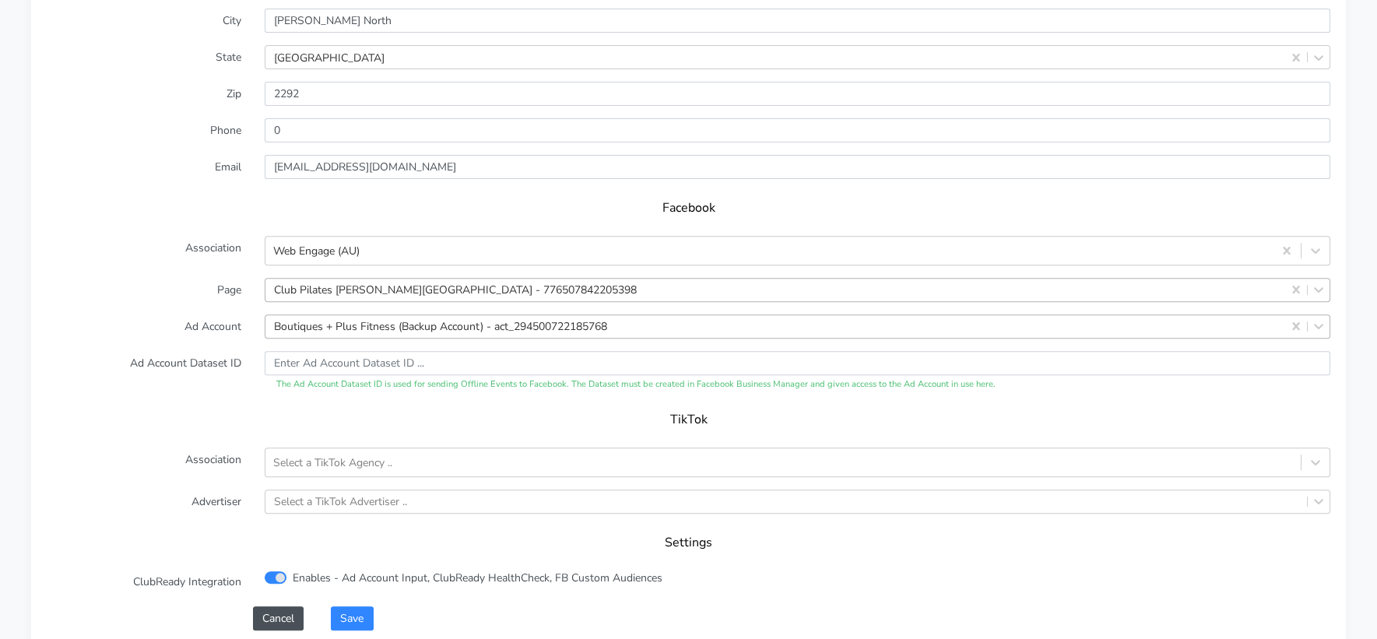
scroll to position [1362, 0]
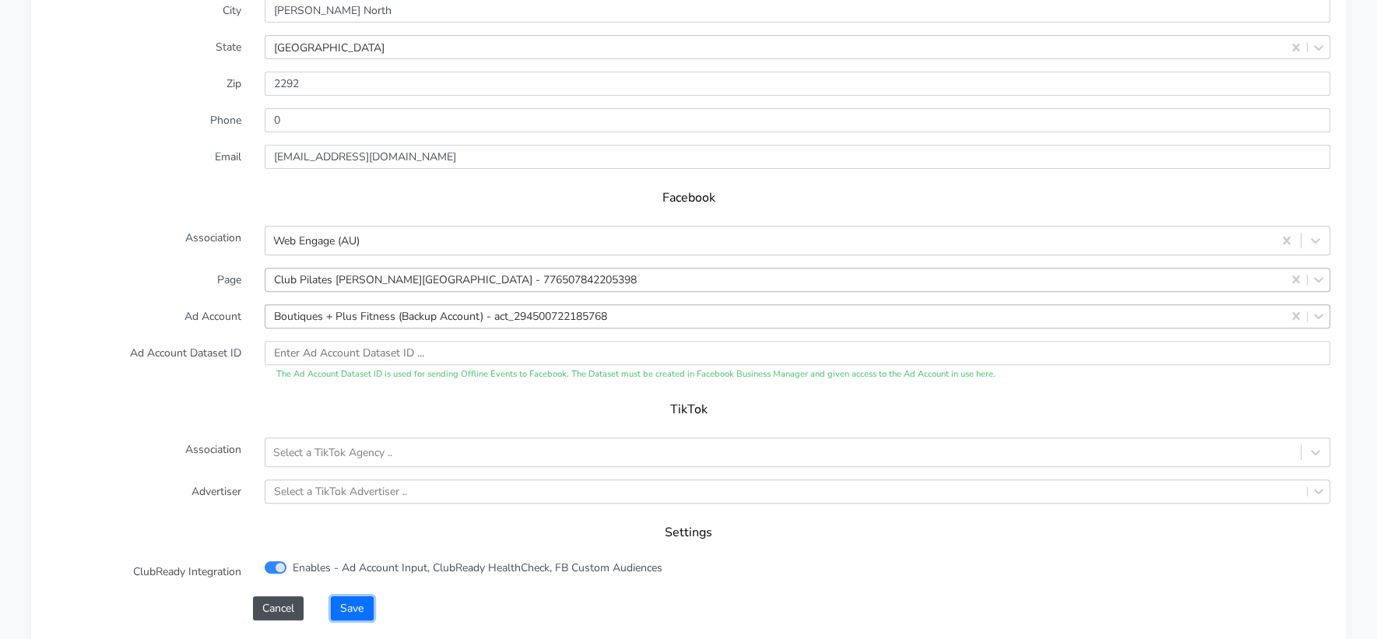
click at [350, 596] on button "Save" at bounding box center [352, 608] width 42 height 24
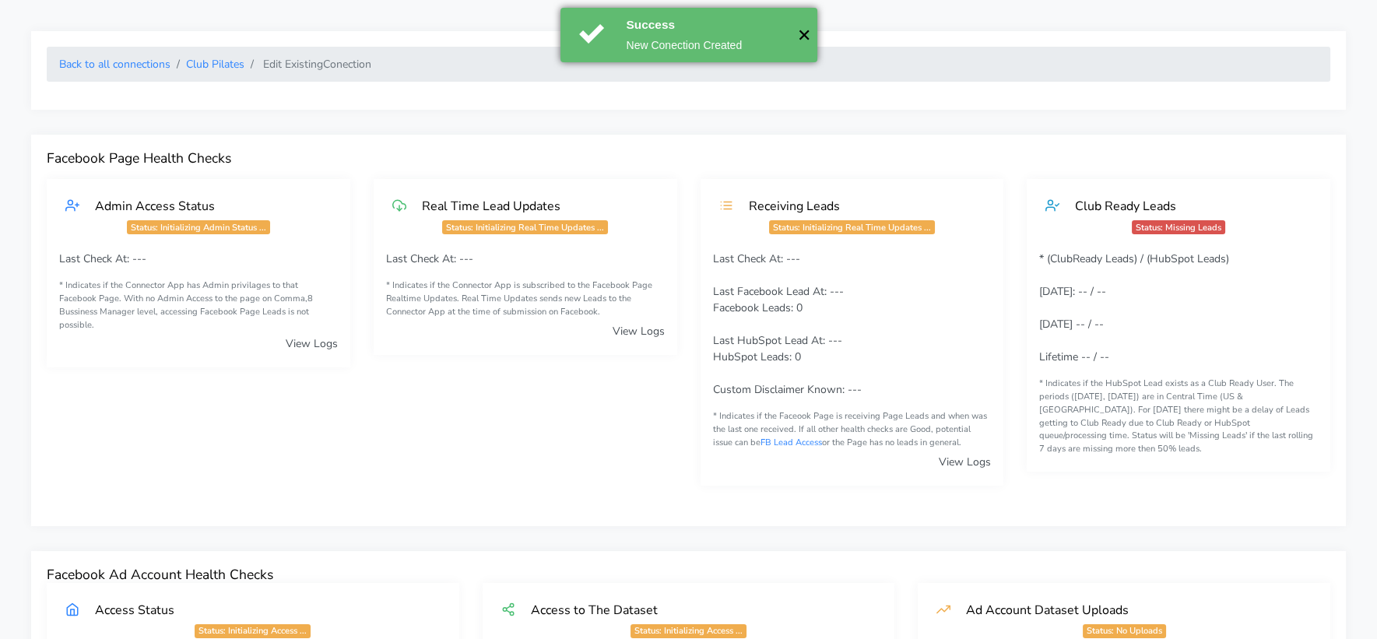
click at [808, 35] on button "✕" at bounding box center [805, 35] width 26 height 54
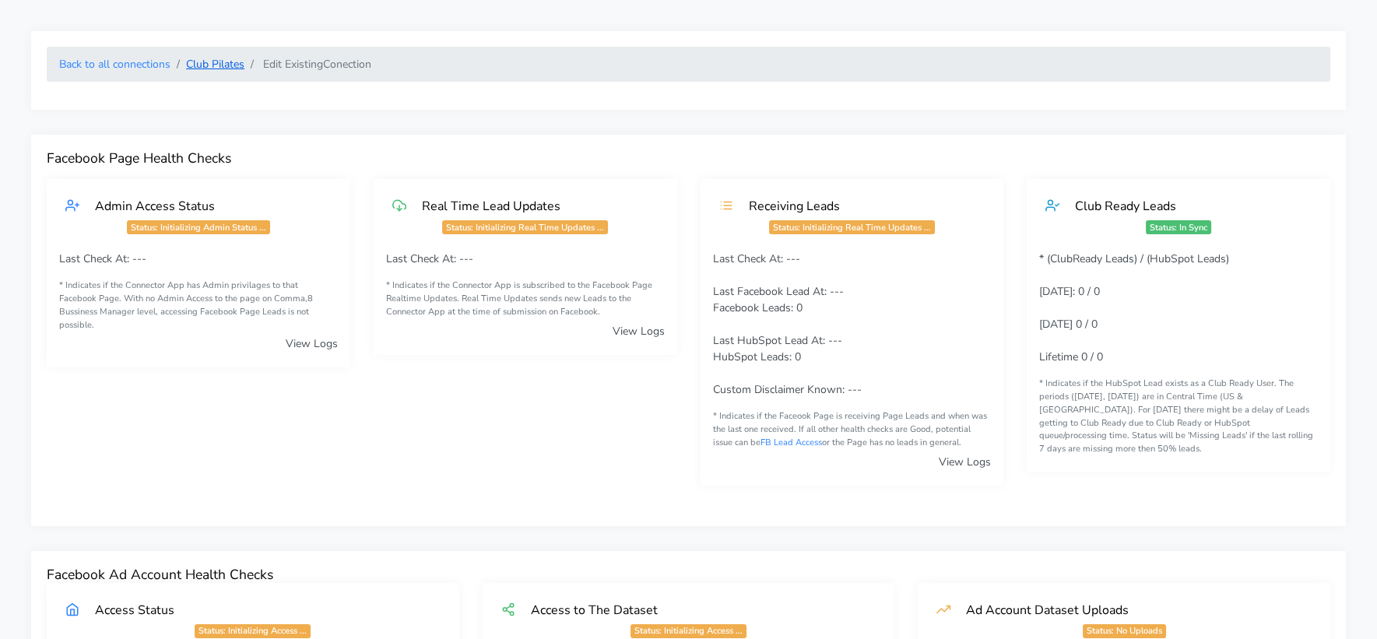
click at [203, 64] on link "Club Pilates" at bounding box center [215, 64] width 58 height 15
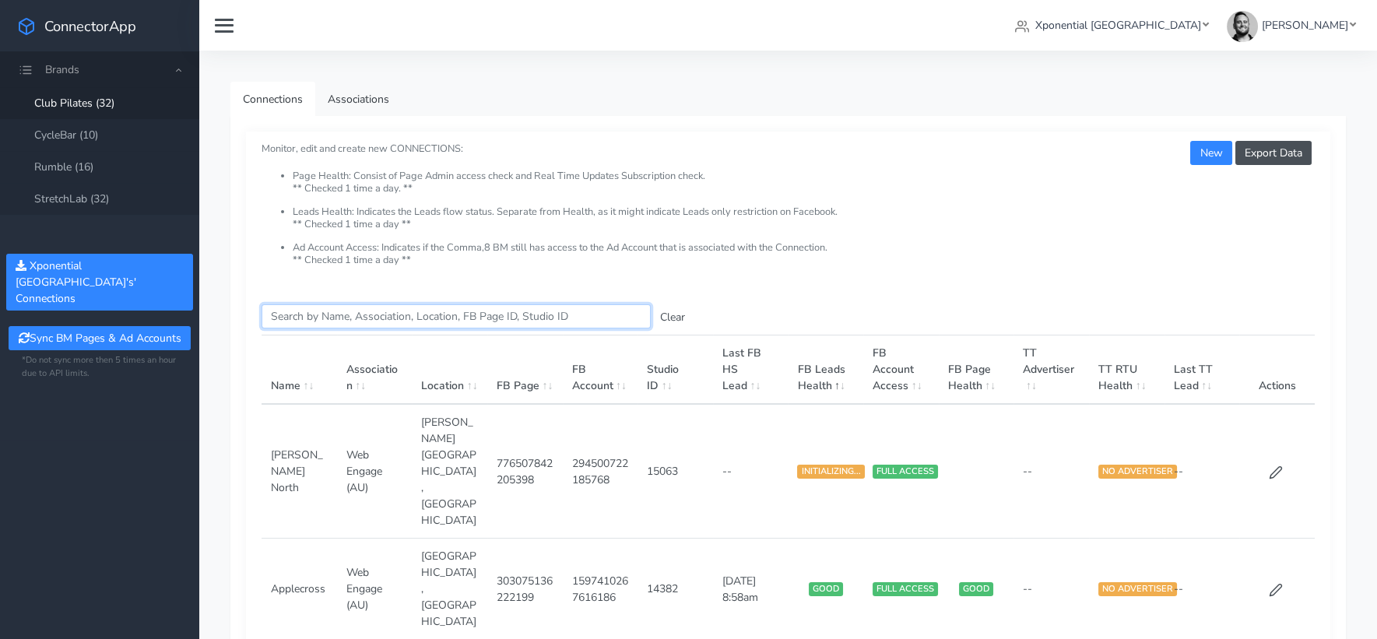
click at [372, 311] on input "Search this table" at bounding box center [456, 316] width 389 height 24
click at [1217, 156] on button "New" at bounding box center [1210, 153] width 41 height 24
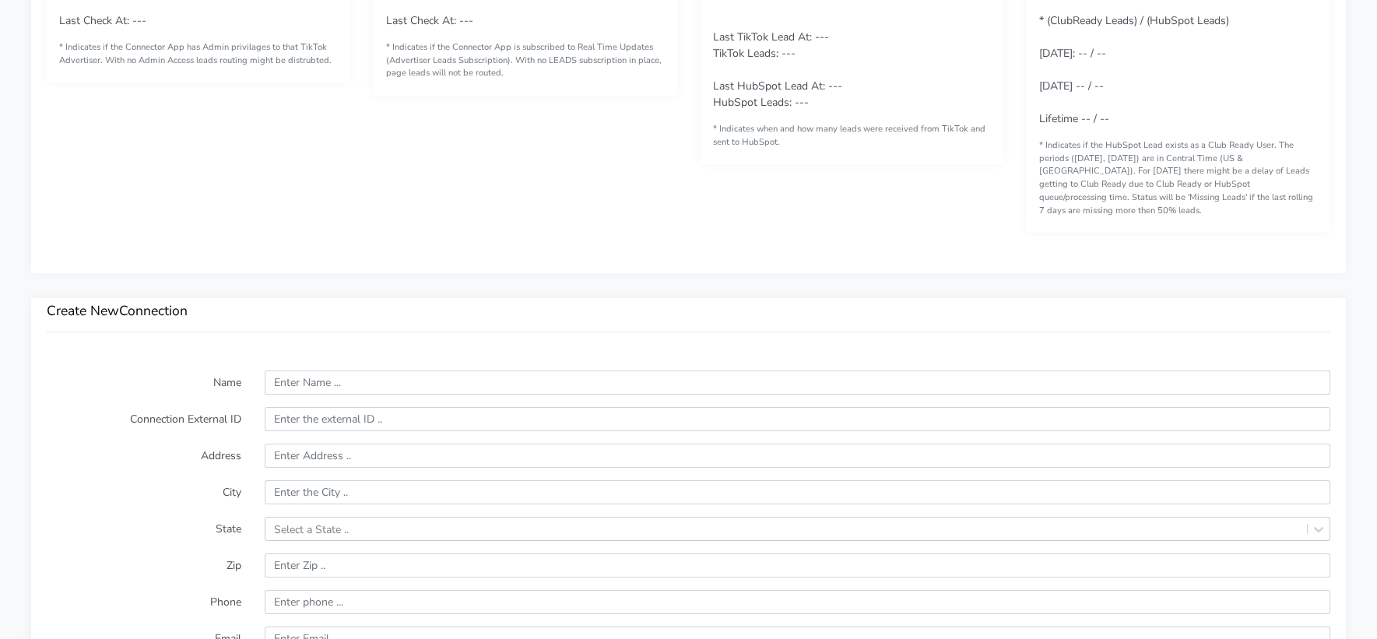
scroll to position [1060, 0]
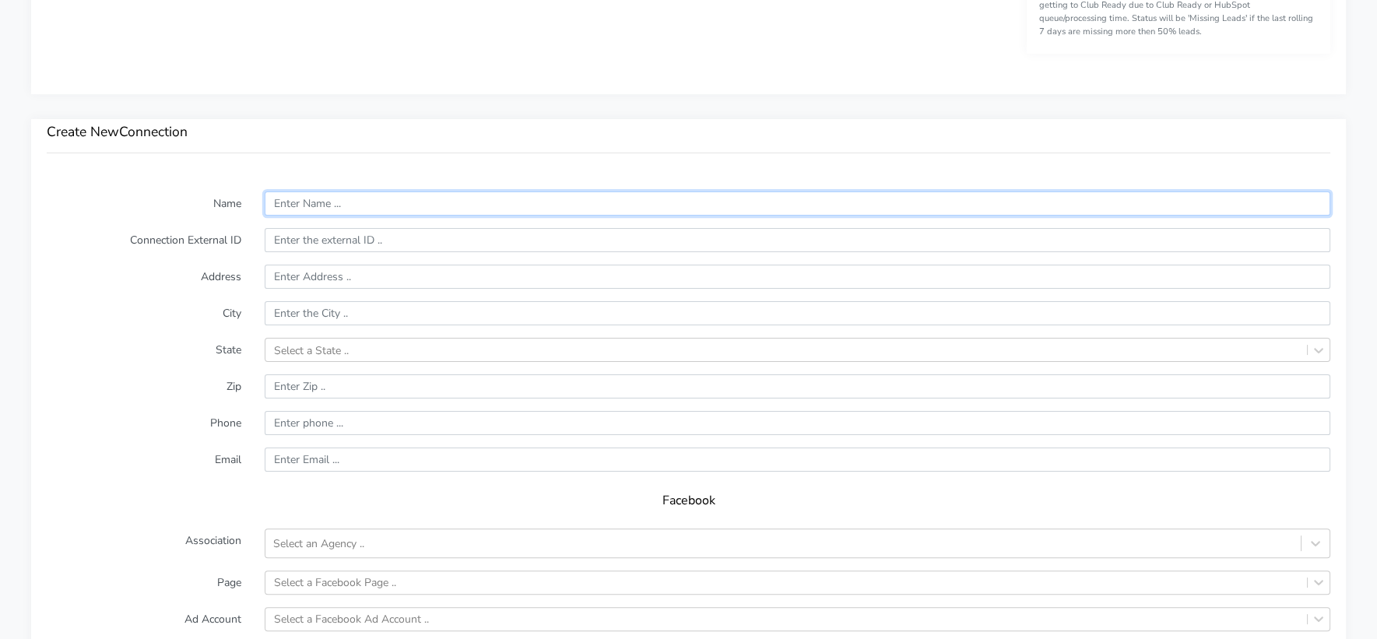
click at [327, 192] on input "text" at bounding box center [798, 204] width 1066 height 24
paste input "Tuggeranong"
type input "Tuggeranong"
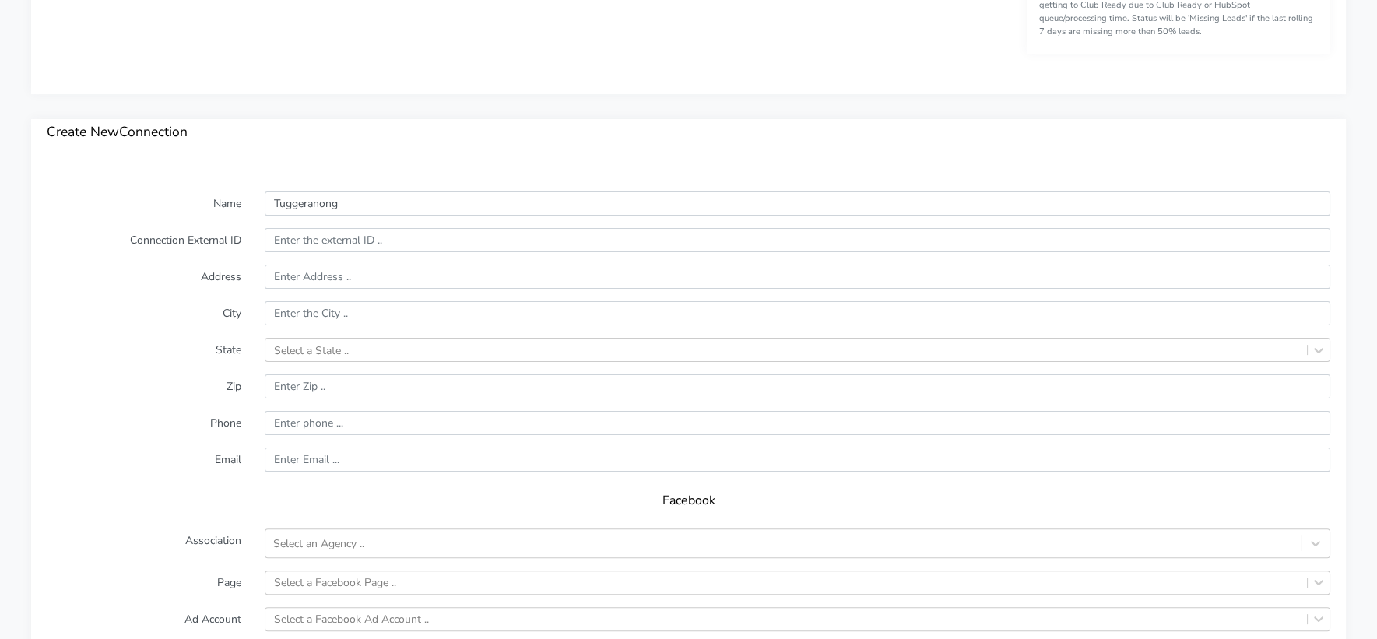
click at [163, 265] on label "Address" at bounding box center [144, 277] width 218 height 24
click at [290, 228] on input "text" at bounding box center [798, 240] width 1066 height 24
paste input "15055"
type input "15055"
click at [185, 275] on form "Name Tuggeranong Connection External ID 15055 Address City State Select a State…" at bounding box center [689, 557] width 1284 height 731
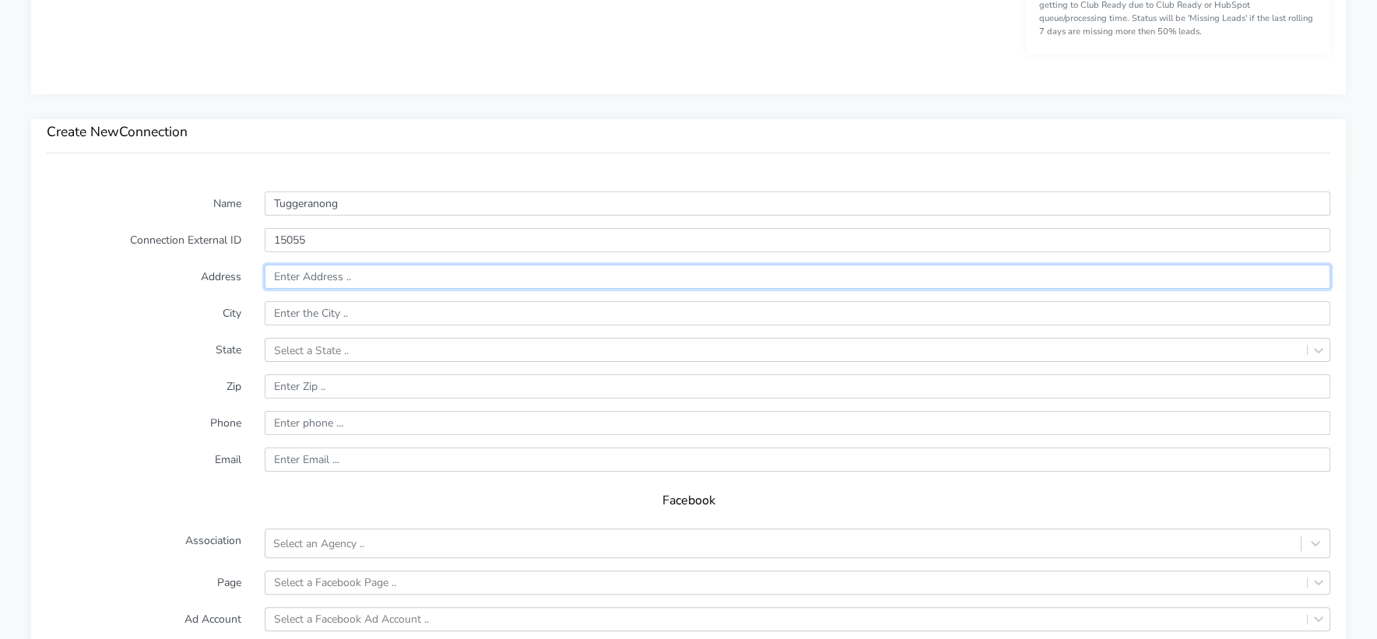
click at [289, 265] on input "text" at bounding box center [798, 277] width 1066 height 24
paste input "Level 1/171 Soward Way"
type input "Level 1/171 Soward Way"
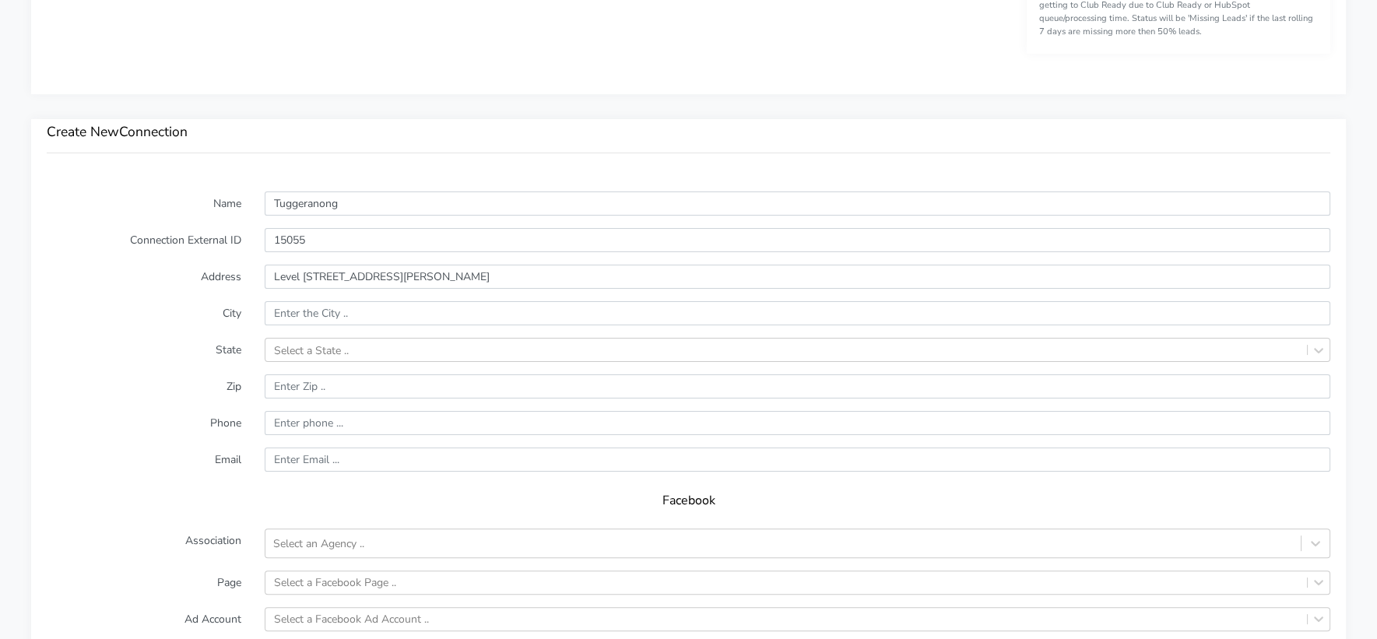
click at [163, 301] on label "City" at bounding box center [144, 313] width 218 height 24
click at [294, 301] on input "text" at bounding box center [798, 313] width 1066 height 24
paste input "Greenway"
type input "Greenway"
click at [167, 338] on label "State" at bounding box center [144, 350] width 218 height 24
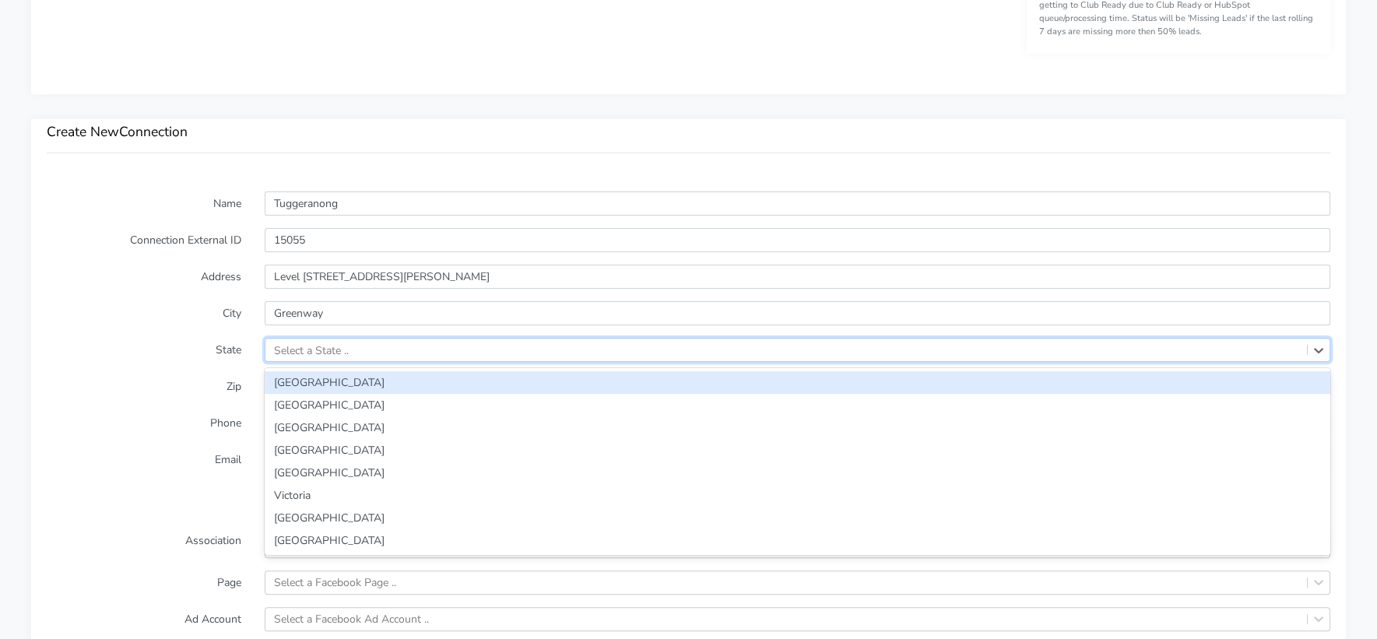
click at [314, 342] on div "Select a State .." at bounding box center [311, 350] width 75 height 16
click at [315, 371] on div "[GEOGRAPHIC_DATA]" at bounding box center [798, 382] width 1066 height 23
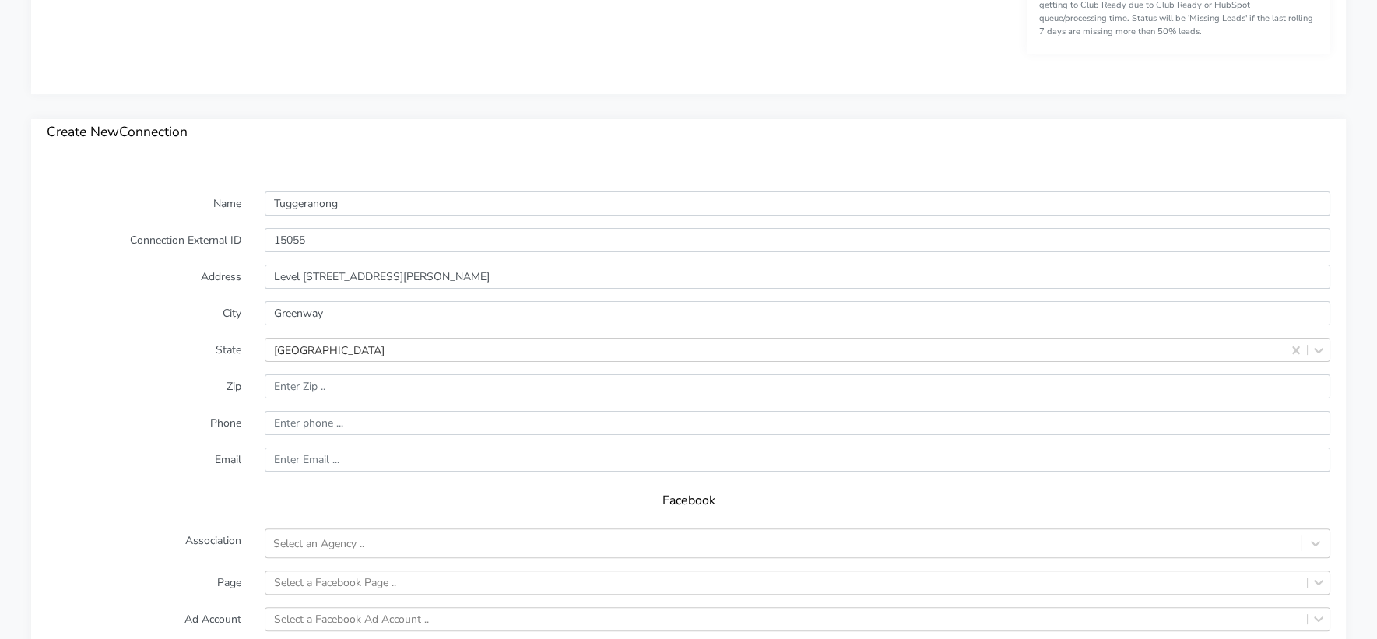
click at [172, 388] on form "Name Tuggeranong Connection External ID 15055 Address Level 1/171 Soward Way Ci…" at bounding box center [689, 557] width 1284 height 731
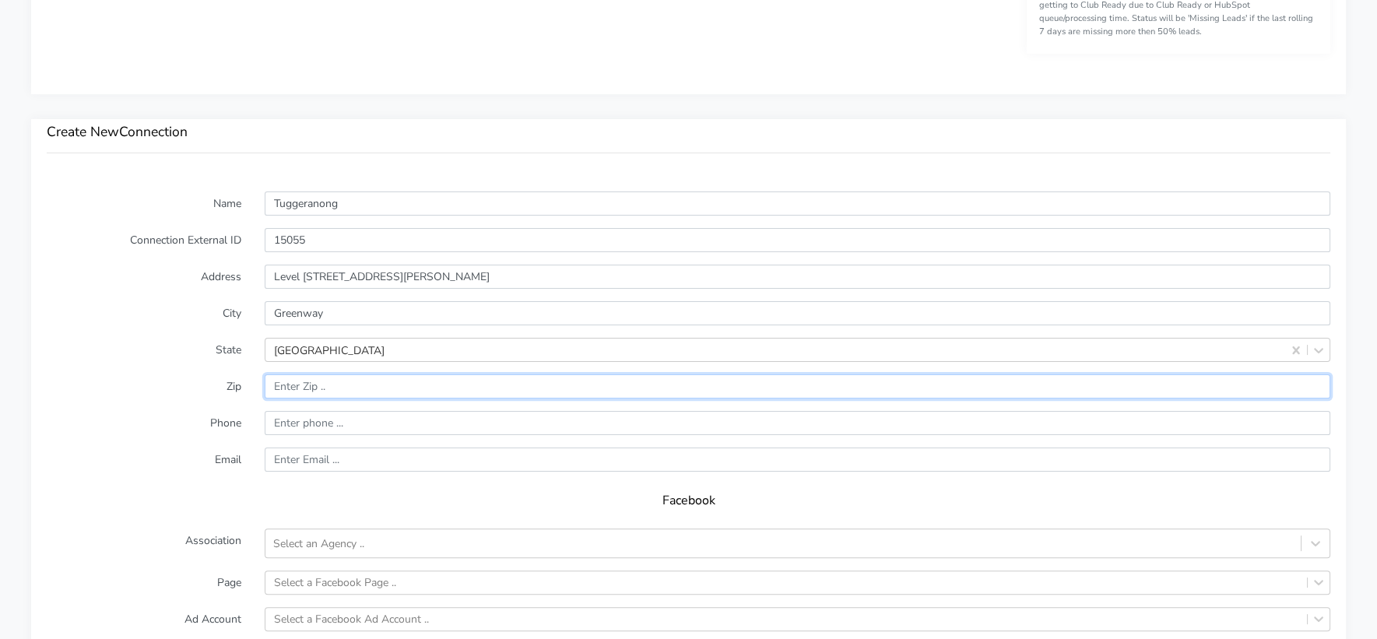
click at [313, 374] on input "input" at bounding box center [798, 386] width 1066 height 24
paste input "2900"
type input "2900"
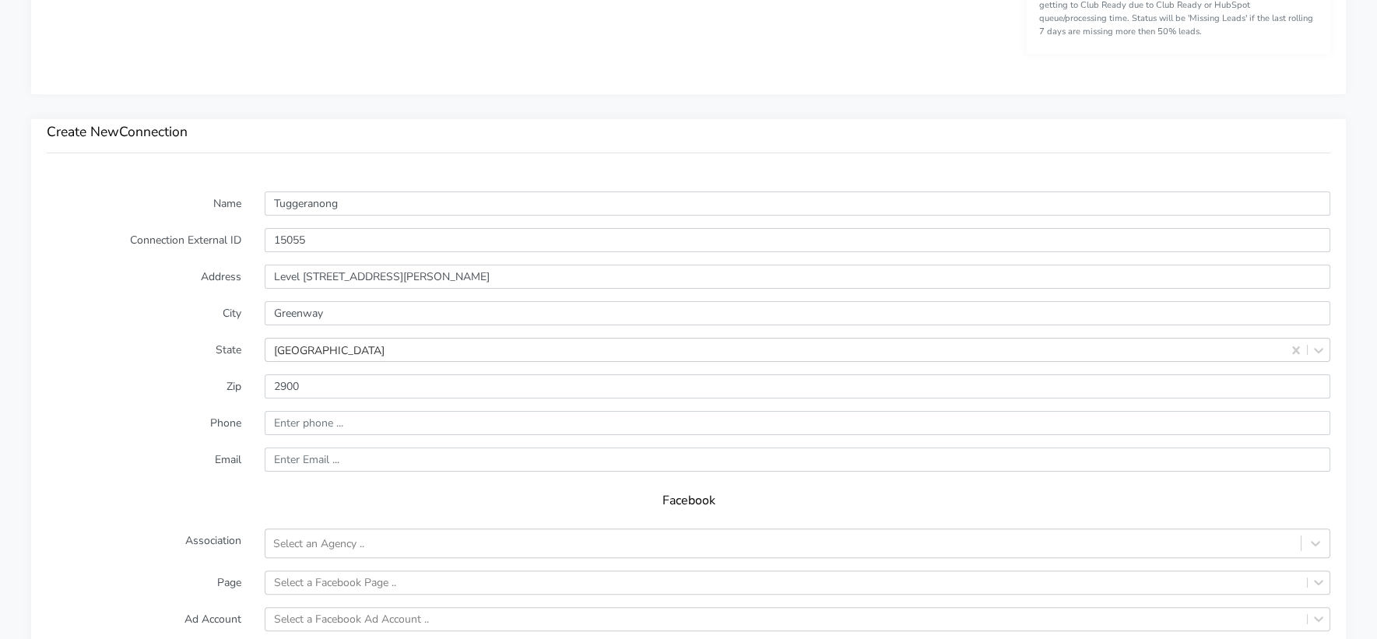
click at [151, 382] on form "Name Tuggeranong Connection External ID 15055 Address Level 1/171 Soward Way Ci…" at bounding box center [689, 557] width 1284 height 731
click at [300, 411] on input "input" at bounding box center [798, 423] width 1066 height 24
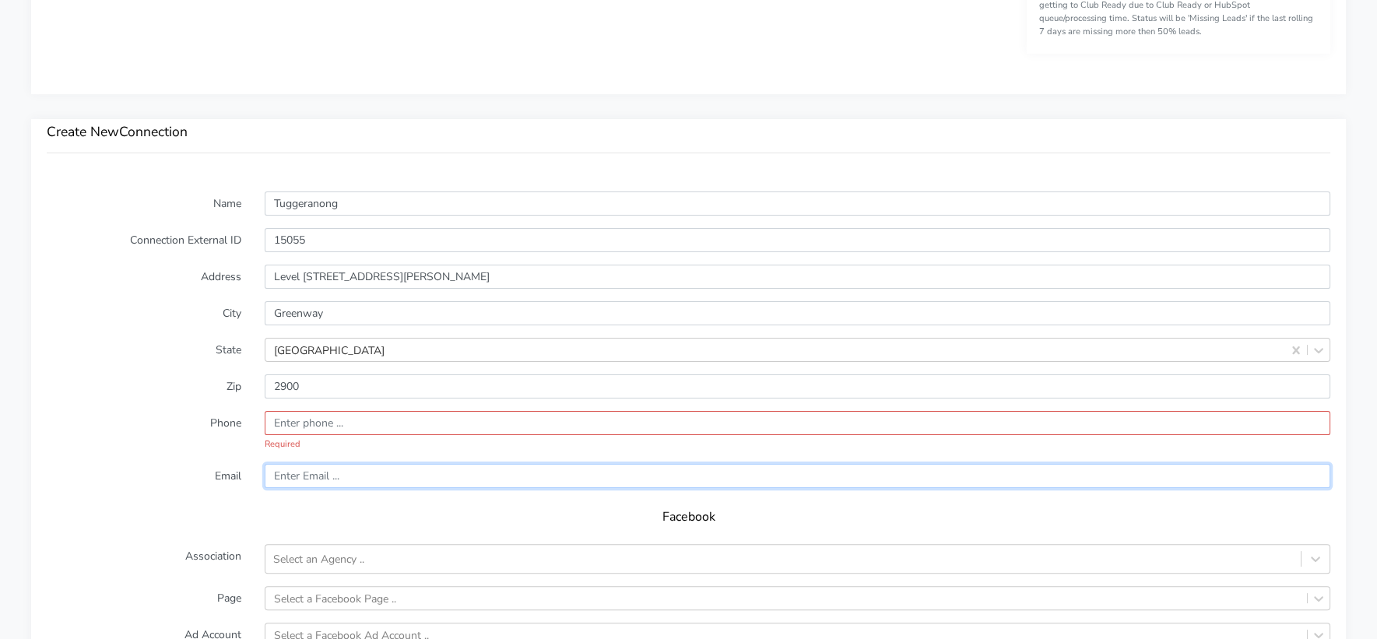
click at [293, 439] on form "Name Tuggeranong Connection External ID 15055 Address Level 1/171 Soward Way Ci…" at bounding box center [689, 565] width 1284 height 747
paste input "tuggeranong@clubpilates.com.au"
type input "tuggeranong@clubpilates.com.au"
click at [289, 411] on input "input" at bounding box center [798, 423] width 1066 height 24
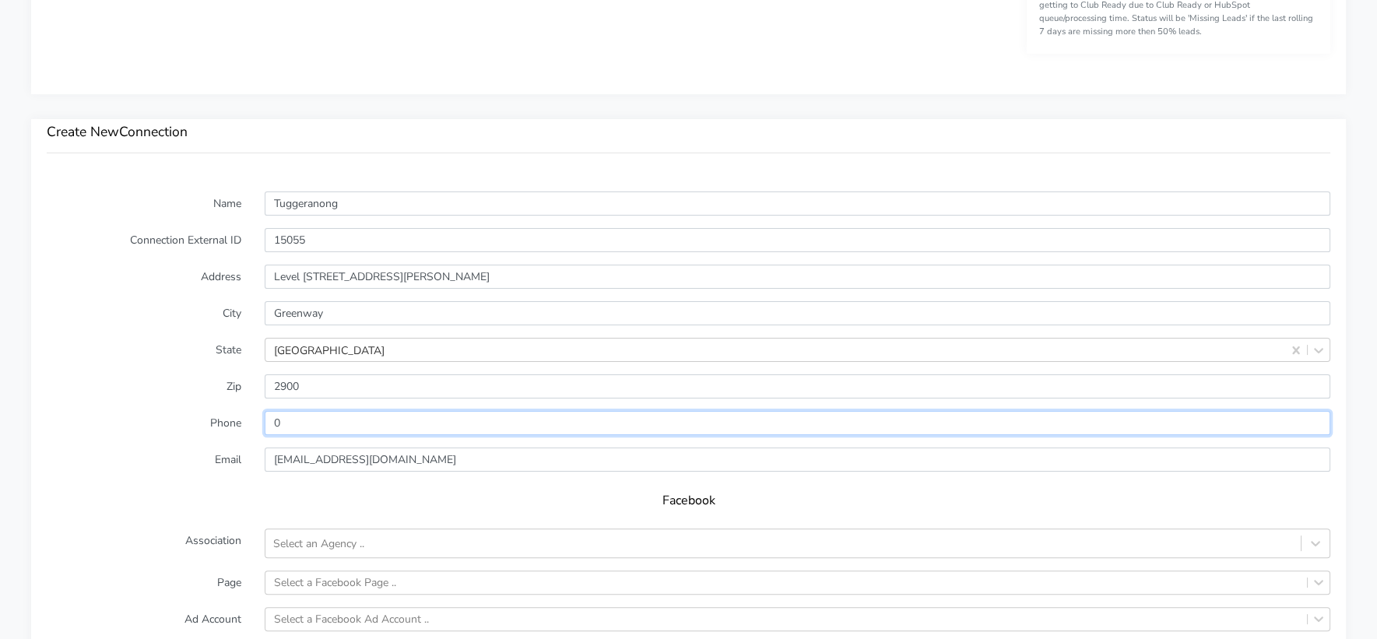
type input "0"
click at [197, 411] on label "Phone" at bounding box center [144, 423] width 218 height 24
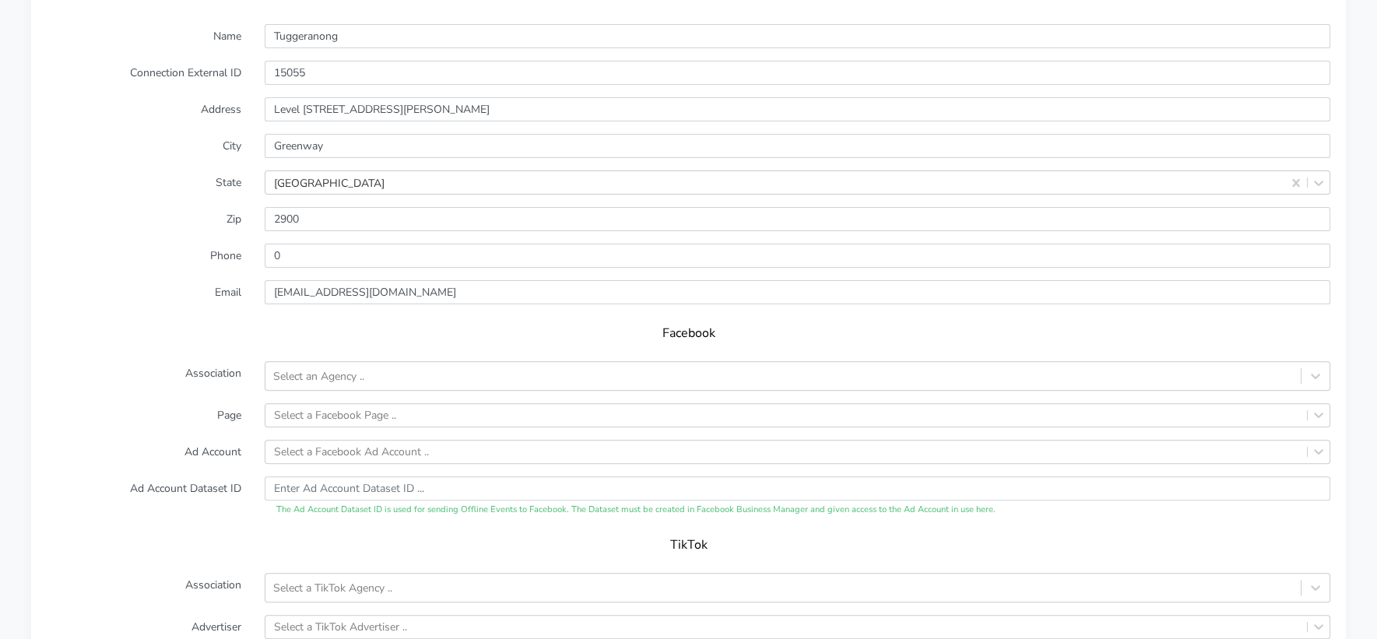
scroll to position [1247, 0]
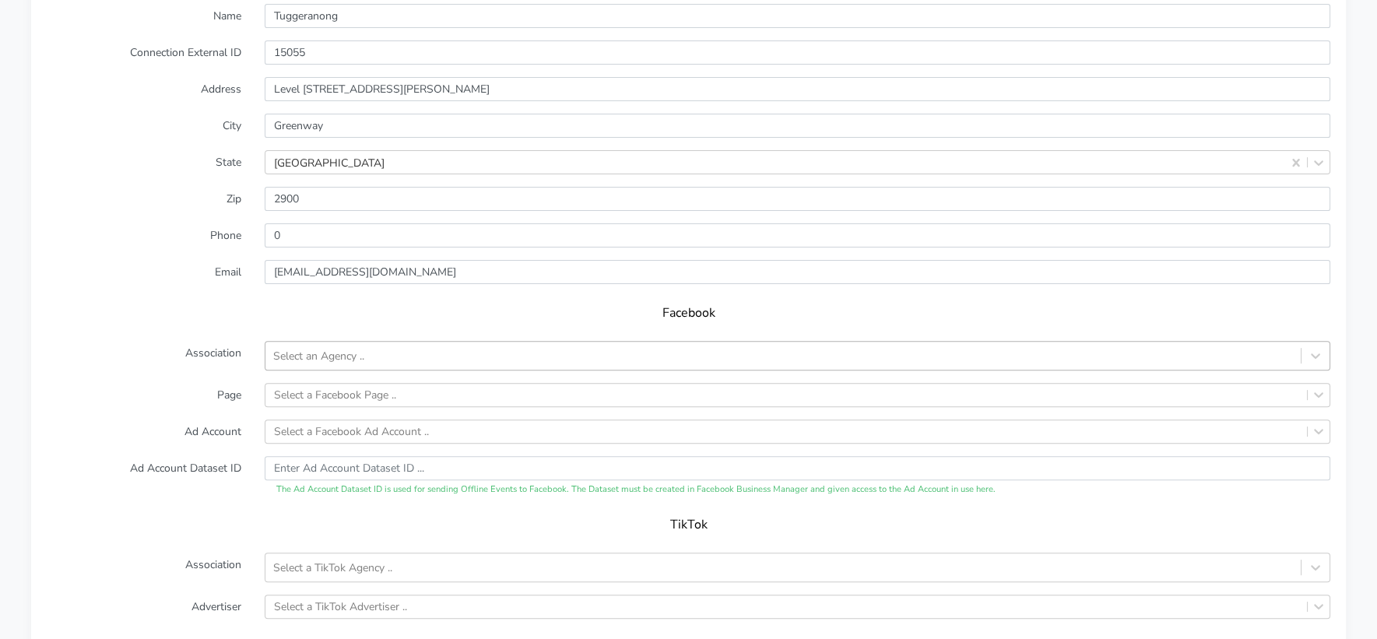
click at [310, 347] on div "Select an Agency .." at bounding box center [318, 355] width 91 height 16
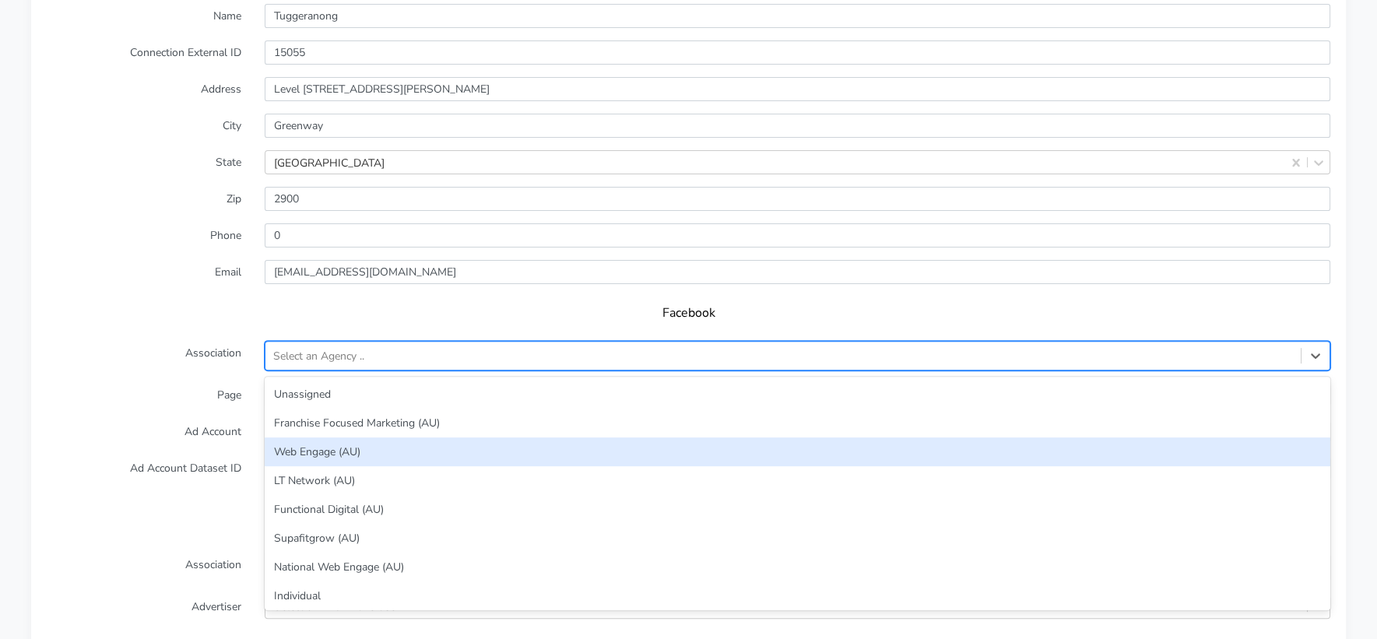
click at [322, 438] on div "Web Engage (AU)" at bounding box center [798, 452] width 1066 height 29
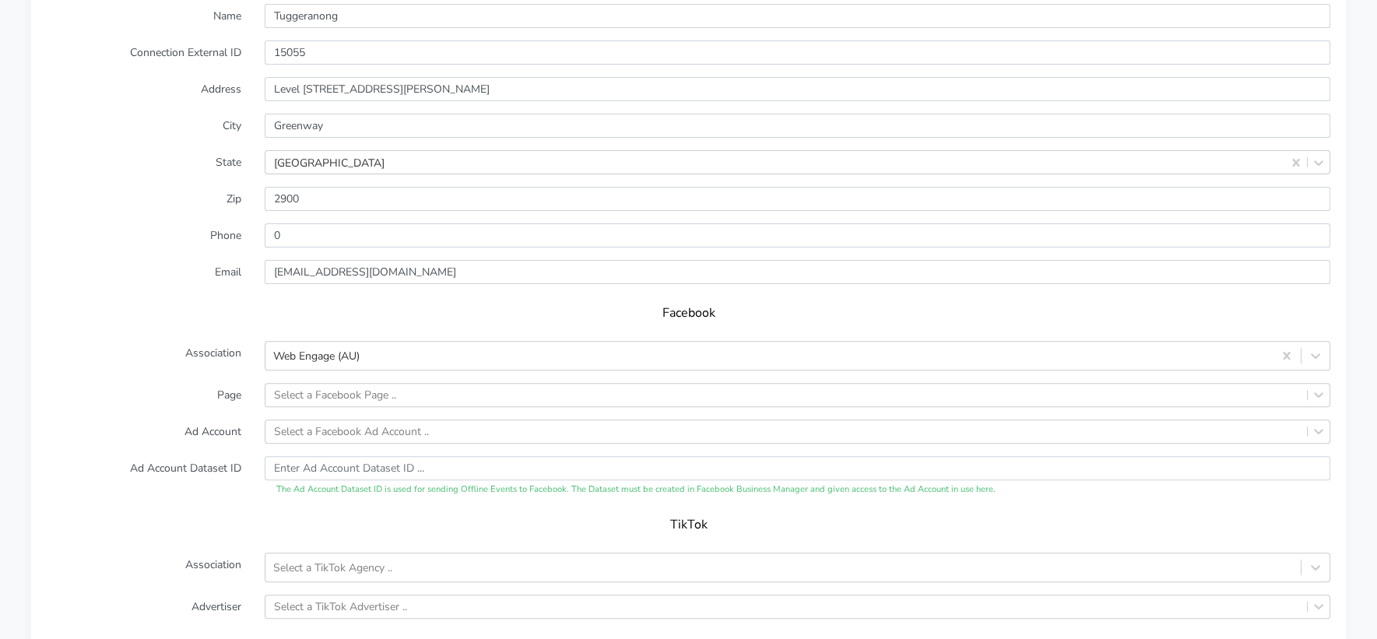
click at [218, 394] on form "Name Tuggeranong Connection External ID 15055 Address Level 1/171 Soward Way Ci…" at bounding box center [689, 369] width 1284 height 731
click at [291, 387] on div "Select a Facebook Page .." at bounding box center [335, 395] width 122 height 16
click at [299, 387] on div "Select a Facebook Page .." at bounding box center [335, 395] width 122 height 16
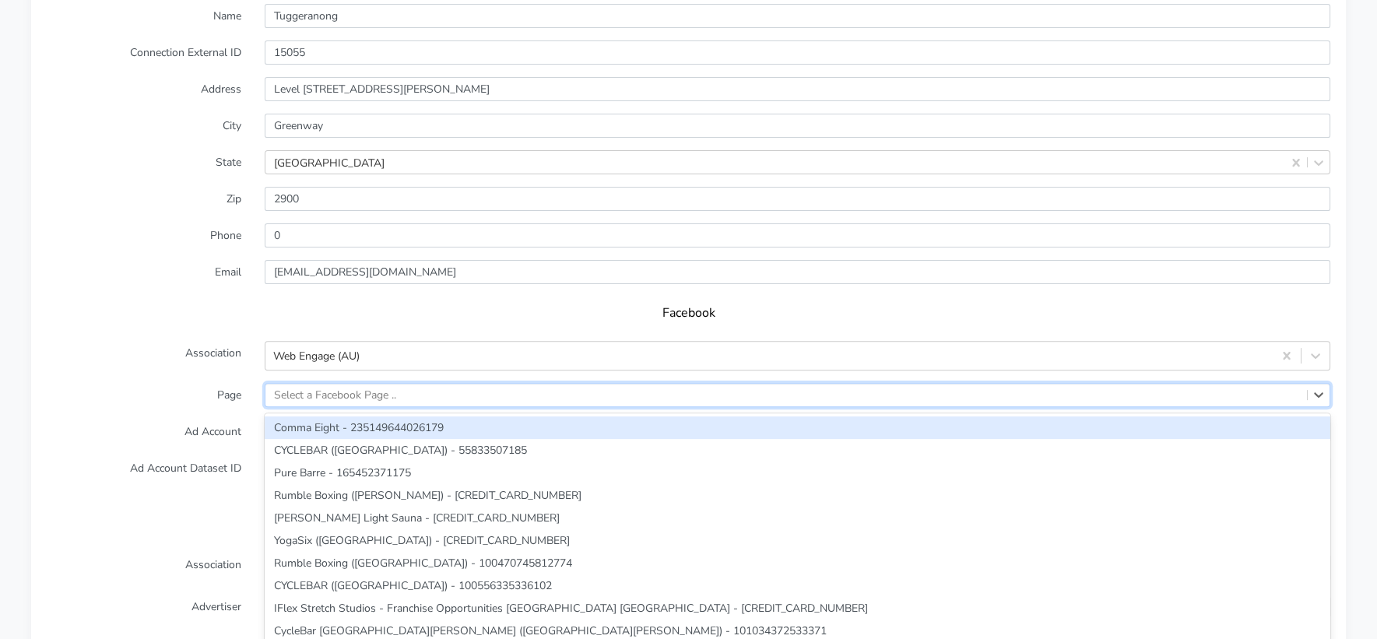
paste input "tuggeranong"
type input "tuggeranong"
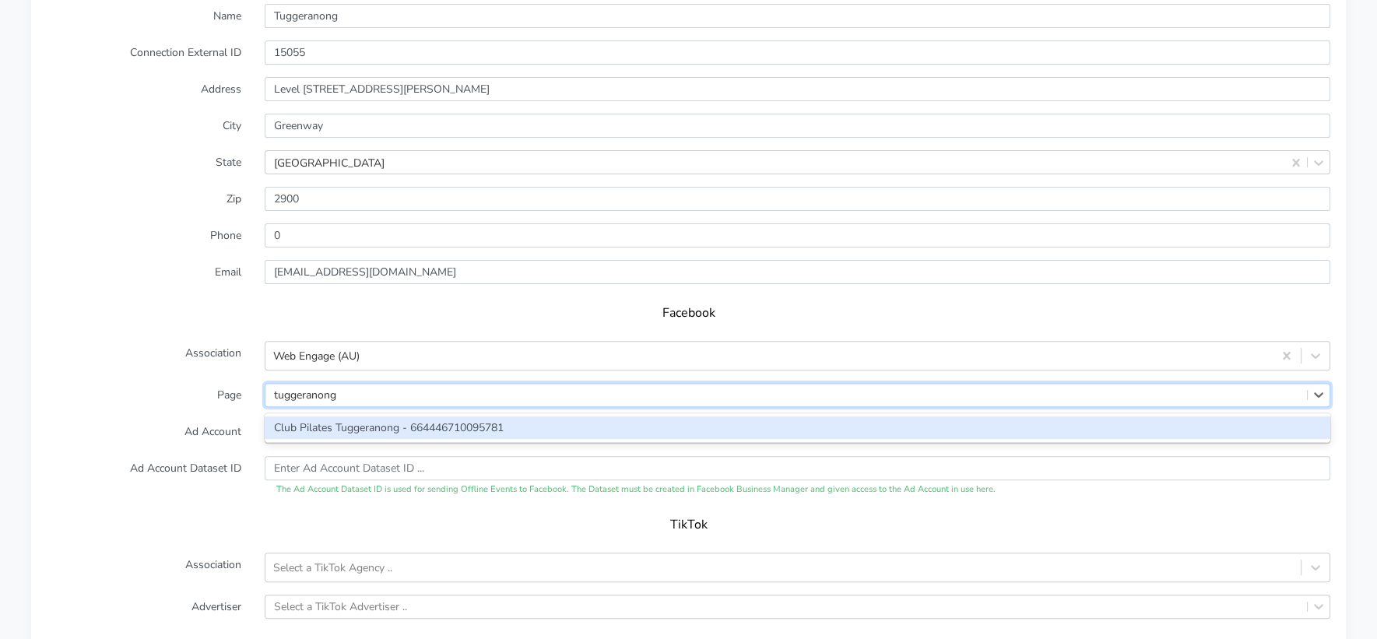
click at [326, 417] on div "Club Pilates Tuggeranong - 664446710095781" at bounding box center [798, 428] width 1066 height 23
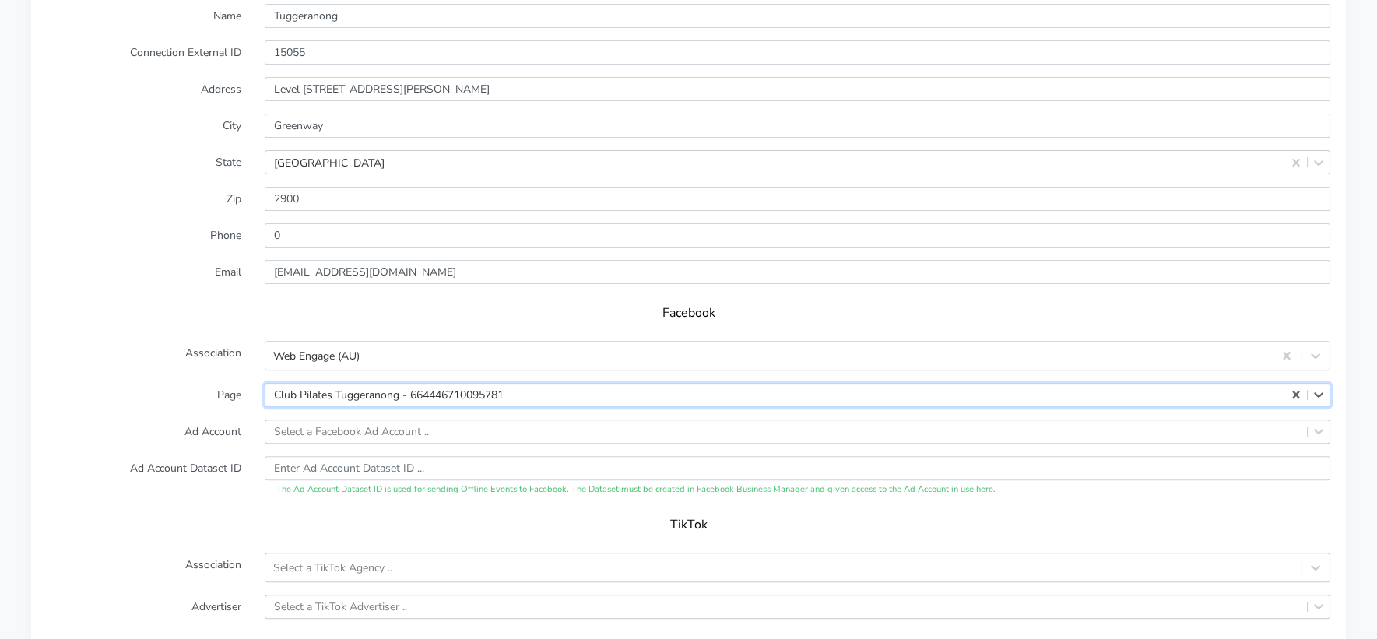
click at [204, 420] on label "Ad Account" at bounding box center [144, 432] width 218 height 24
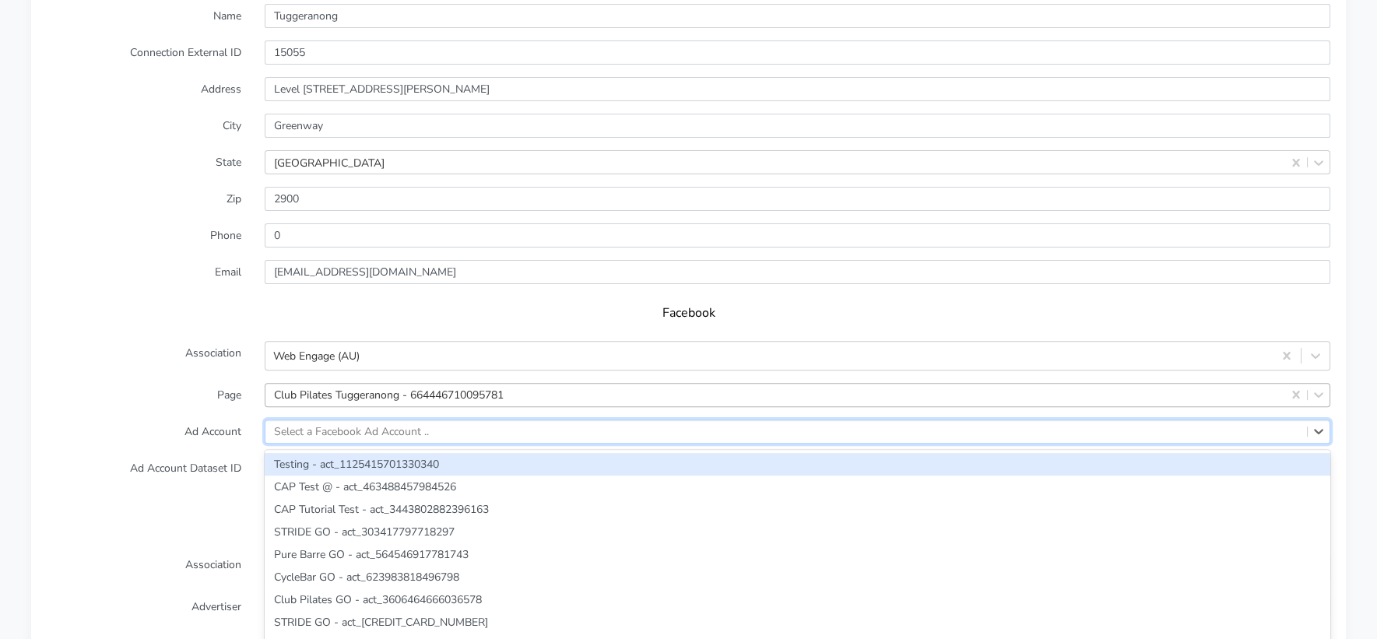
click at [301, 420] on div "option Testing - act_1125415701330340 focused, 1 of 2441. 2441 results availabl…" at bounding box center [798, 432] width 1066 height 24
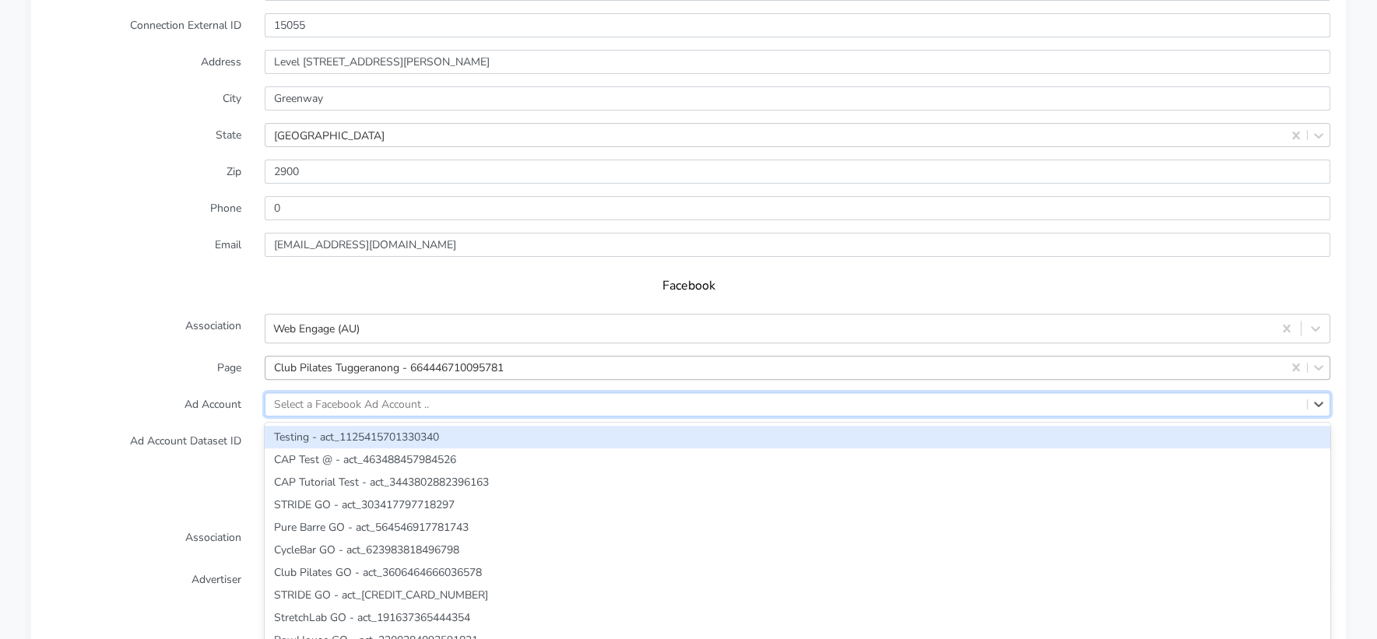
paste input "294500722185768"
type input "294500722185768"
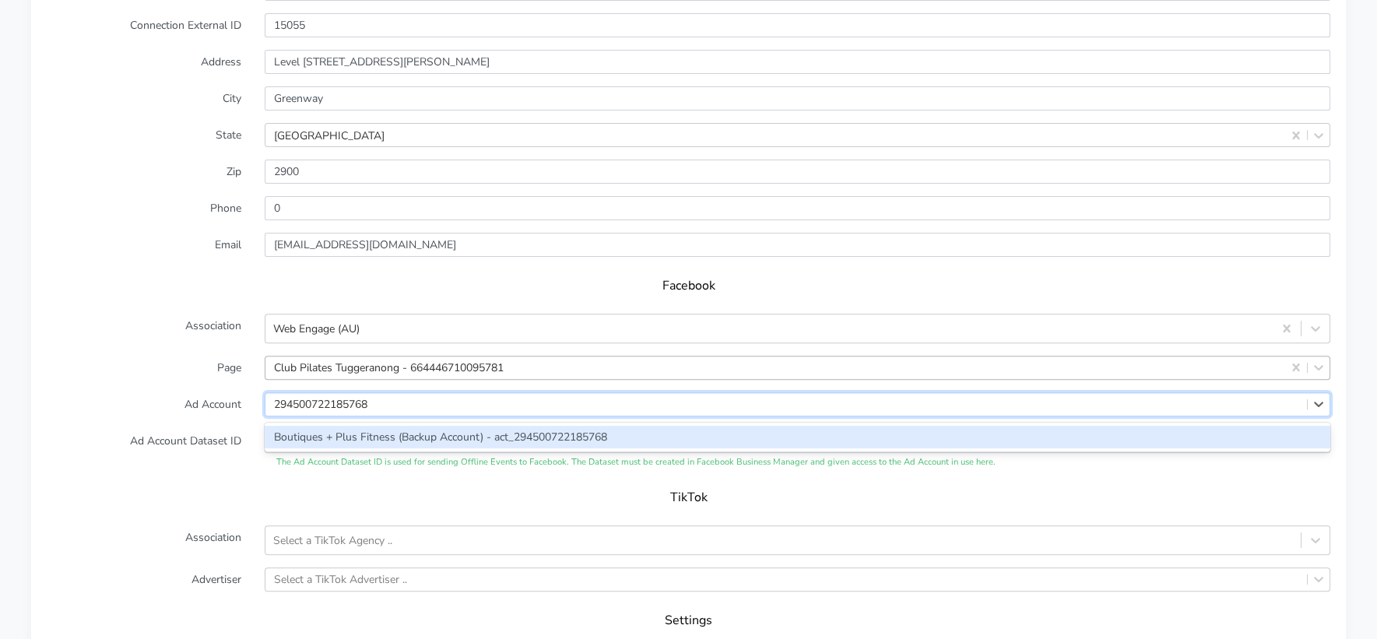
click at [311, 426] on div "Boutiques + Plus Fitness (Backup Account) - act_294500722185768" at bounding box center [798, 437] width 1066 height 23
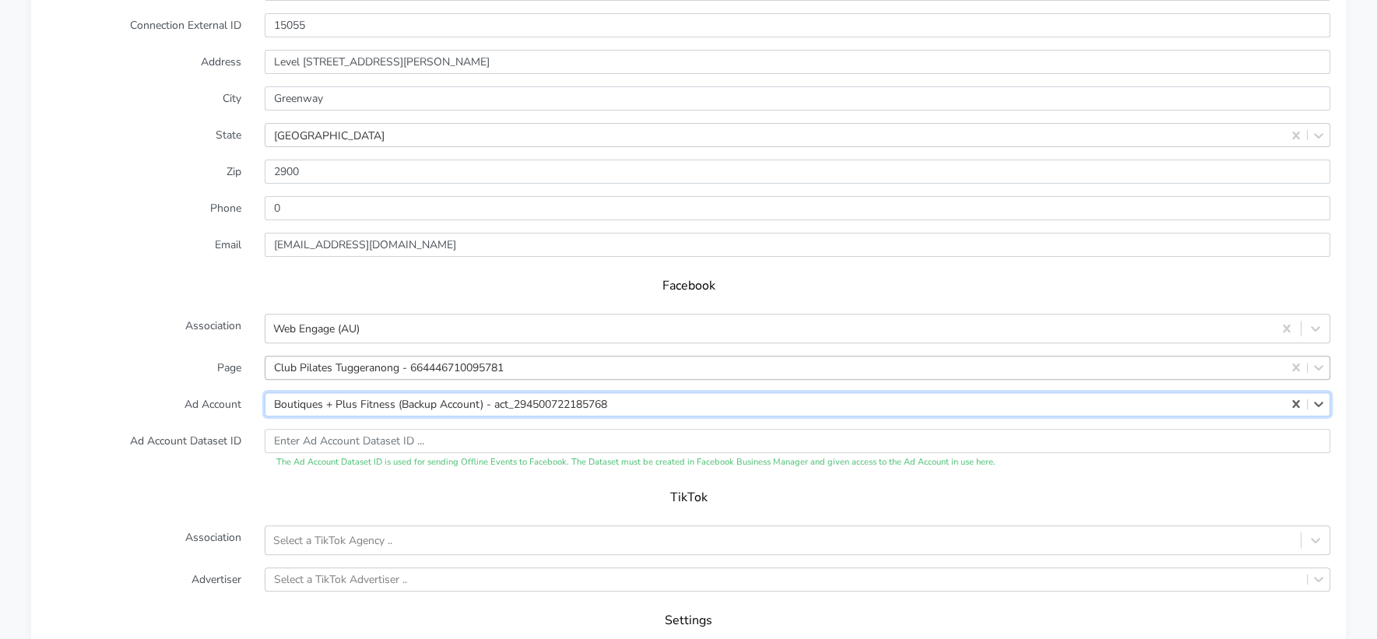
click at [174, 400] on form "Name Tuggeranong Connection External ID 15055 Address Level 1/171 Soward Way Ci…" at bounding box center [689, 342] width 1284 height 731
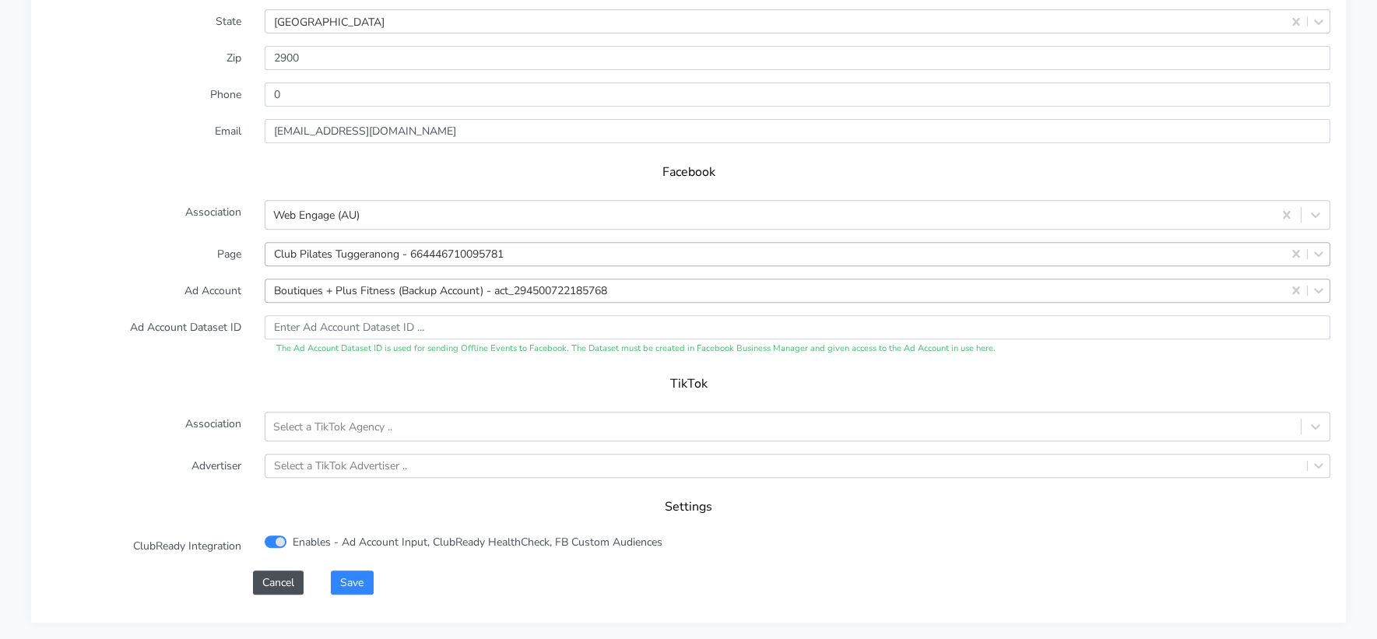
scroll to position [1412, 0]
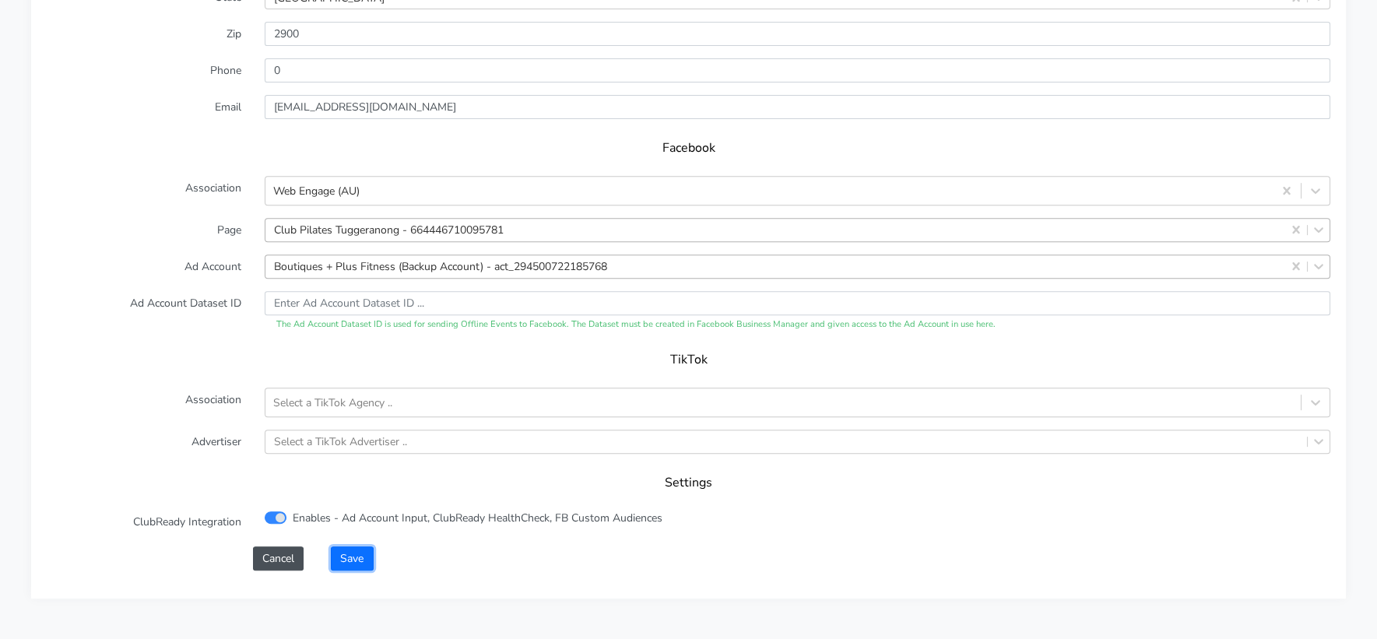
click at [343, 547] on button "Save" at bounding box center [352, 559] width 42 height 24
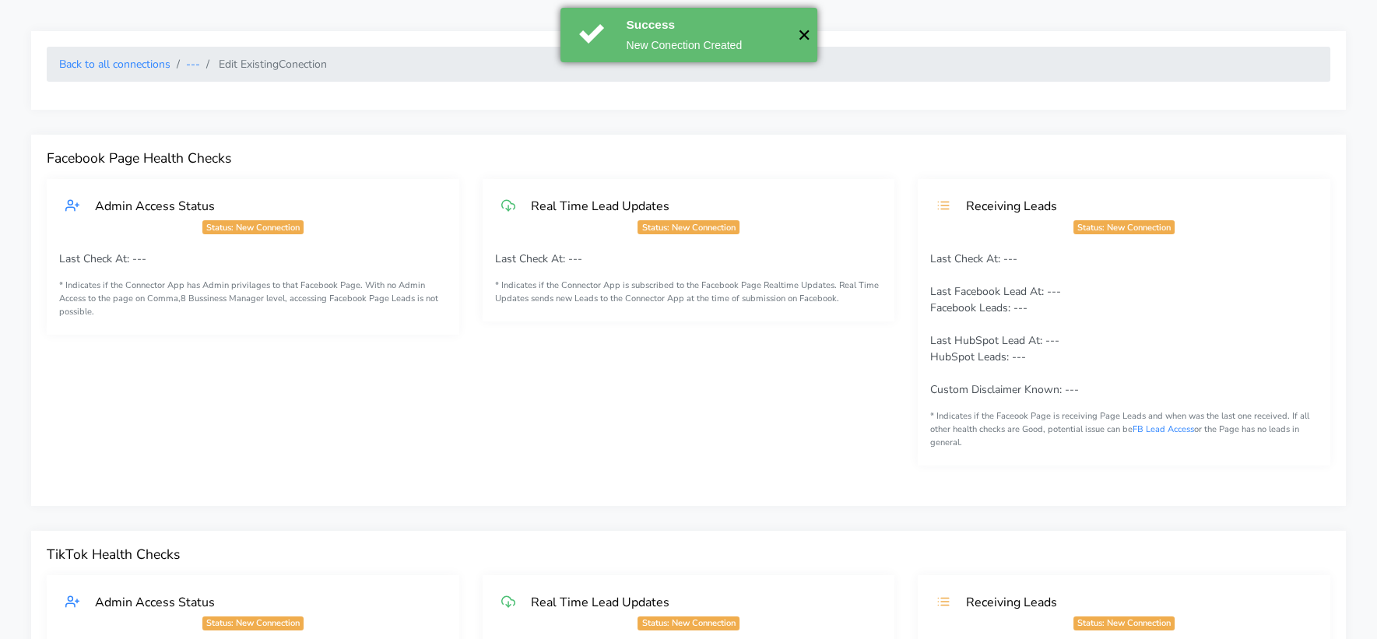
click at [811, 39] on button "✕" at bounding box center [805, 35] width 26 height 54
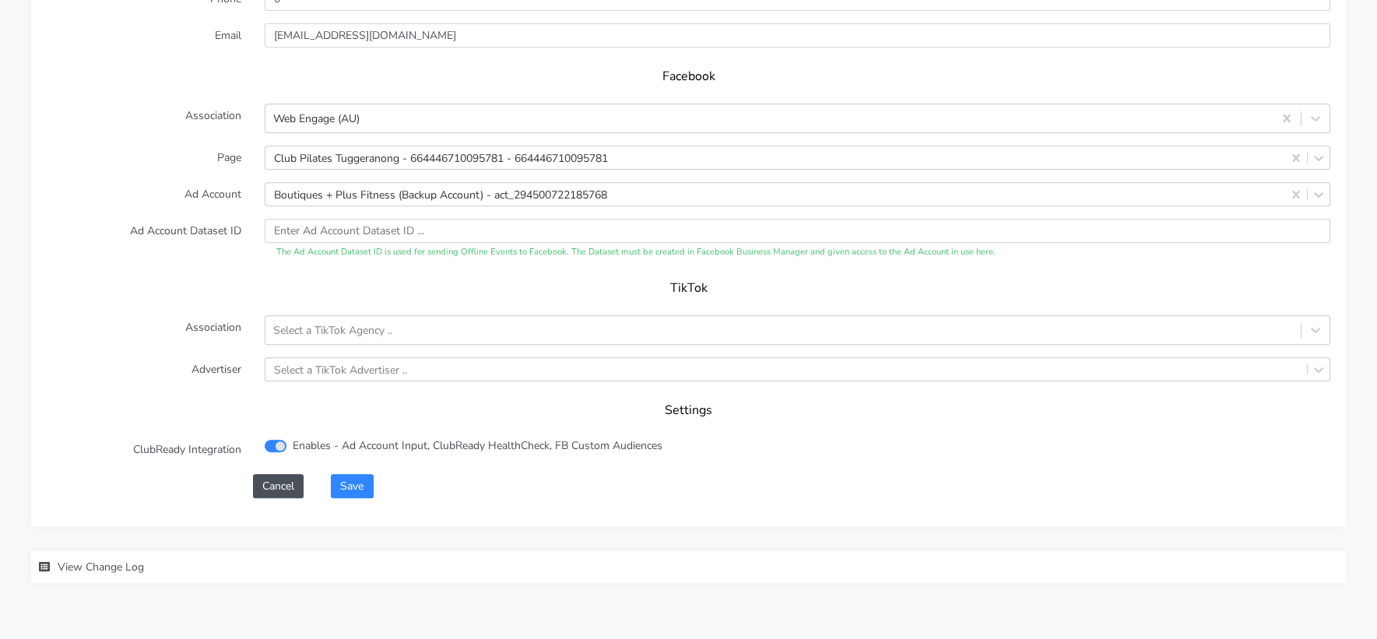
scroll to position [1543, 0]
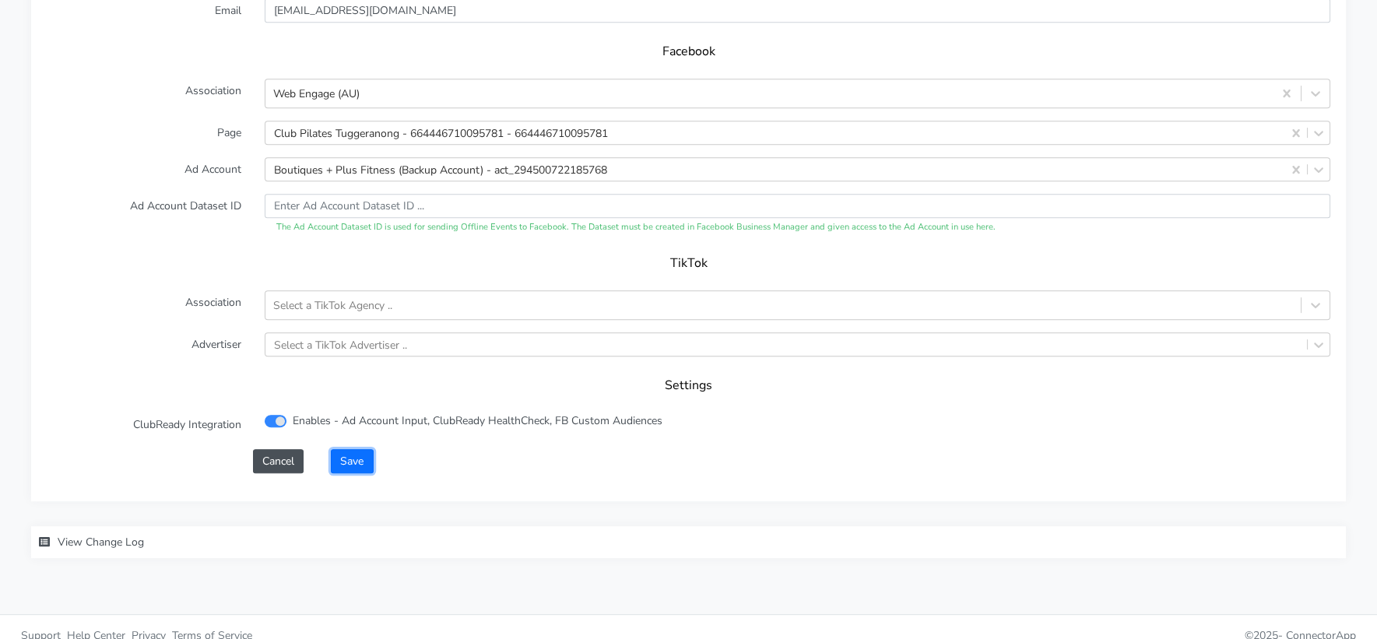
click at [356, 450] on button "Save" at bounding box center [352, 461] width 42 height 24
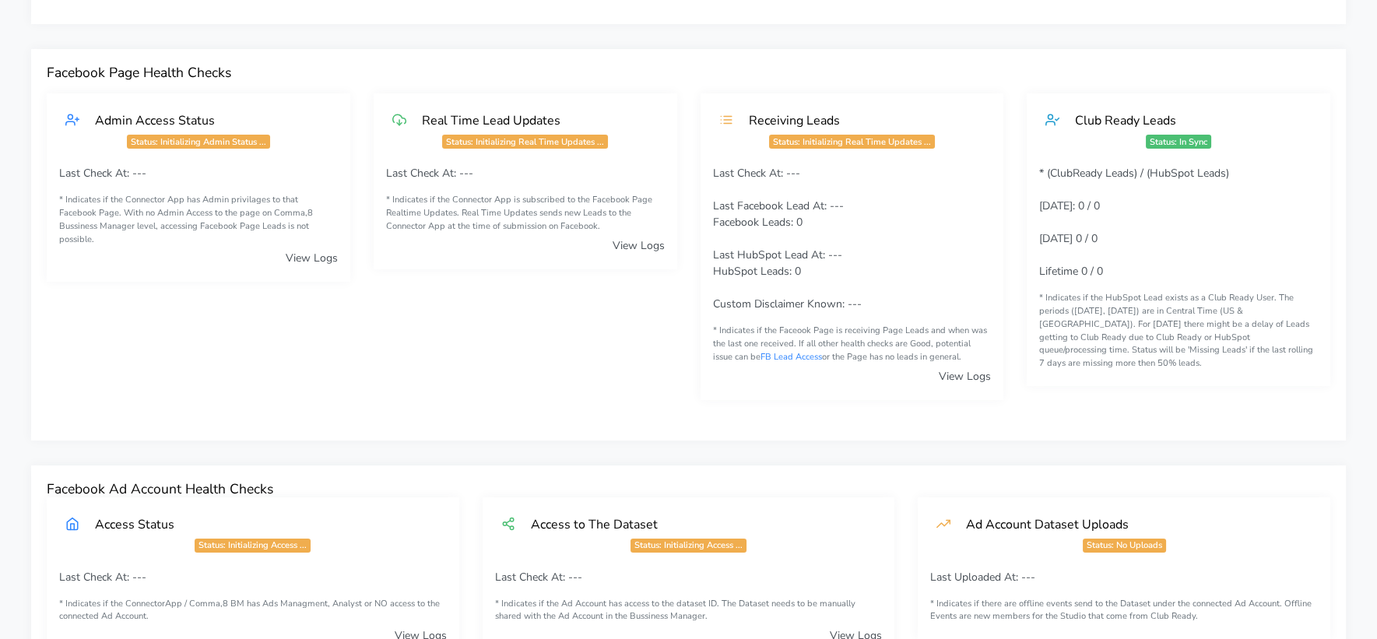
scroll to position [0, 0]
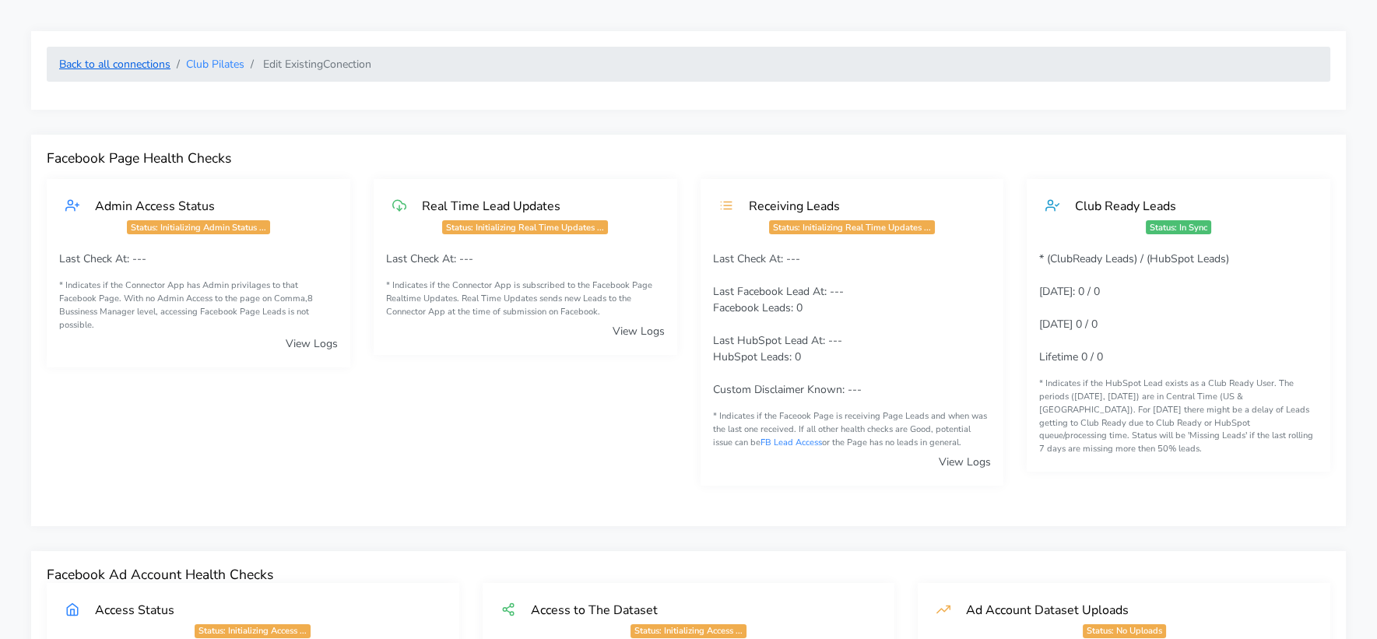
click at [140, 58] on link "Back to all connections" at bounding box center [114, 64] width 111 height 15
